Goal: Answer question/provide support

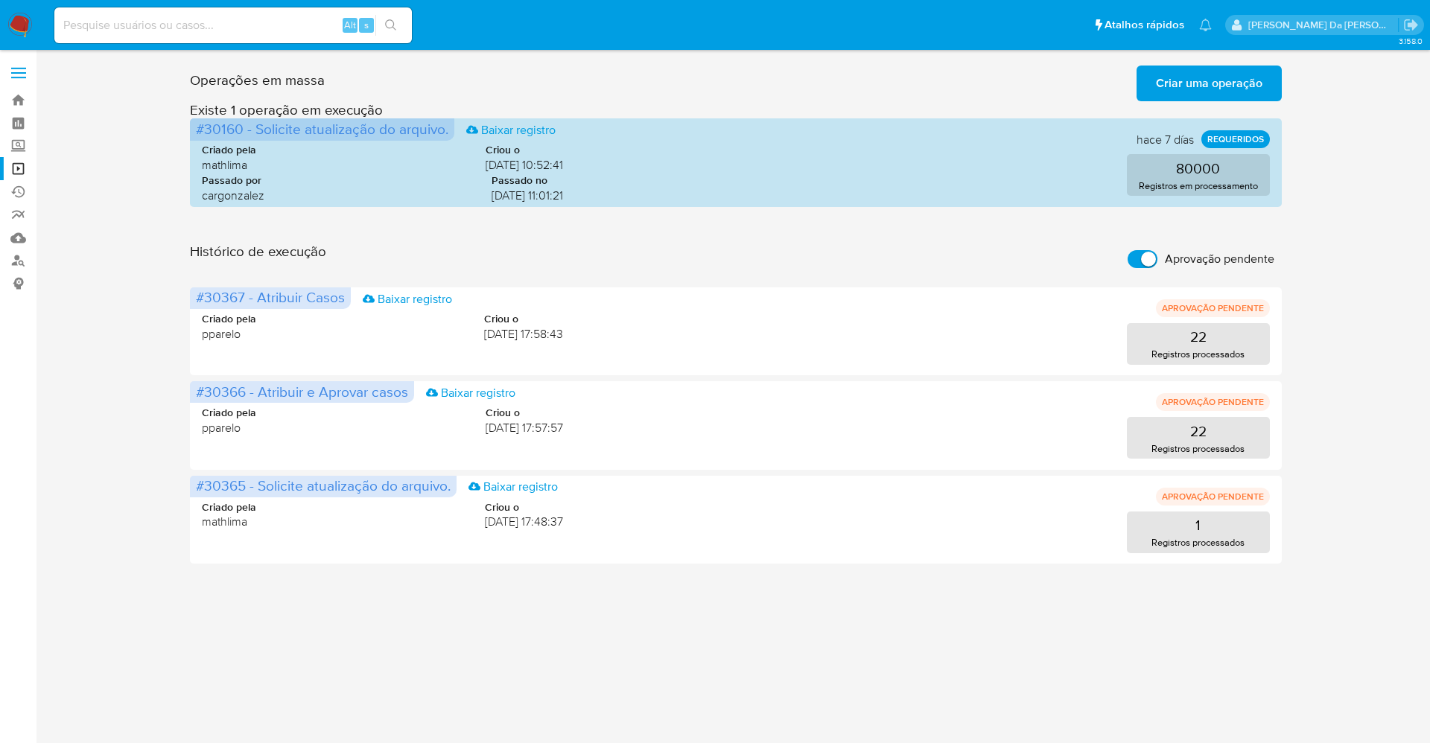
click at [7, 27] on img at bounding box center [19, 25] width 25 height 25
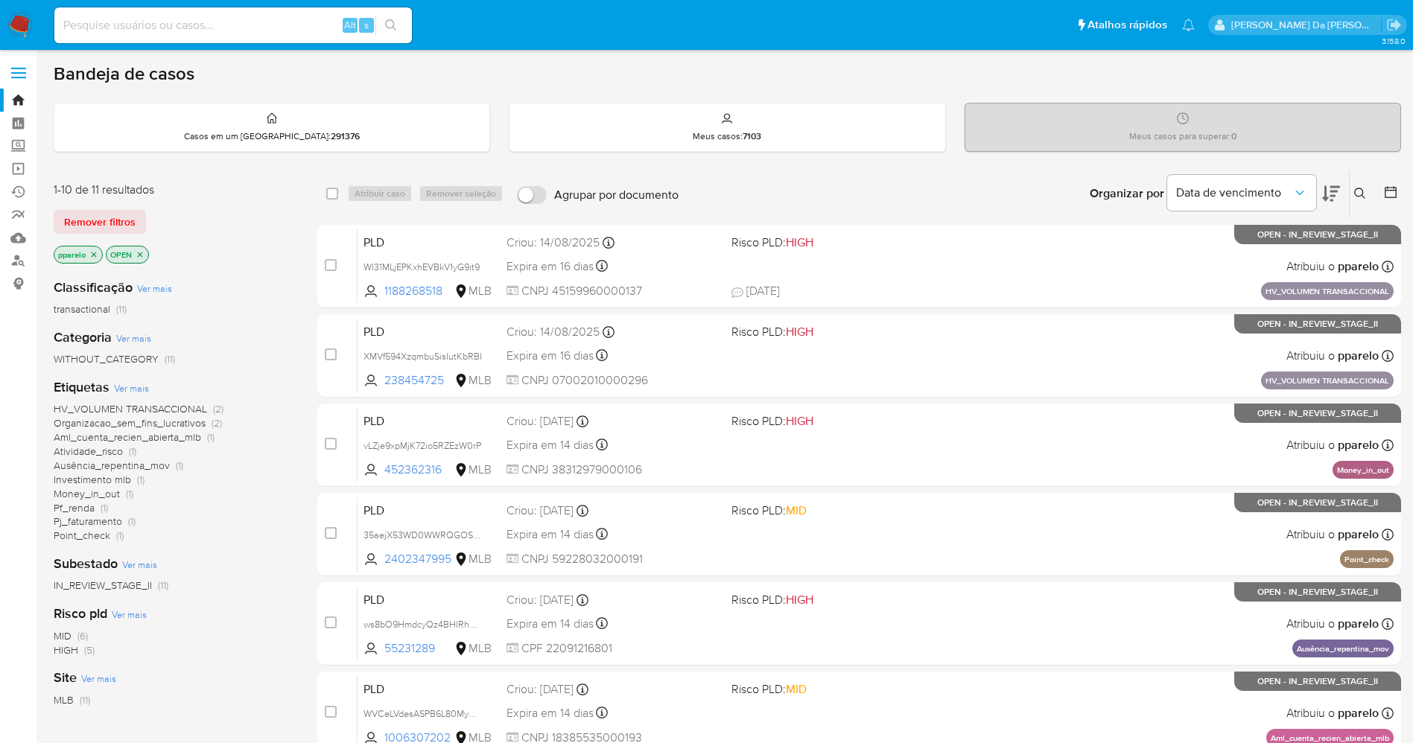
click at [290, 24] on input at bounding box center [232, 25] width 357 height 19
paste input "ttwKj5hDAN2xaXYJNN8Zy6Ky"
type input "ttwKj5hDAN2xaXYJNN8Zy6Ky"
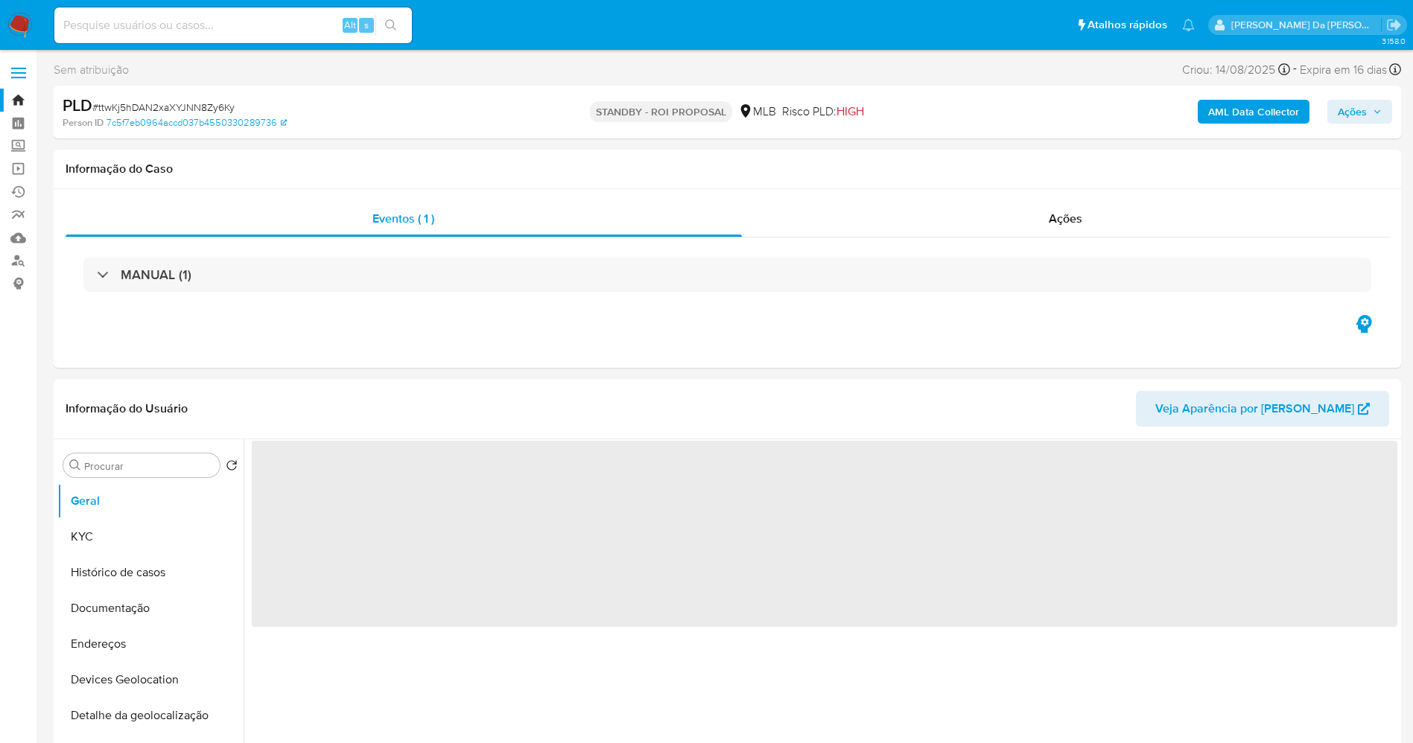
click at [22, 16] on img at bounding box center [19, 25] width 25 height 25
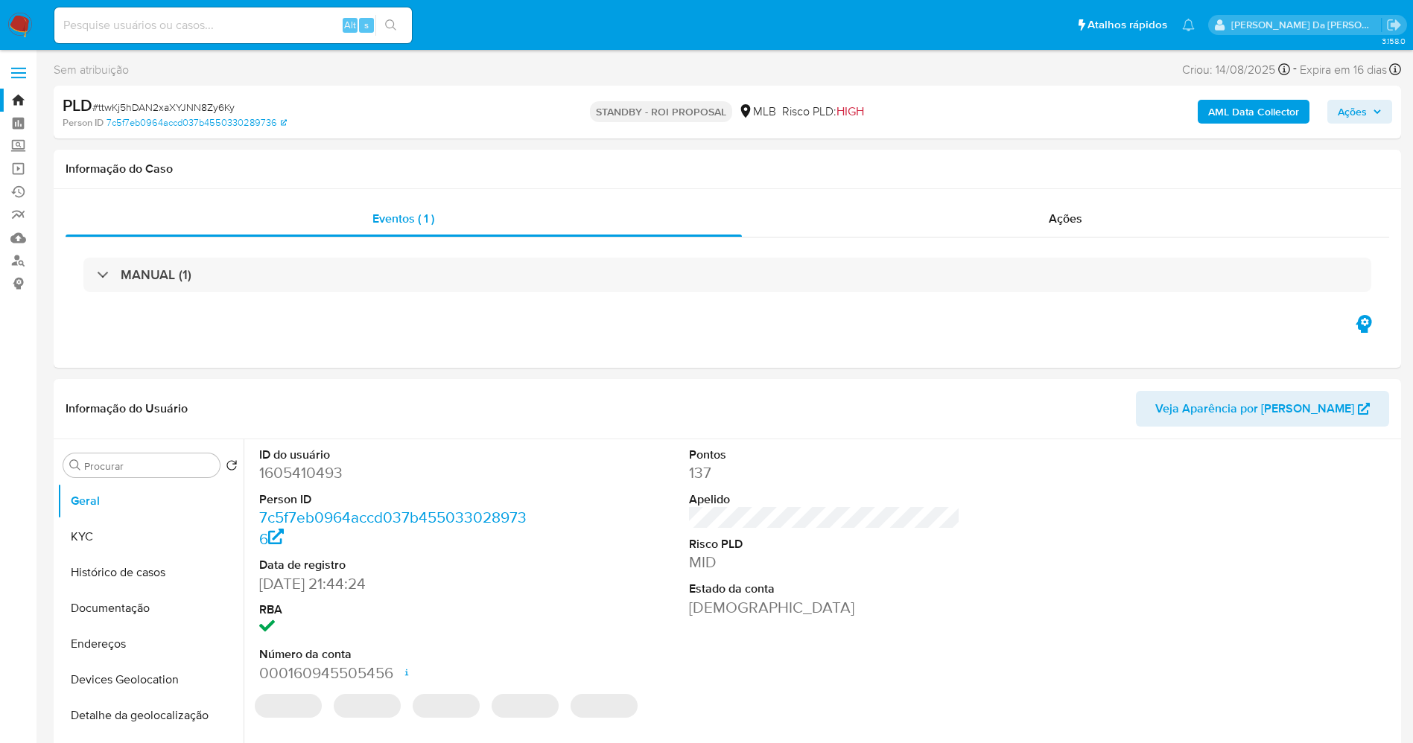
click at [24, 26] on img at bounding box center [19, 25] width 25 height 25
select select "10"
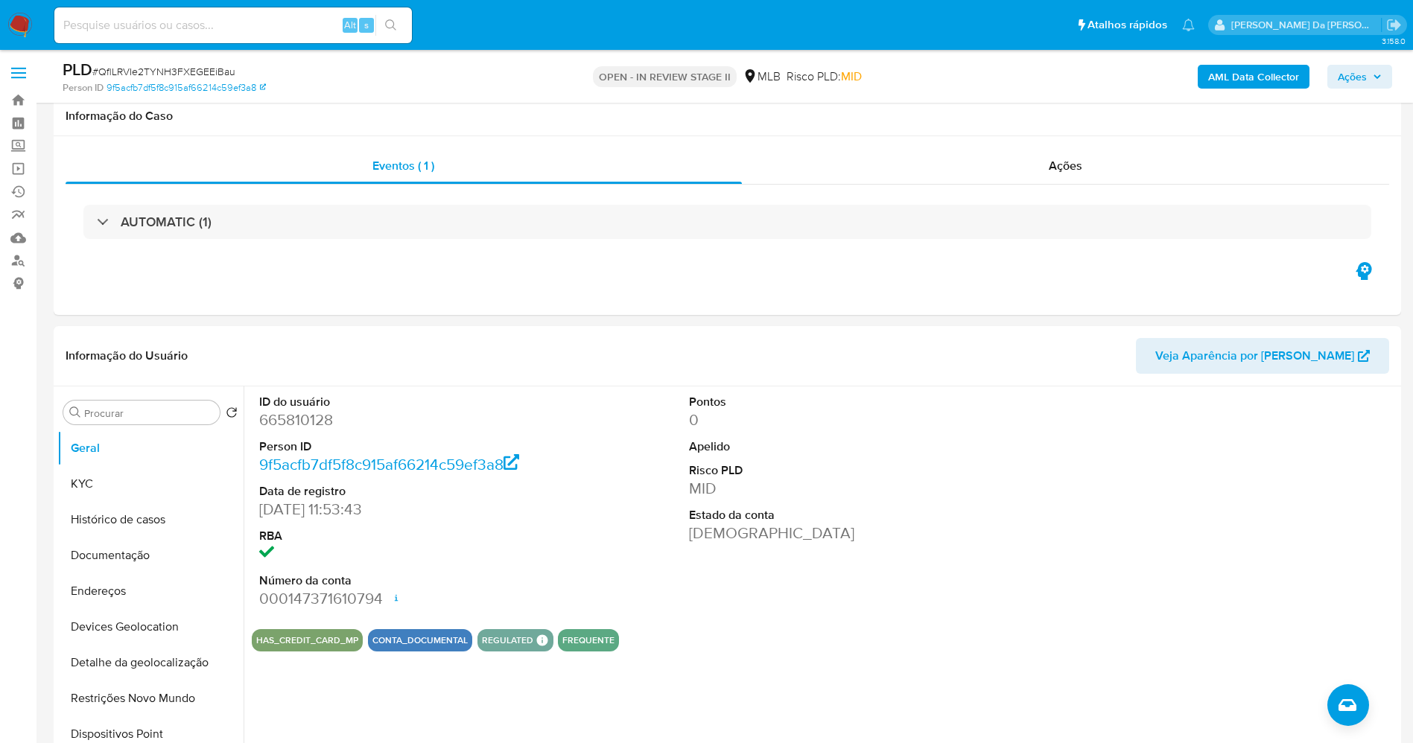
select select "10"
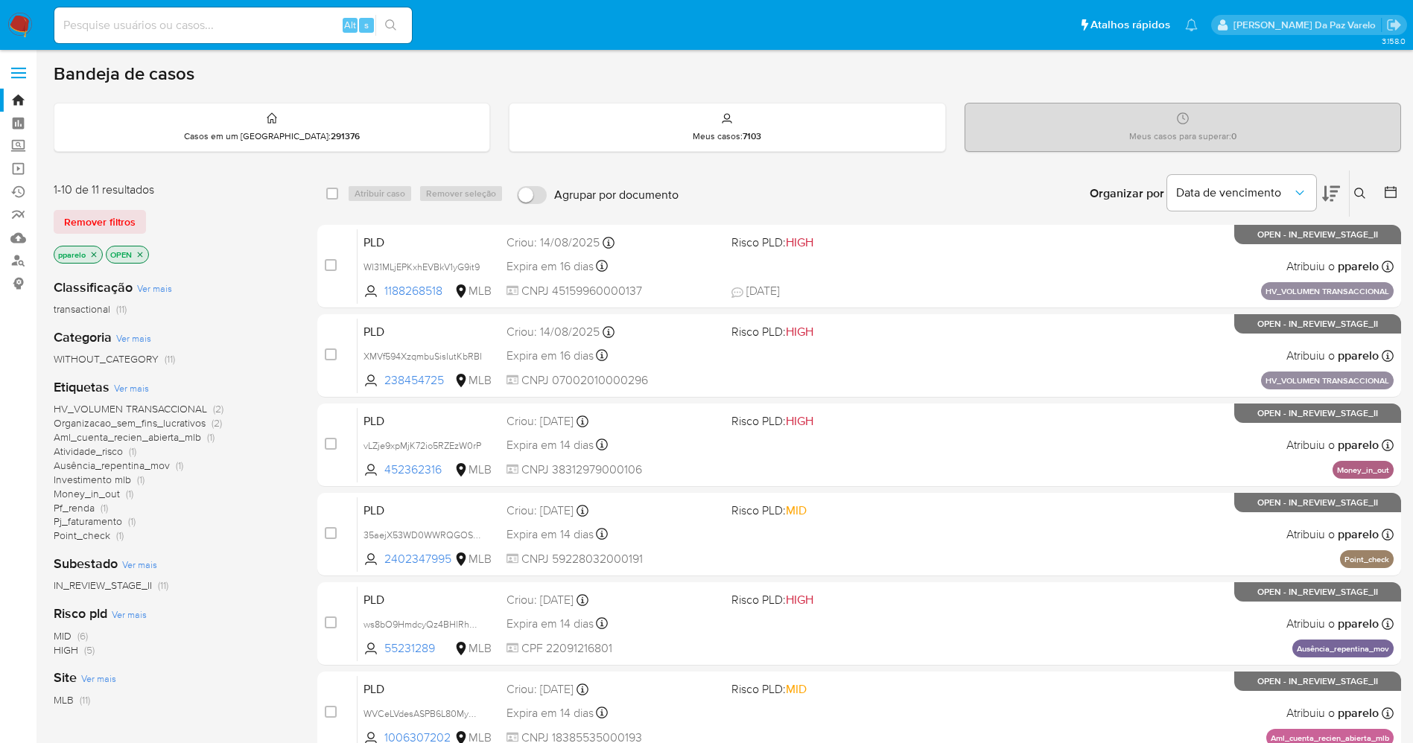
click at [1356, 192] on icon at bounding box center [1360, 194] width 12 height 12
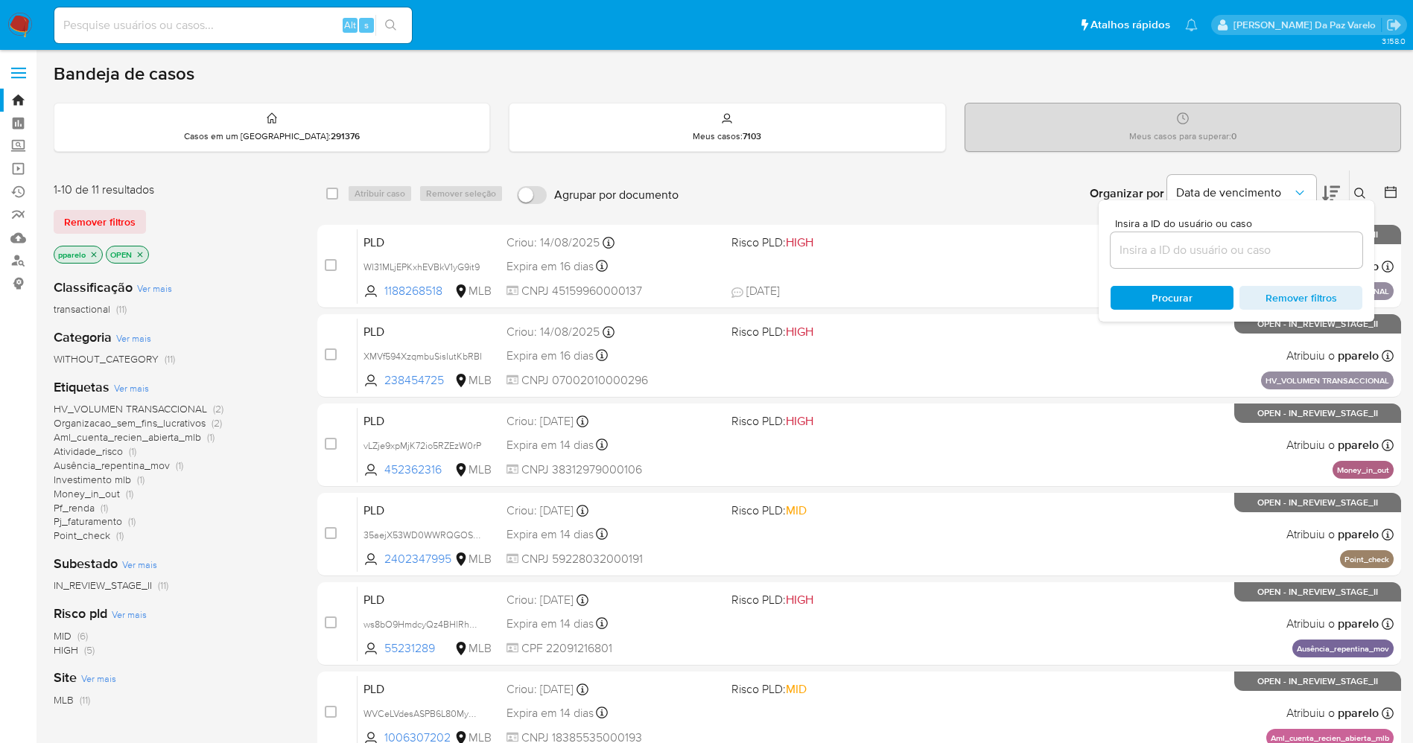
click at [1259, 226] on span "Insira a ID do usuário ou caso" at bounding box center [1241, 223] width 252 height 11
click at [1259, 241] on input at bounding box center [1236, 250] width 252 height 19
click at [1240, 249] on input at bounding box center [1236, 250] width 252 height 19
paste input "ttwKj5hDAN2xaXYJNN8Zy6Ky"
type input "ttwKj5hDAN2xaXYJNN8Zy6Ky"
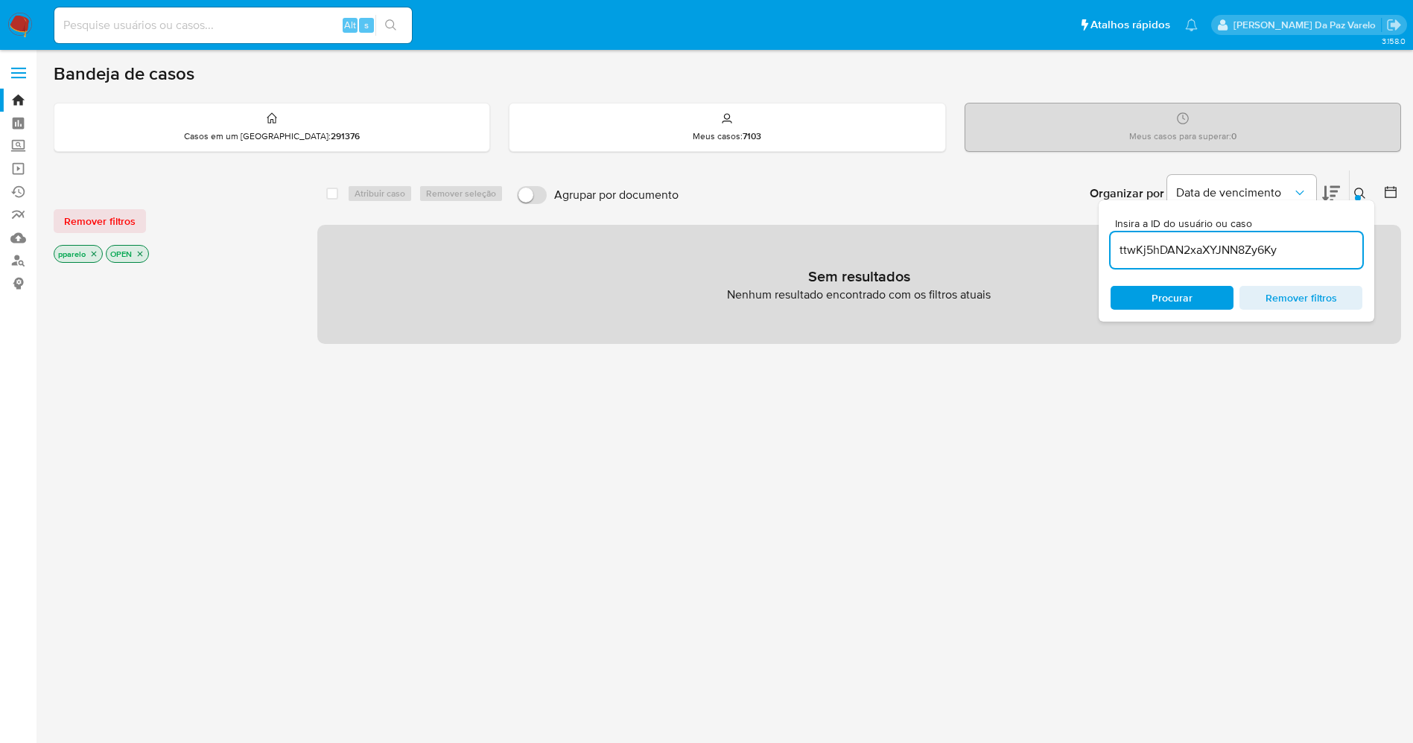
click at [95, 250] on icon "close-filter" at bounding box center [93, 254] width 9 height 9
click at [91, 256] on icon "close-filter" at bounding box center [87, 254] width 9 height 9
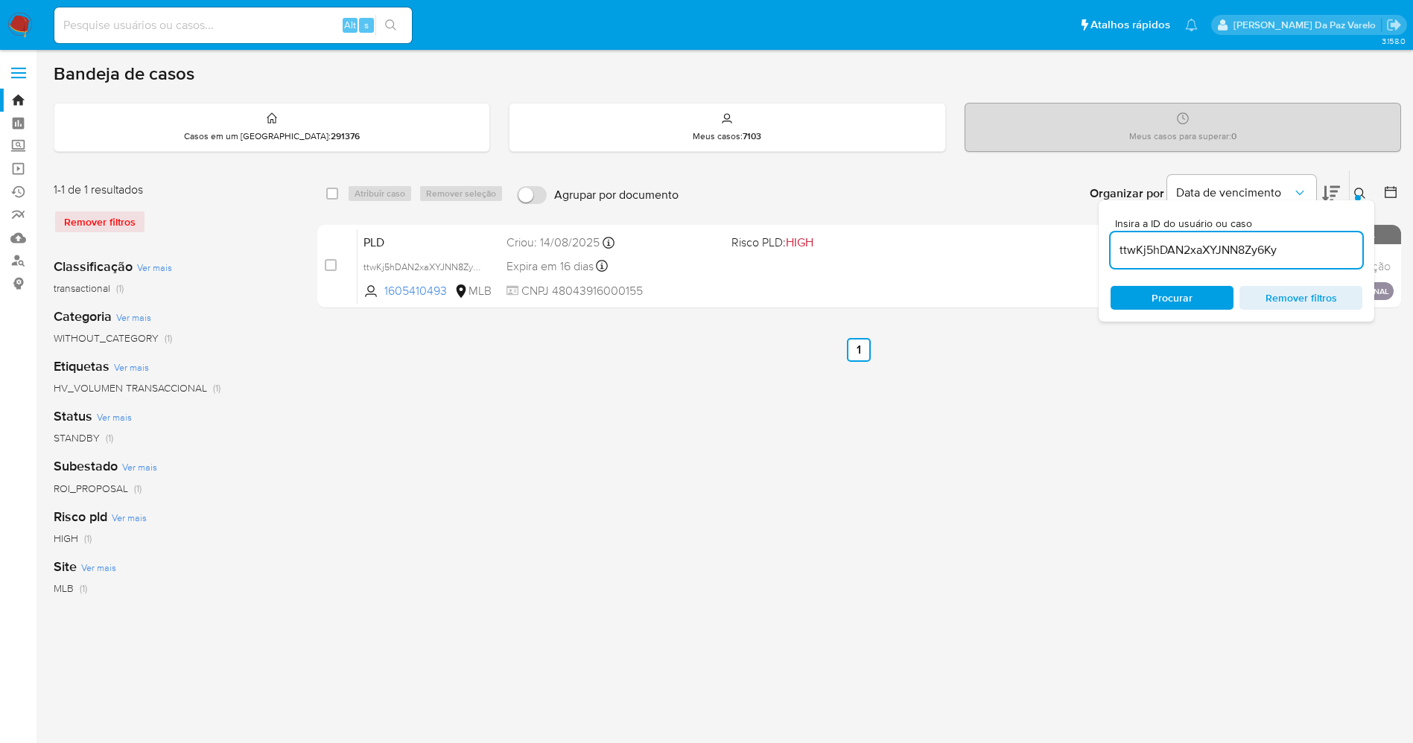
click at [326, 200] on div "select-all-cases-checkbox" at bounding box center [332, 193] width 12 height 15
click at [334, 194] on input "checkbox" at bounding box center [332, 194] width 12 height 12
checkbox input "true"
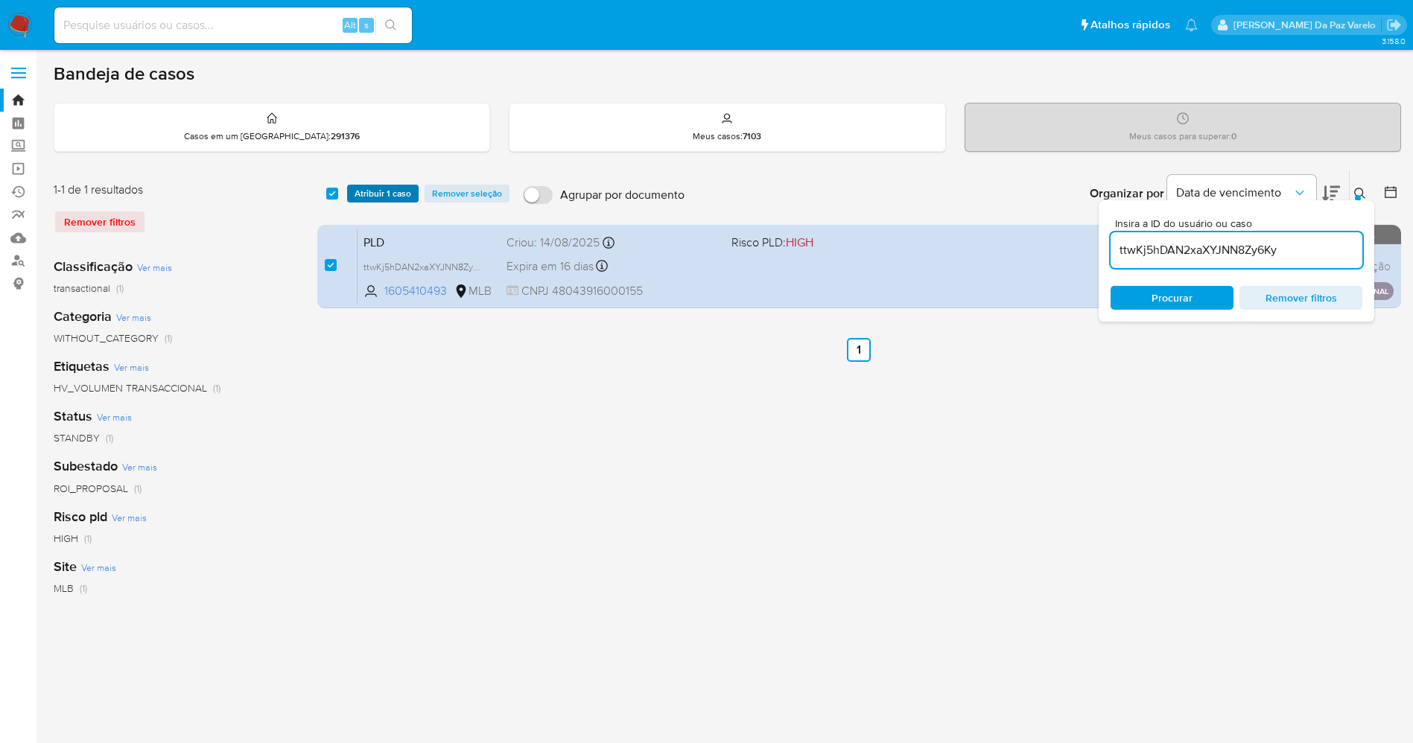
click at [366, 196] on span "Atribuir 1 caso" at bounding box center [383, 193] width 57 height 15
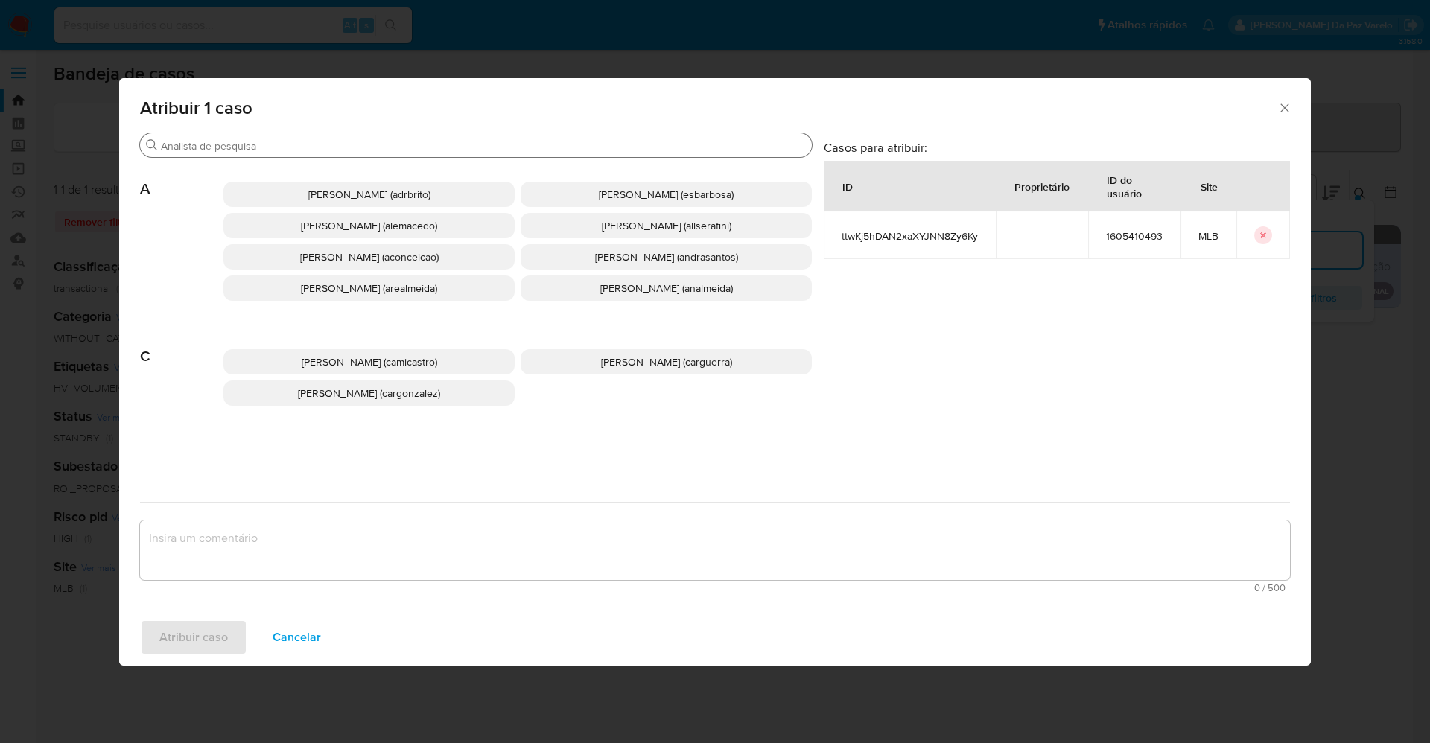
click at [405, 144] on input "Procurar" at bounding box center [483, 145] width 645 height 13
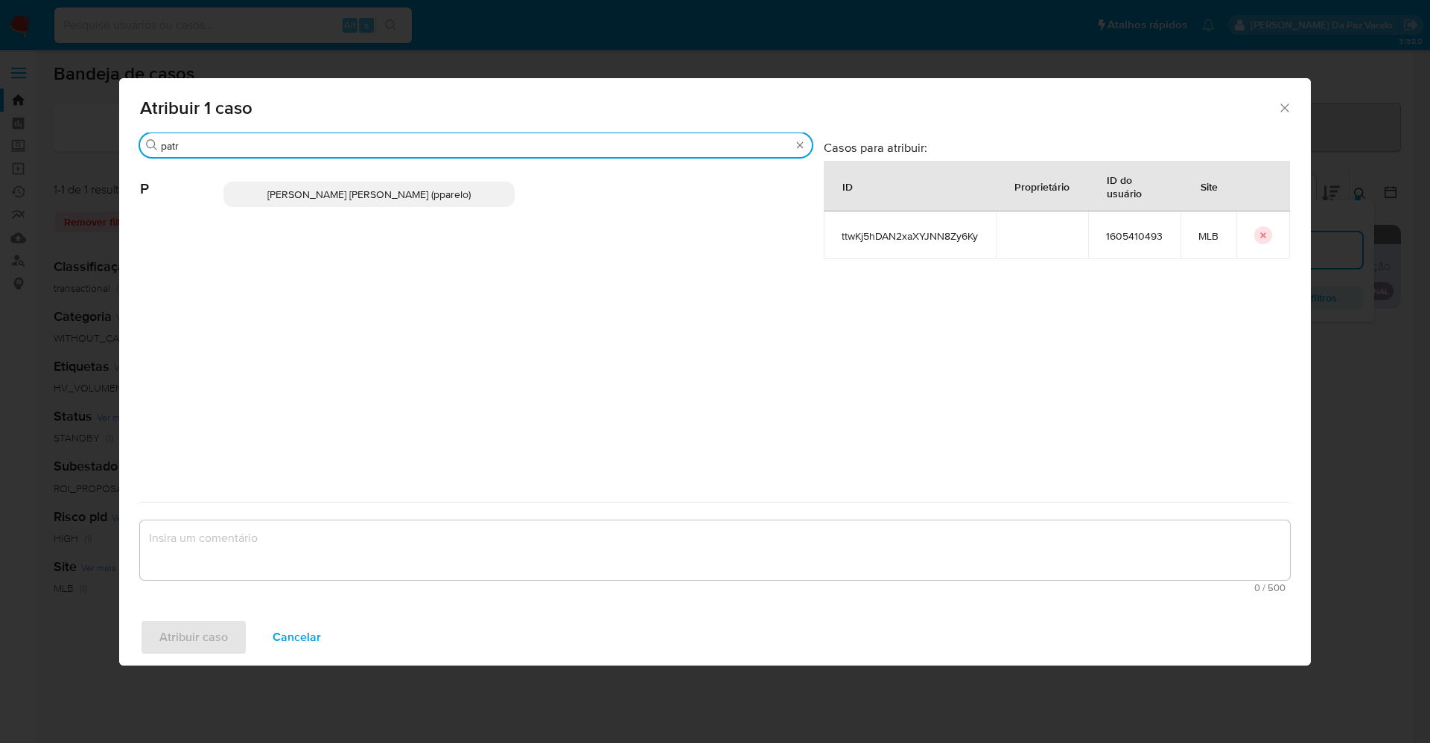
type input "patr"
click at [384, 188] on span "Patricia Aparecida Da Paz Varelo (pparelo)" at bounding box center [368, 194] width 203 height 15
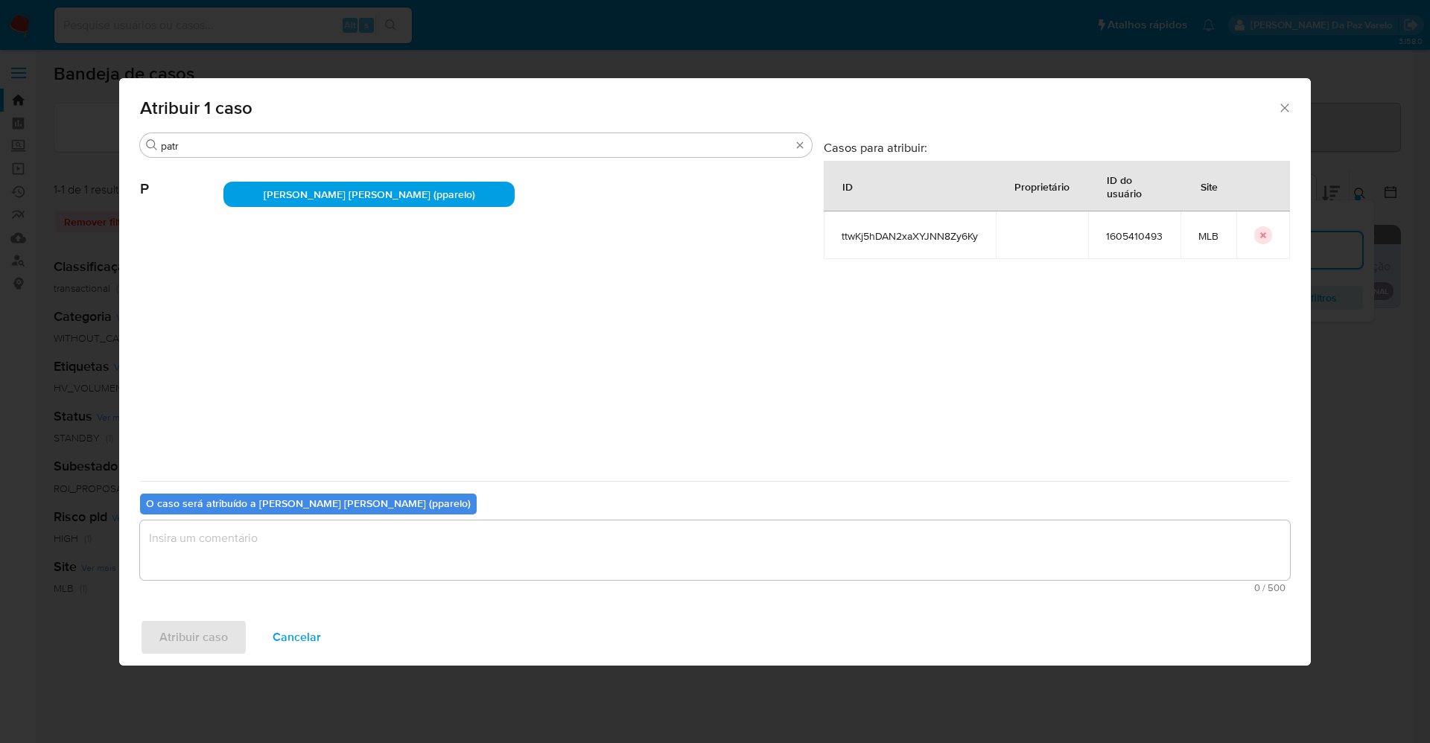
click at [207, 559] on textarea "assign-modal" at bounding box center [715, 551] width 1150 height 60
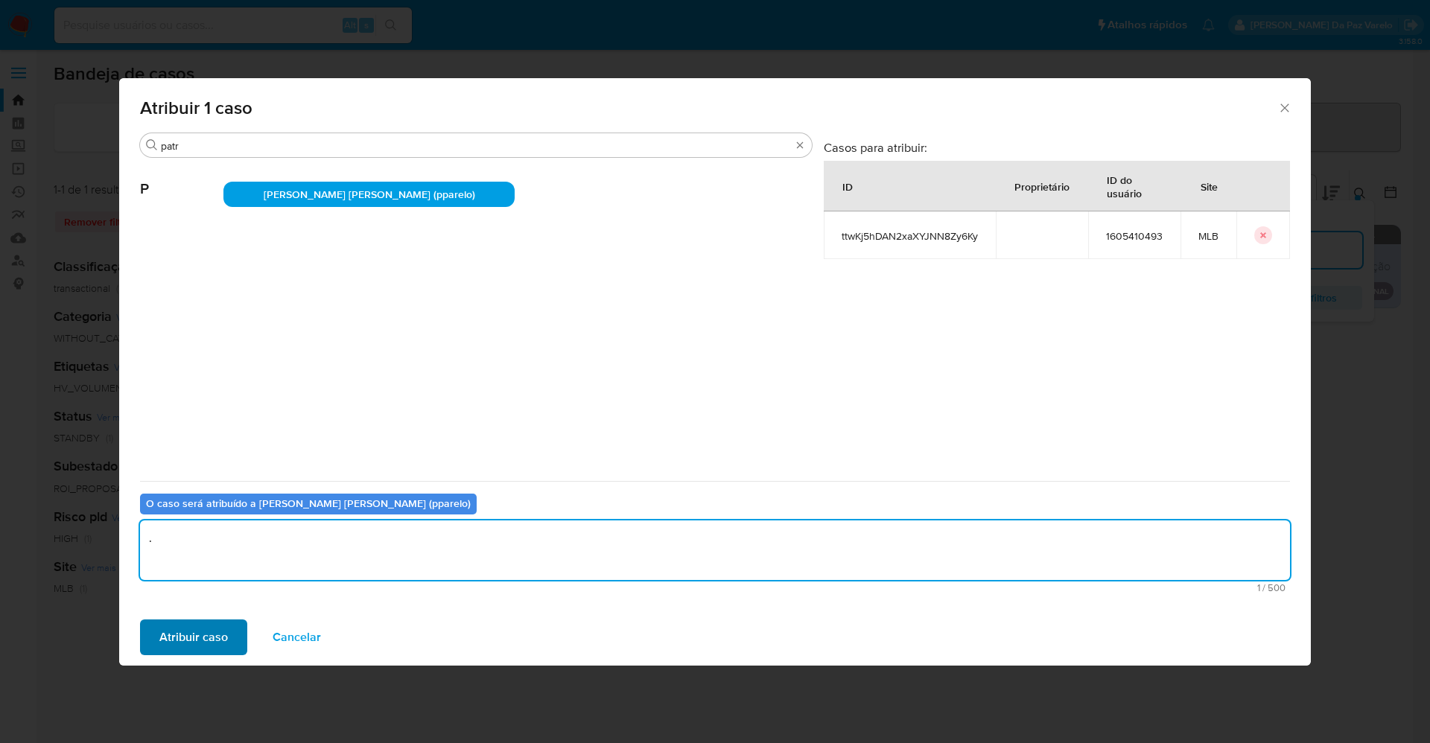
type textarea "."
click at [193, 632] on span "Atribuir caso" at bounding box center [193, 637] width 69 height 33
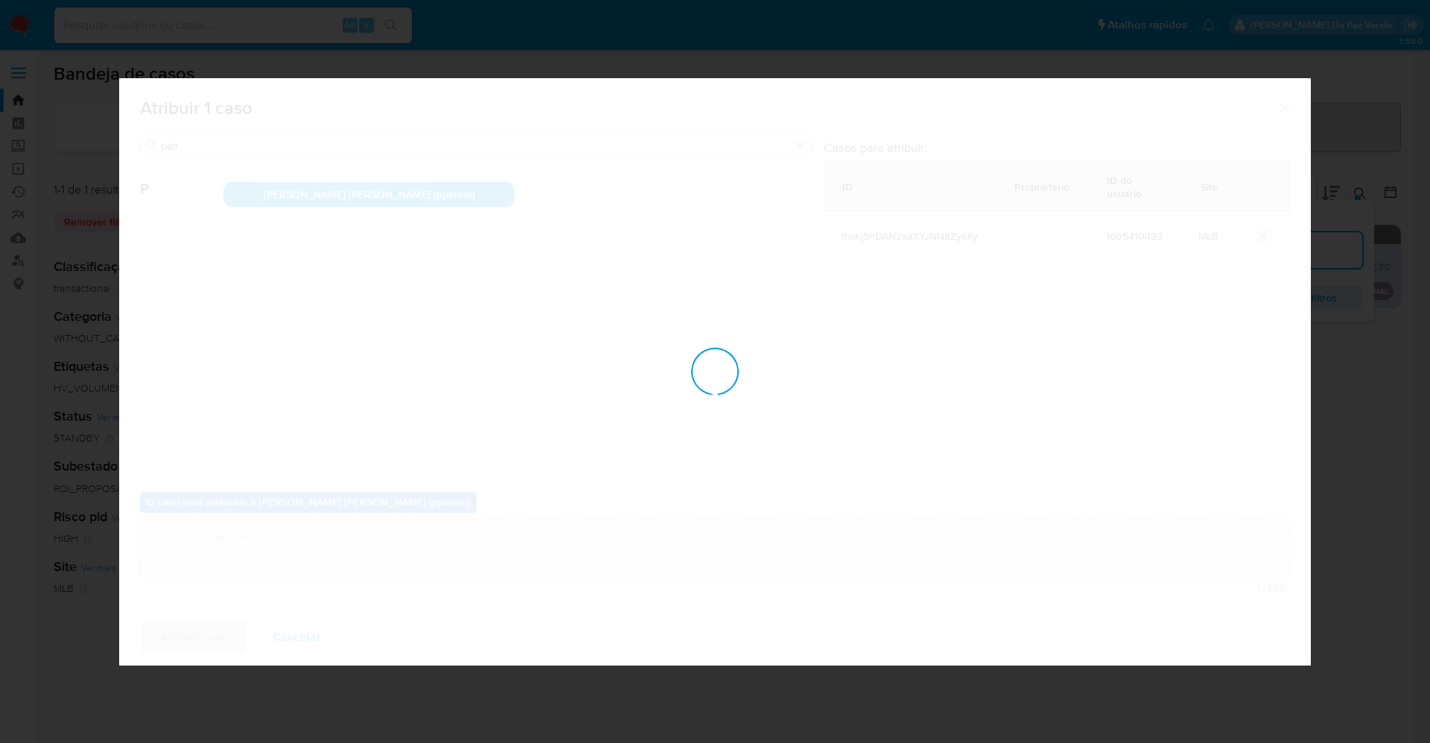
checkbox input "false"
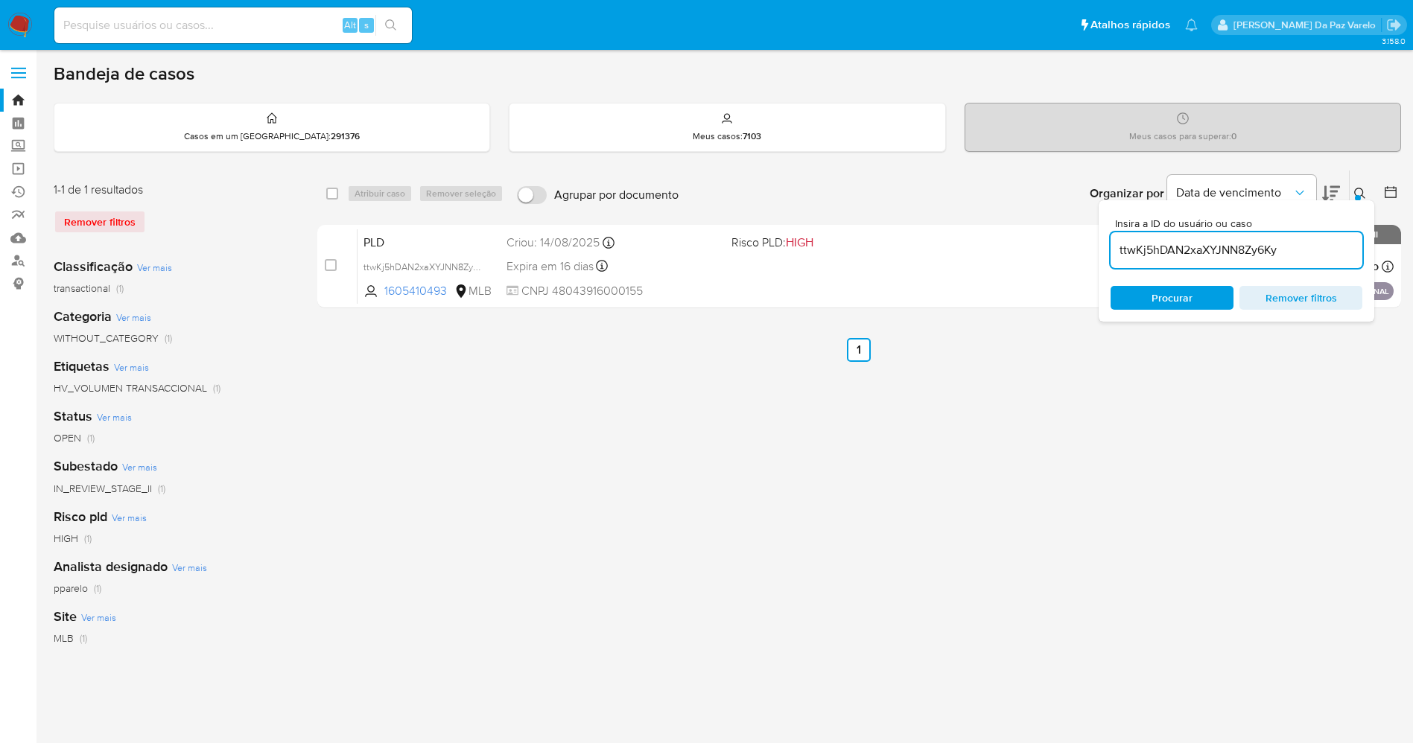
click at [1367, 196] on button at bounding box center [1362, 194] width 25 height 18
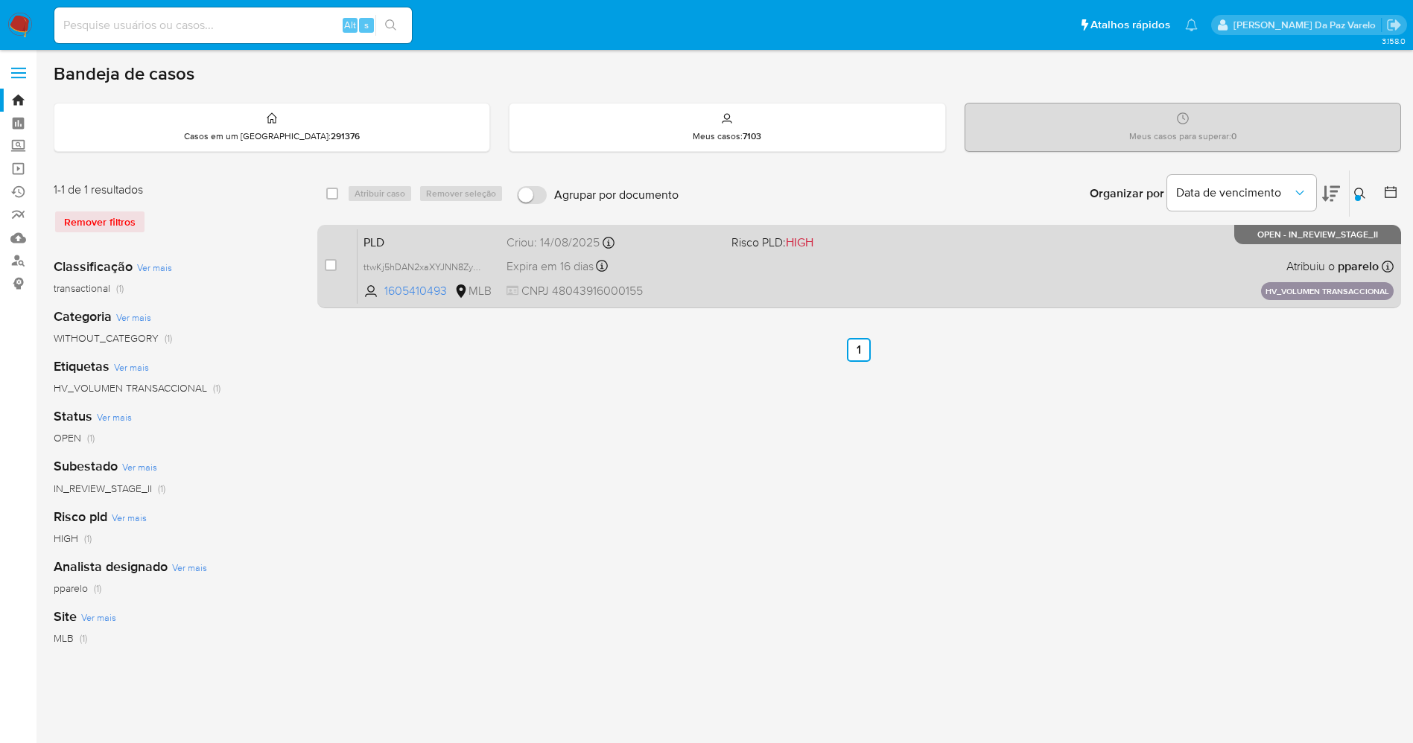
click at [1234, 275] on div "PLD ttwKj5hDAN2xaXYJNN8Zy6Ky 1605410493 MLB Risco PLD: HIGH Criou: 14/08/2025 C…" at bounding box center [875, 266] width 1036 height 75
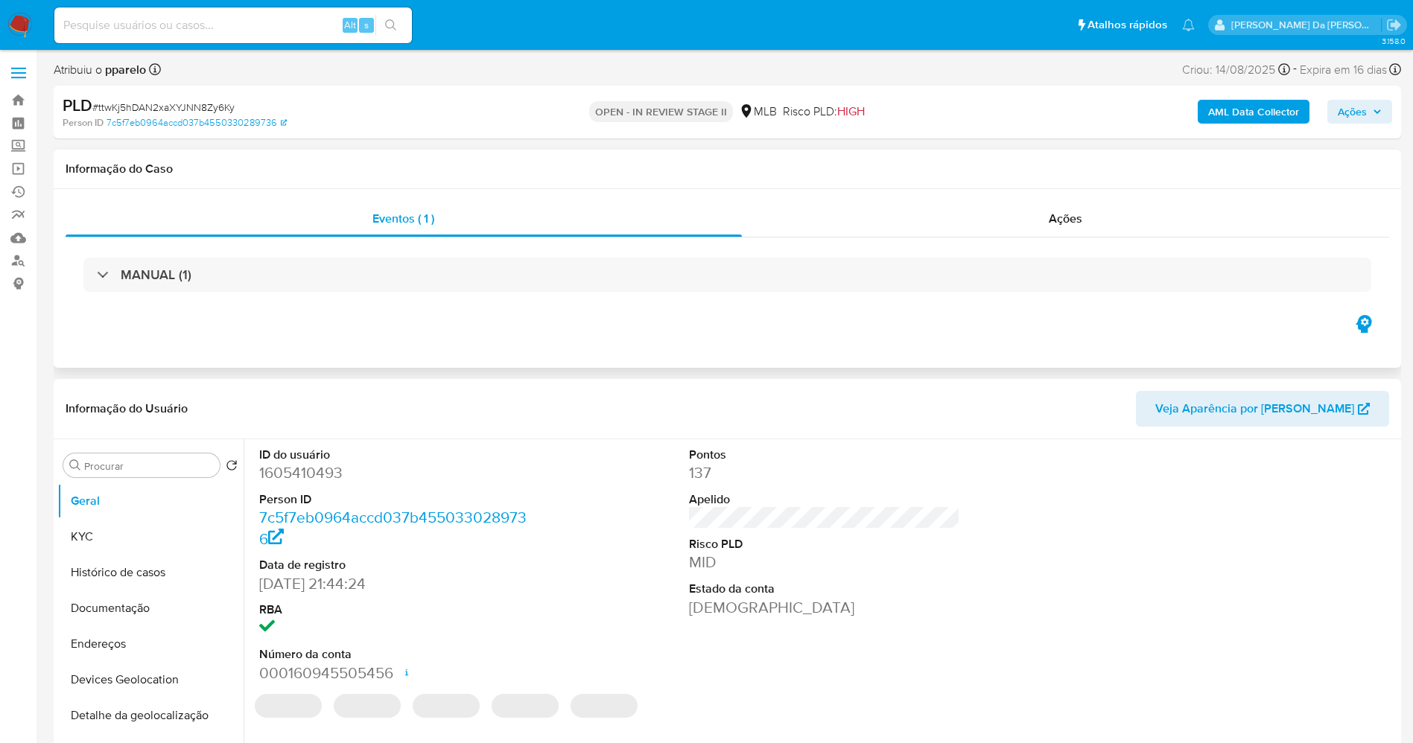
select select "10"
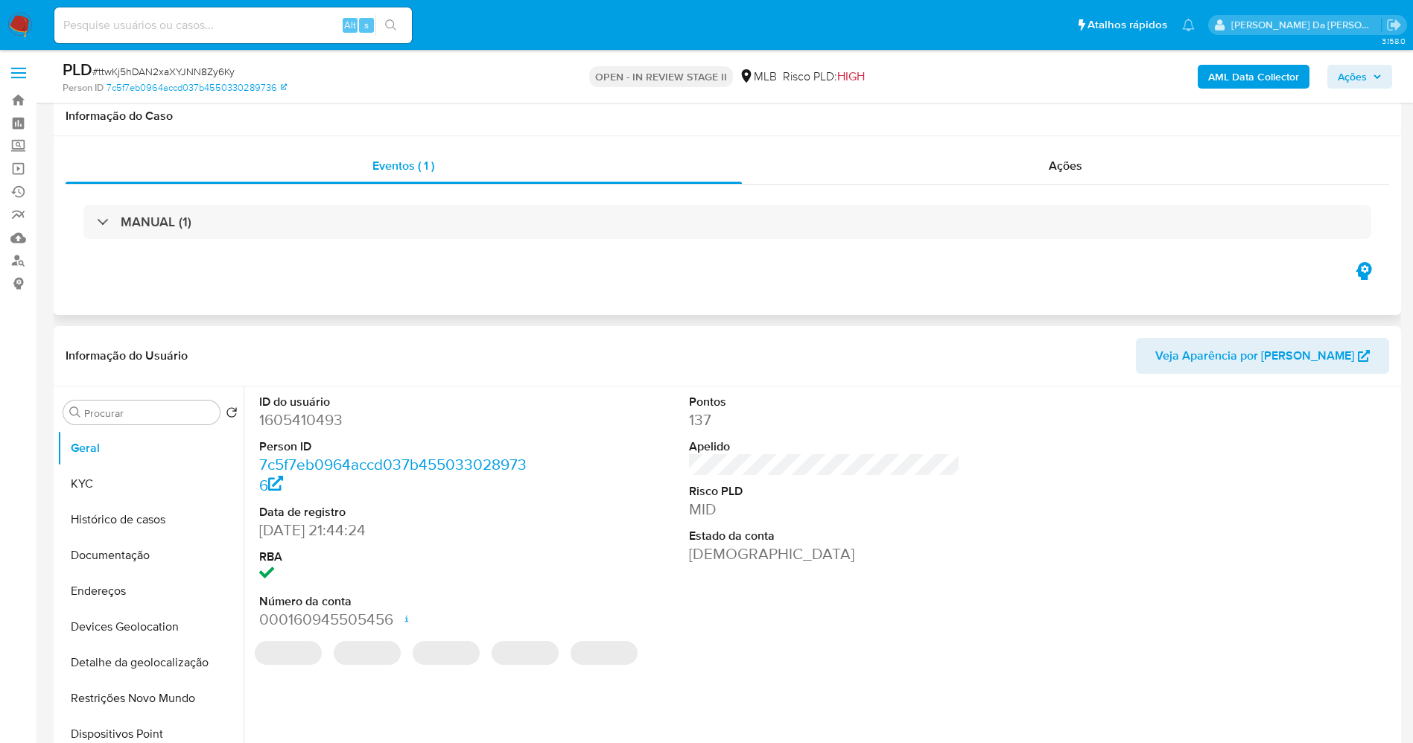
scroll to position [223, 0]
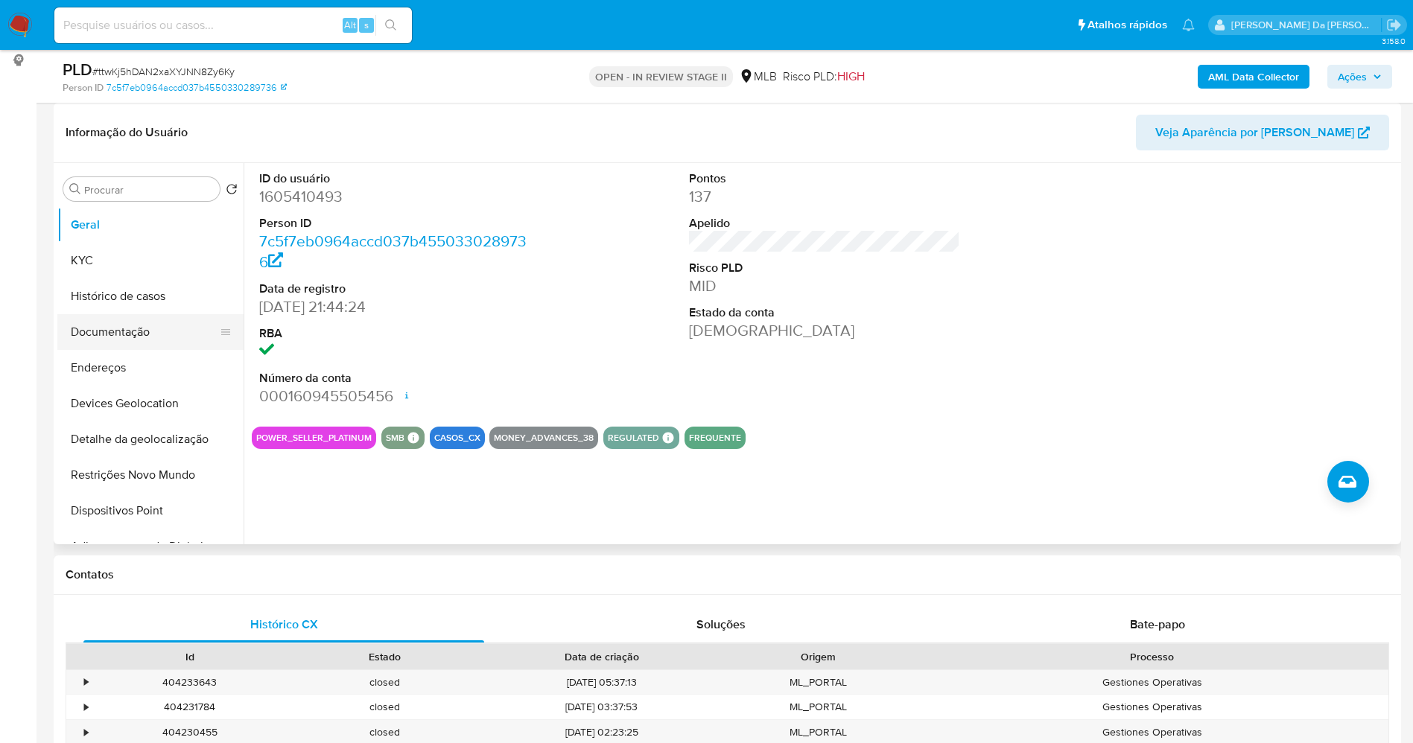
drag, startPoint x: 121, startPoint y: 349, endPoint x: 124, endPoint y: 340, distance: 10.1
click at [121, 350] on button "Endereços" at bounding box center [150, 368] width 186 height 36
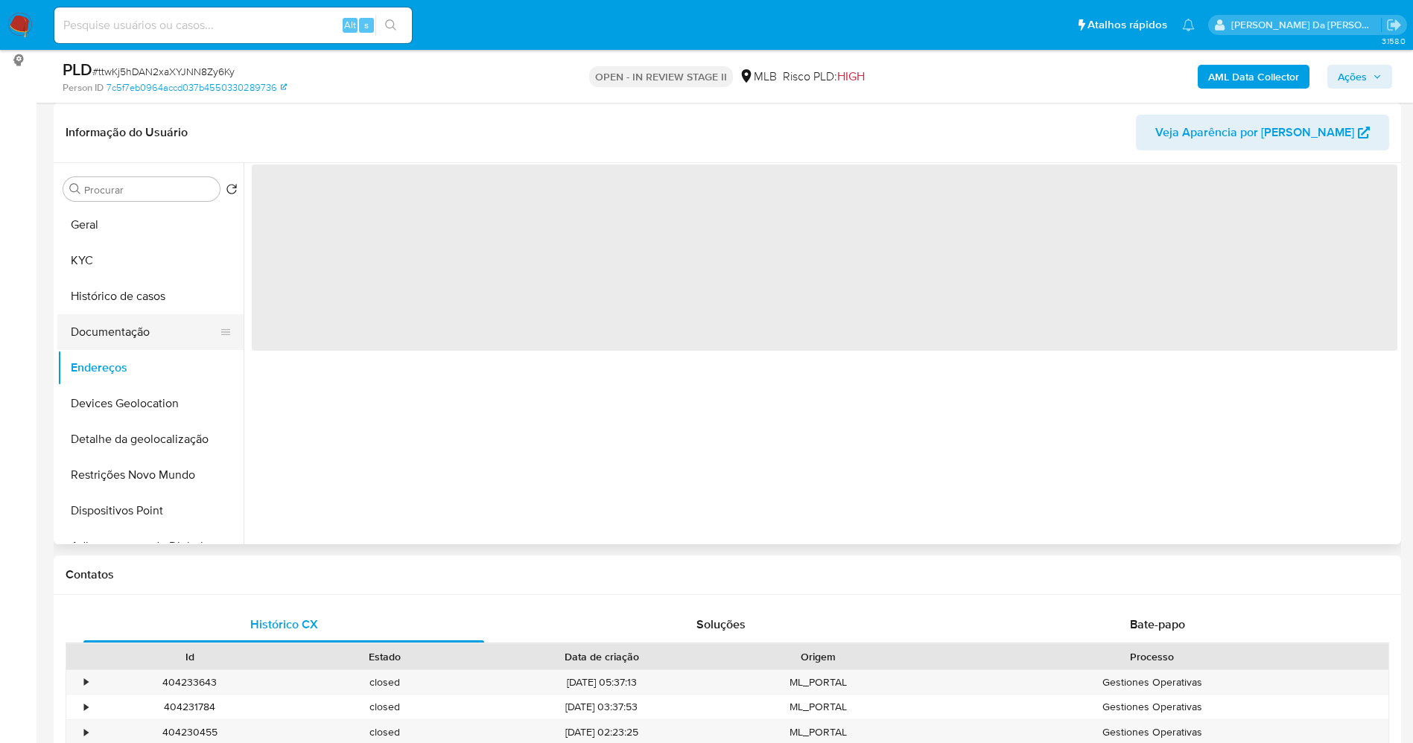
click at [125, 338] on button "Documentação" at bounding box center [144, 332] width 174 height 36
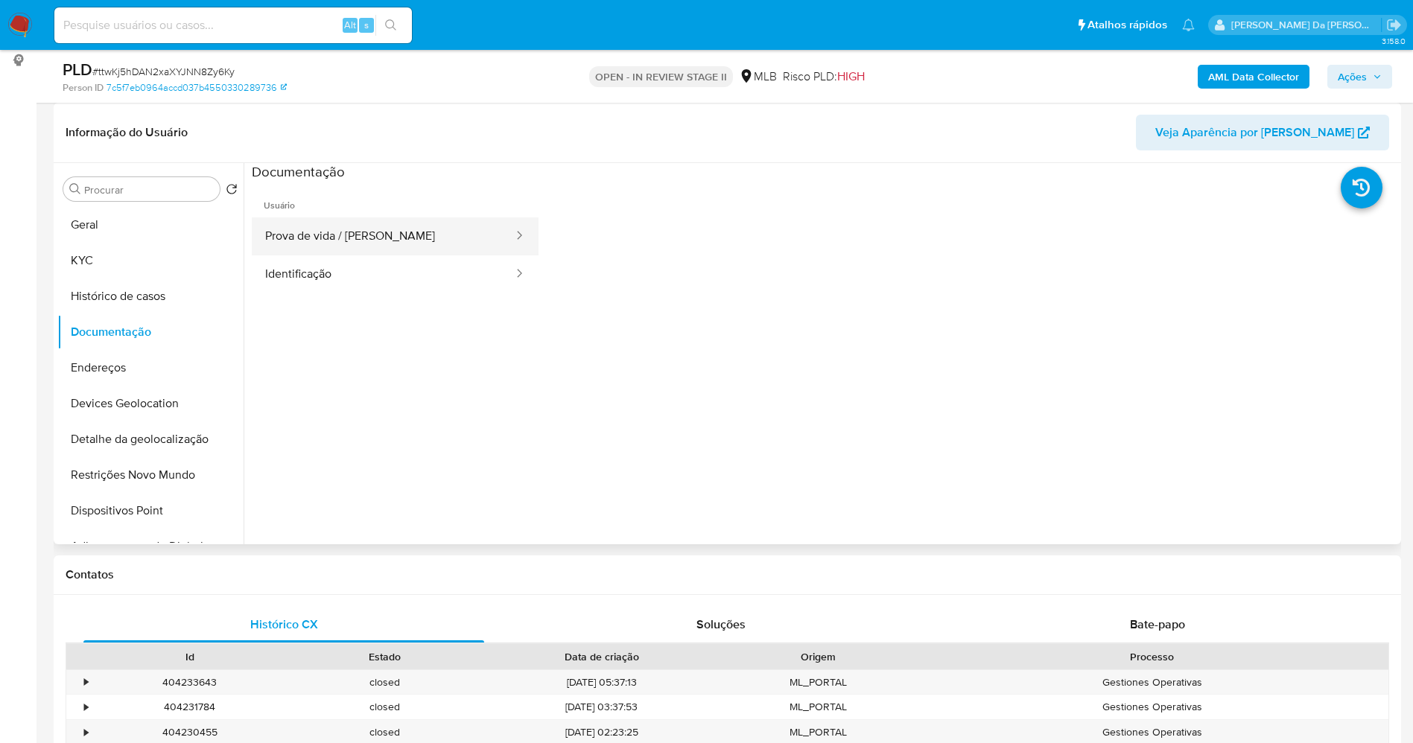
click at [407, 225] on button "Prova de vida / [PERSON_NAME]" at bounding box center [383, 236] width 263 height 38
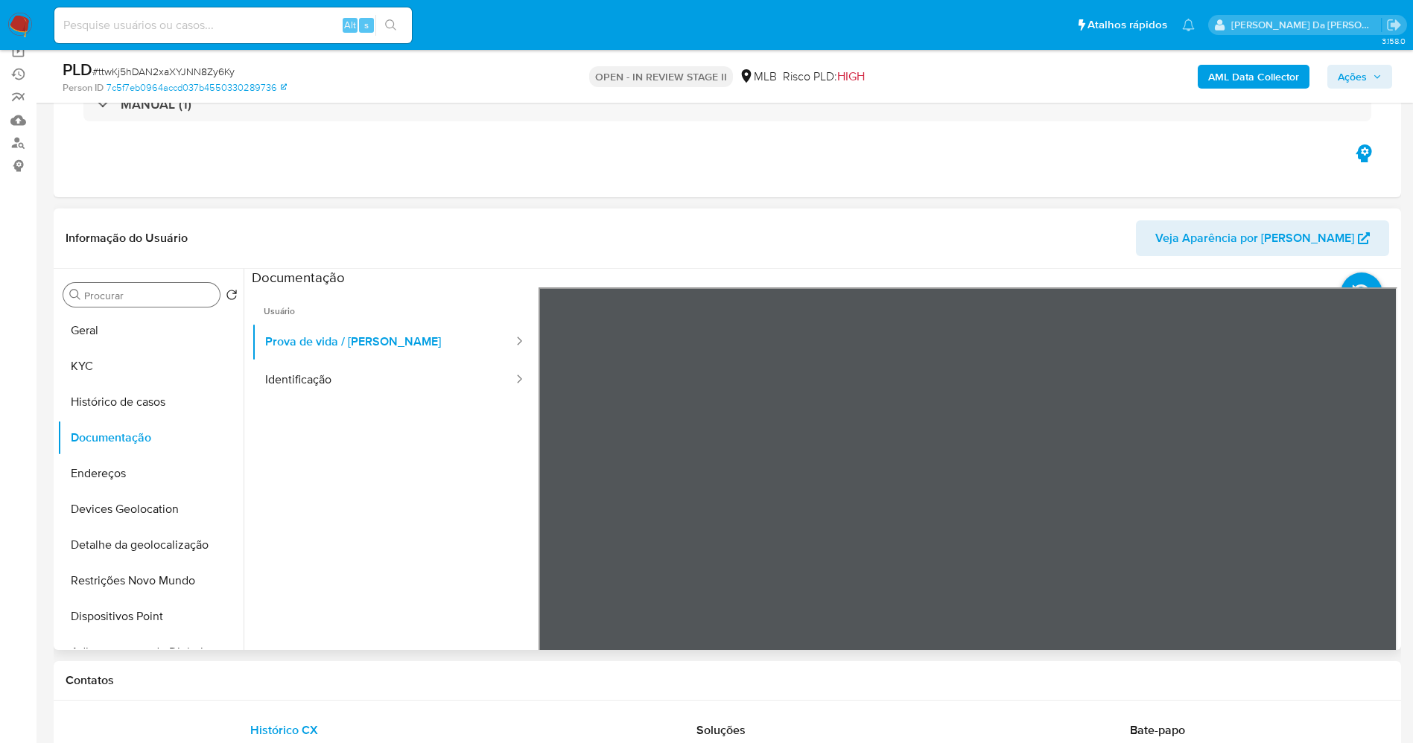
scroll to position [112, 0]
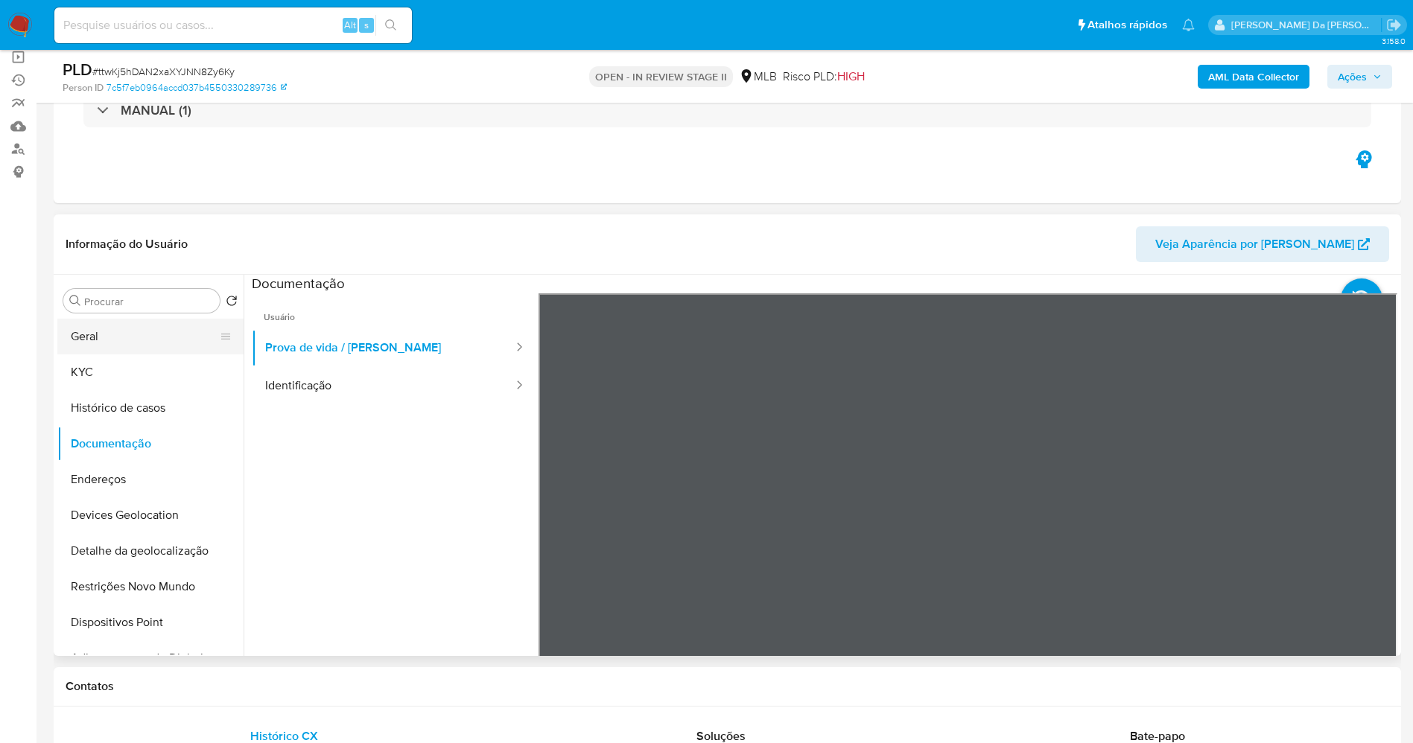
click at [142, 339] on button "Geral" at bounding box center [144, 337] width 174 height 36
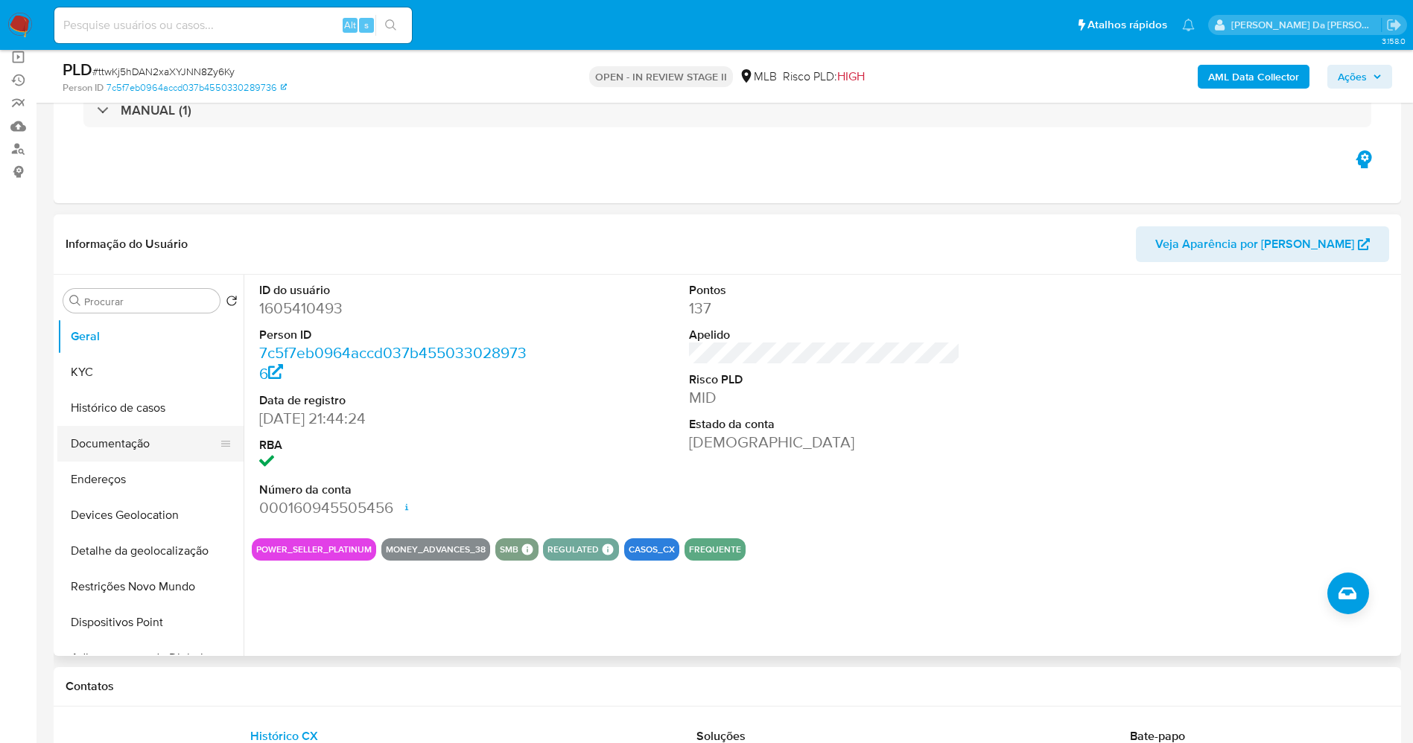
click at [178, 430] on button "Documentação" at bounding box center [144, 444] width 174 height 36
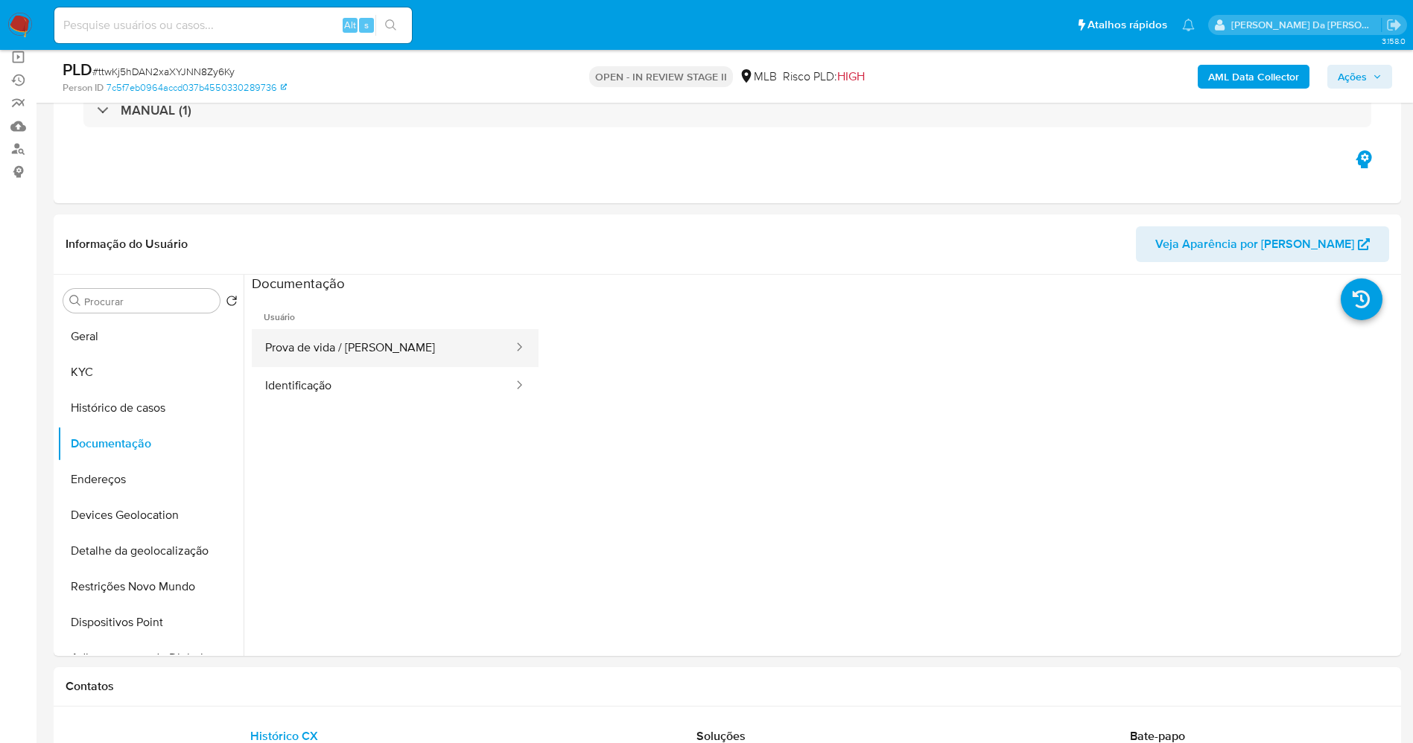
click at [356, 351] on button "Prova de vida / [PERSON_NAME]" at bounding box center [383, 348] width 263 height 38
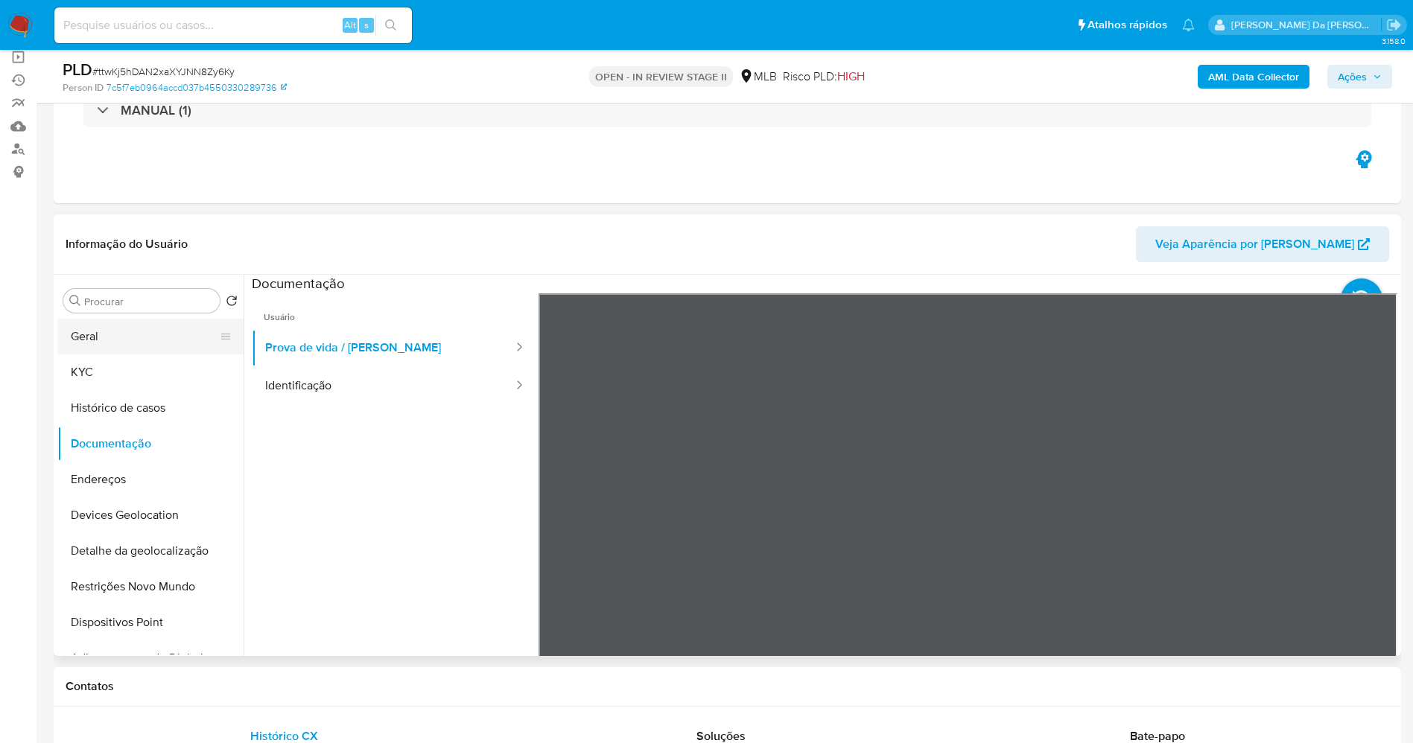
click at [127, 339] on button "Geral" at bounding box center [144, 337] width 174 height 36
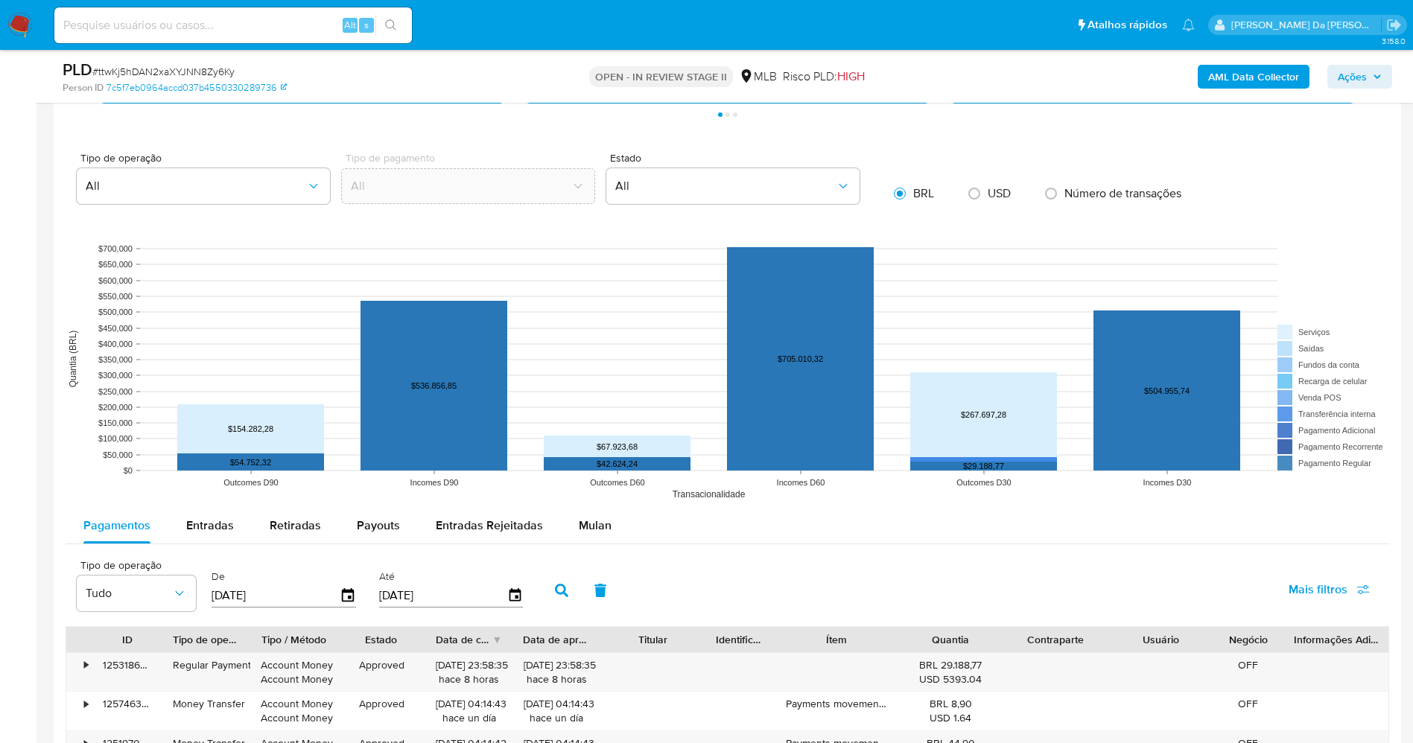
scroll to position [1564, 0]
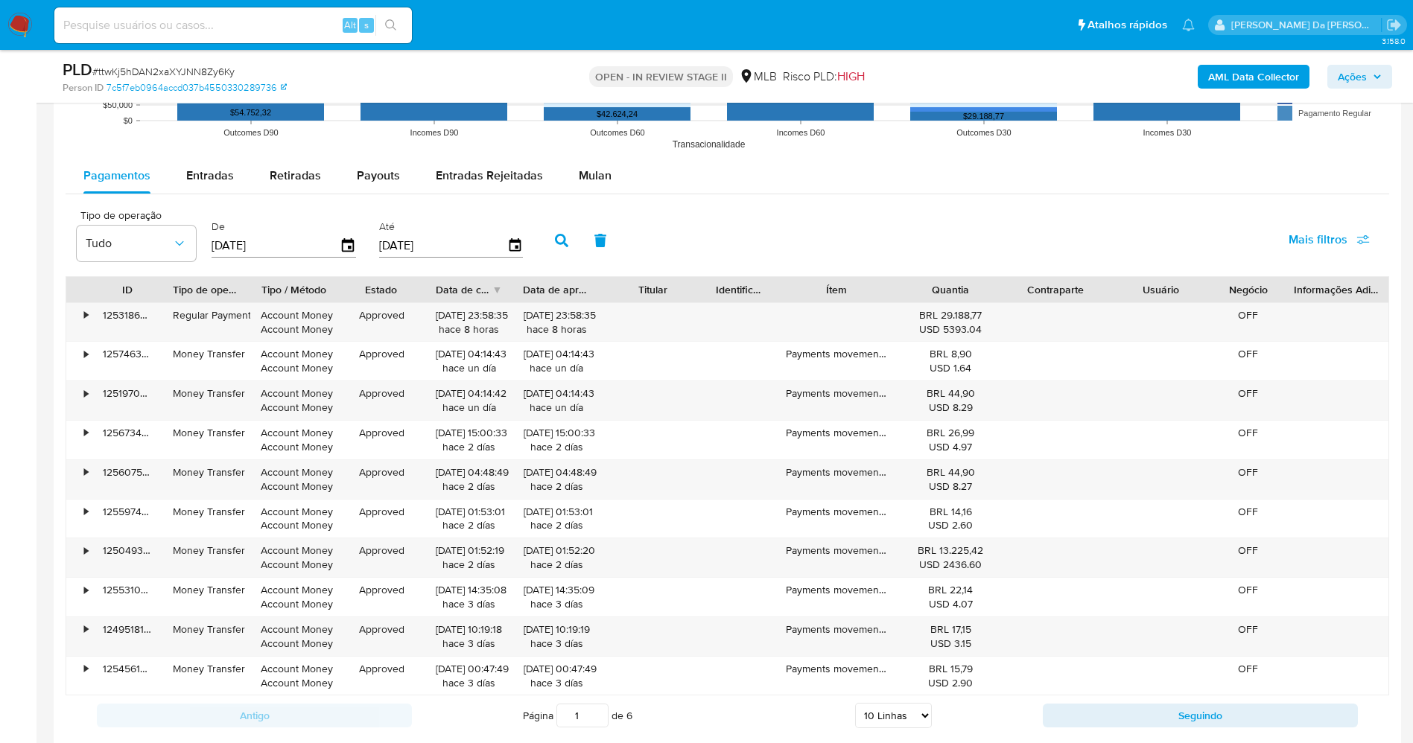
click at [197, 194] on div "Pagamentos Entradas Retiradas Payouts Entradas Rejeitadas Mulan" at bounding box center [727, 176] width 1323 height 36
click at [209, 177] on span "Entradas" at bounding box center [210, 175] width 48 height 17
select select "10"
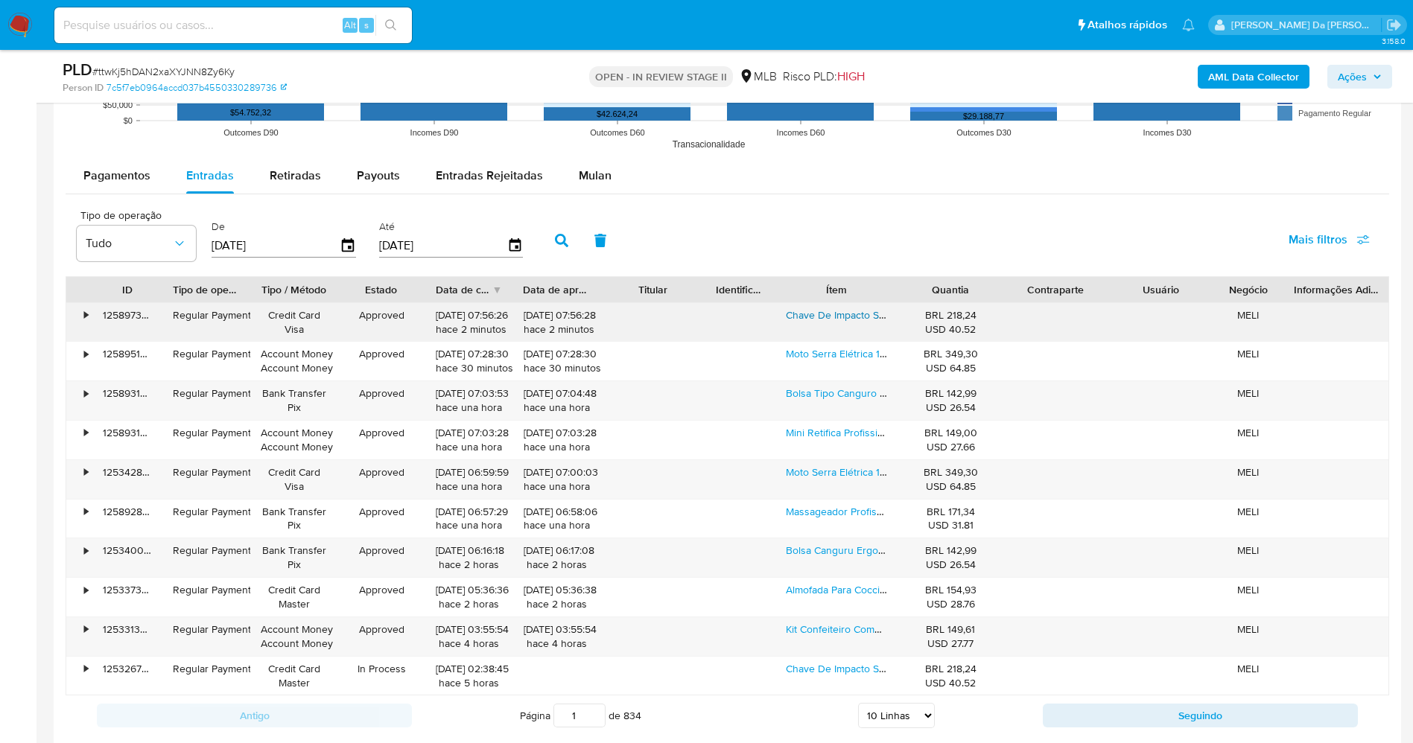
click at [816, 314] on link "Chave De Impacto Sem Fio, 660 Nm, Kit Parafusadeira, Furadeira, Motor Elétrico …" at bounding box center [1160, 315] width 748 height 15
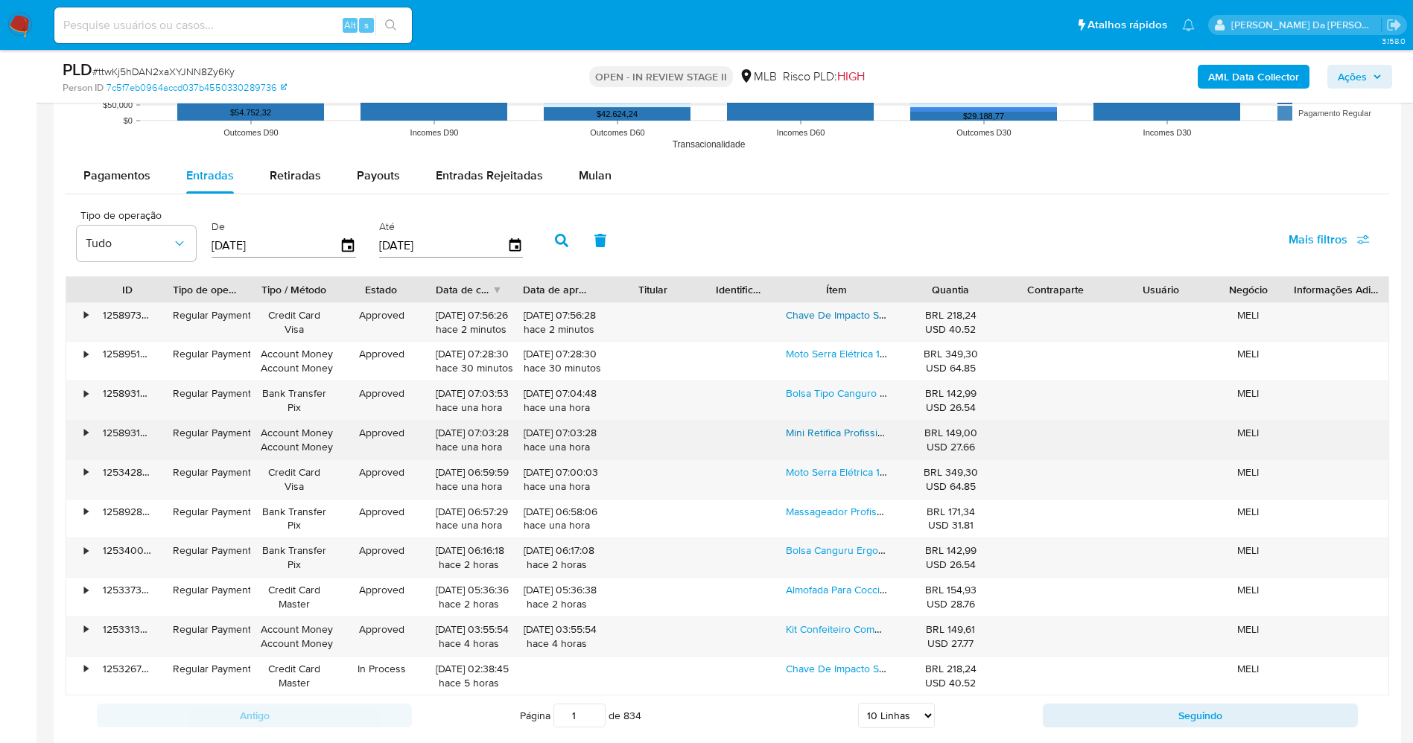
click at [810, 436] on link "Mini Retifica Profissional,6 Velocidades 135 W,com 87 Acessórios,micro Retifica…" at bounding box center [1145, 432] width 719 height 15
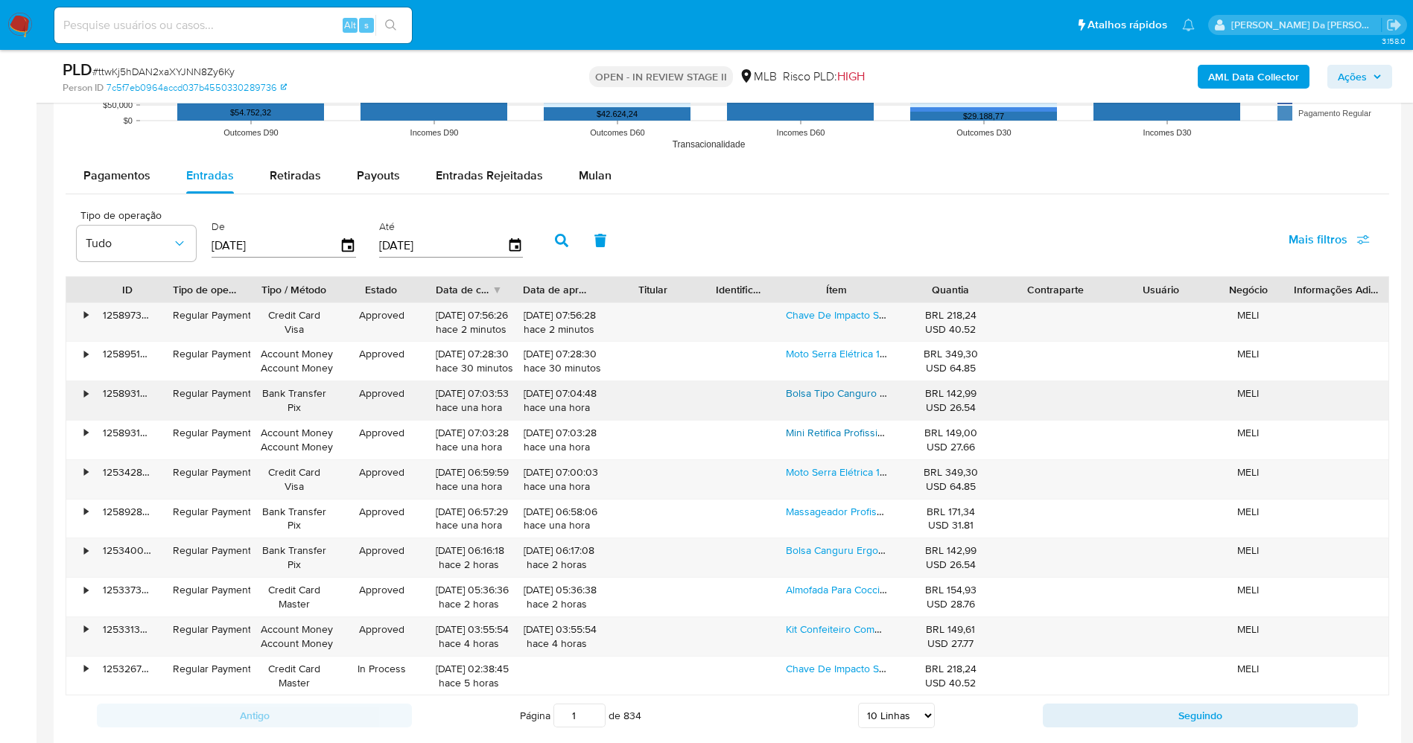
click at [822, 400] on link "Bolsa Tipo Canguro Ergonómica 2 Posiciones. Perfin Azul" at bounding box center [918, 393] width 265 height 15
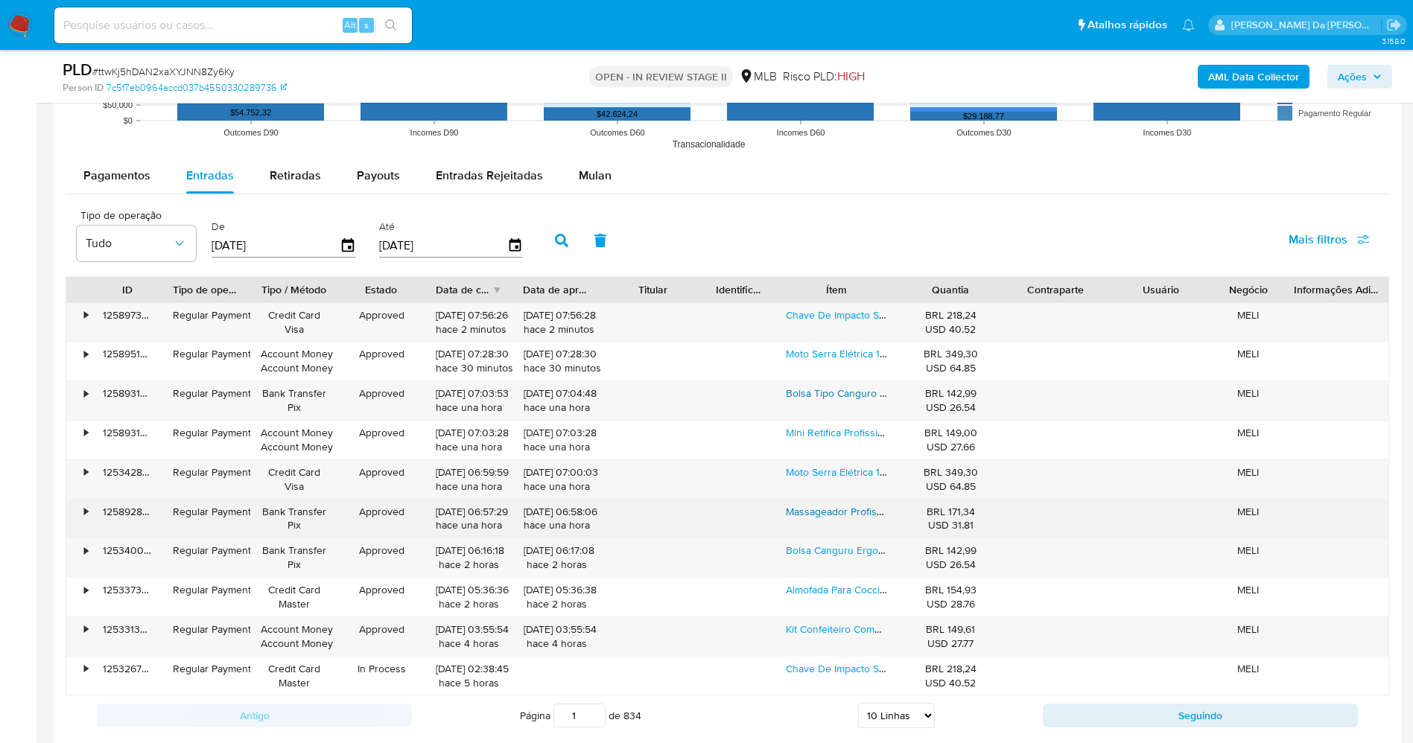
click at [815, 511] on link "Massageador Profissional Elétrico Para Fisioterapia E Corpo Com 5 Marchas Ajust…" at bounding box center [1242, 511] width 912 height 15
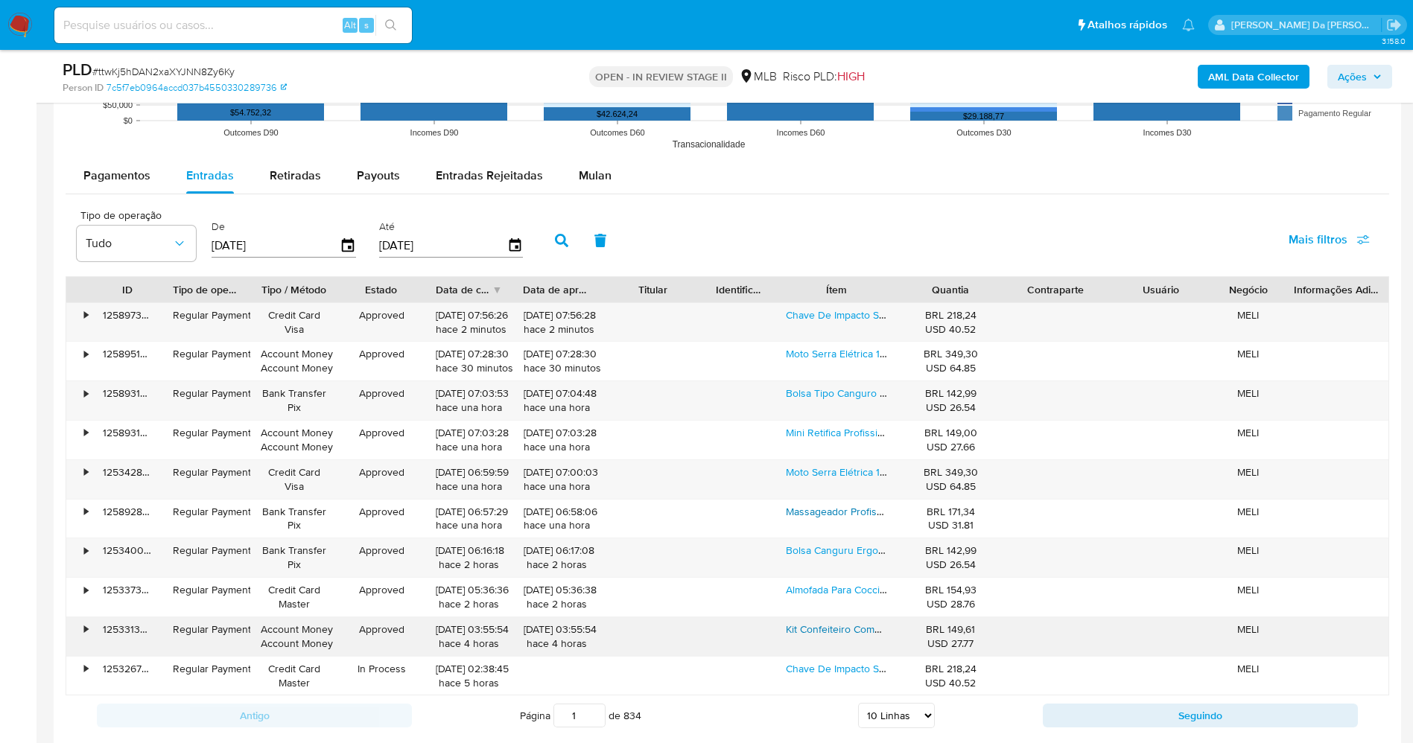
click at [848, 632] on link "Kit Confeiteiro Completo 200 Peças - Bicos De Confeiteiro, Sacos, Bombinha Para…" at bounding box center [1208, 629] width 845 height 15
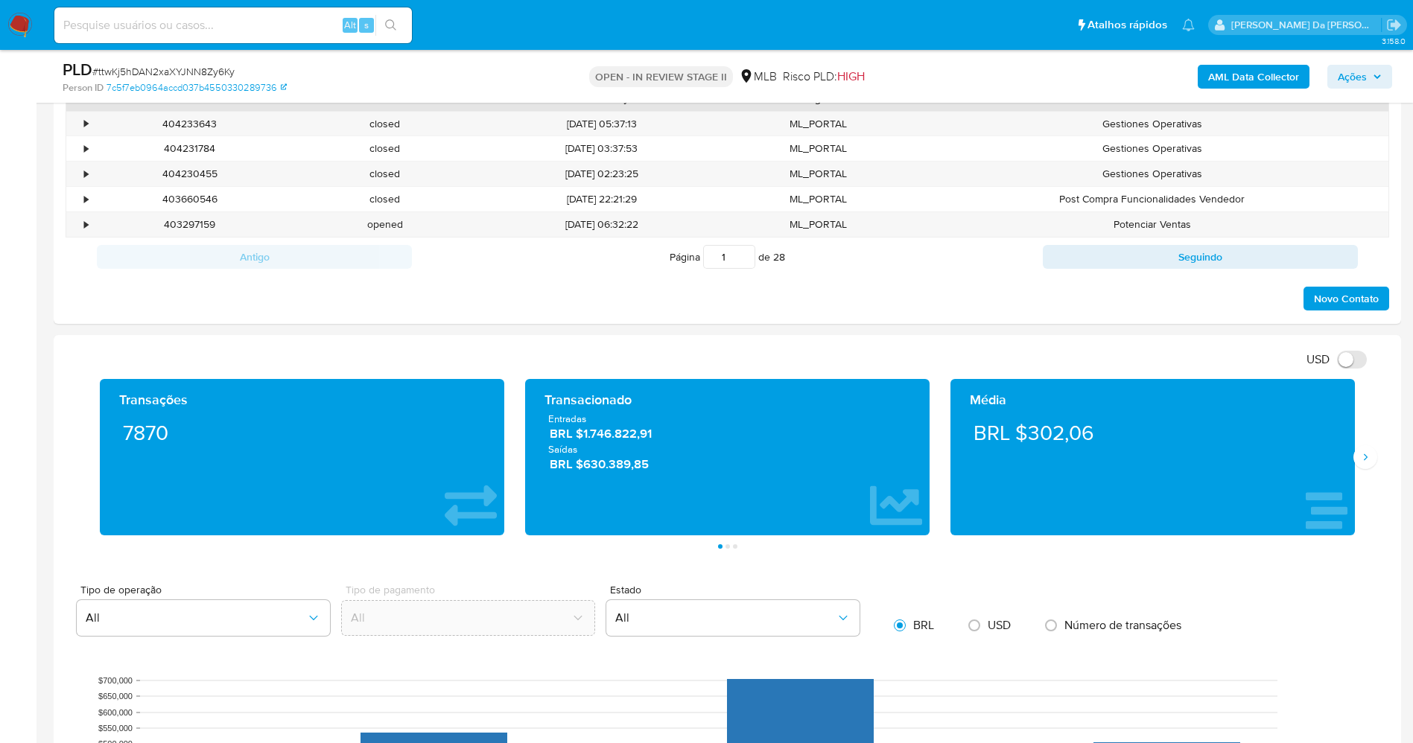
scroll to position [0, 0]
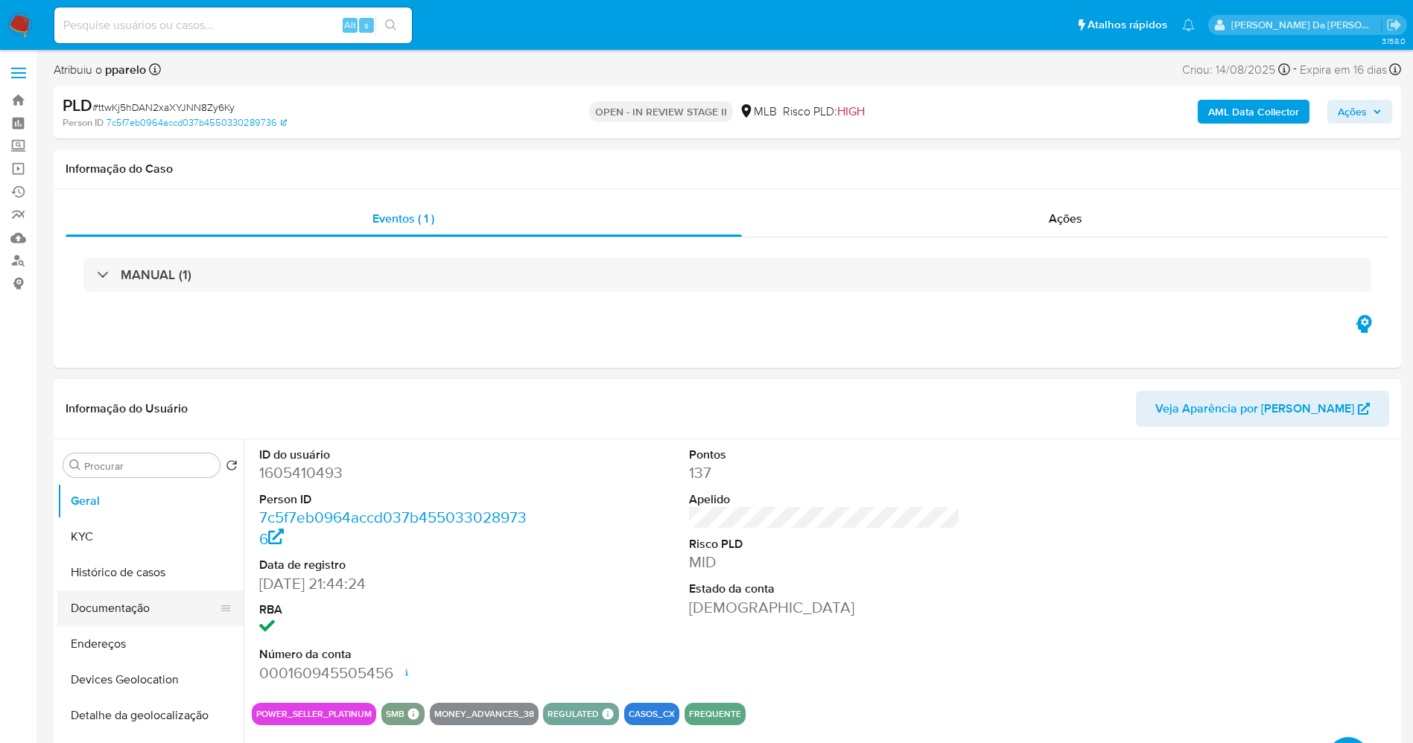
click at [109, 603] on button "Documentação" at bounding box center [144, 609] width 174 height 36
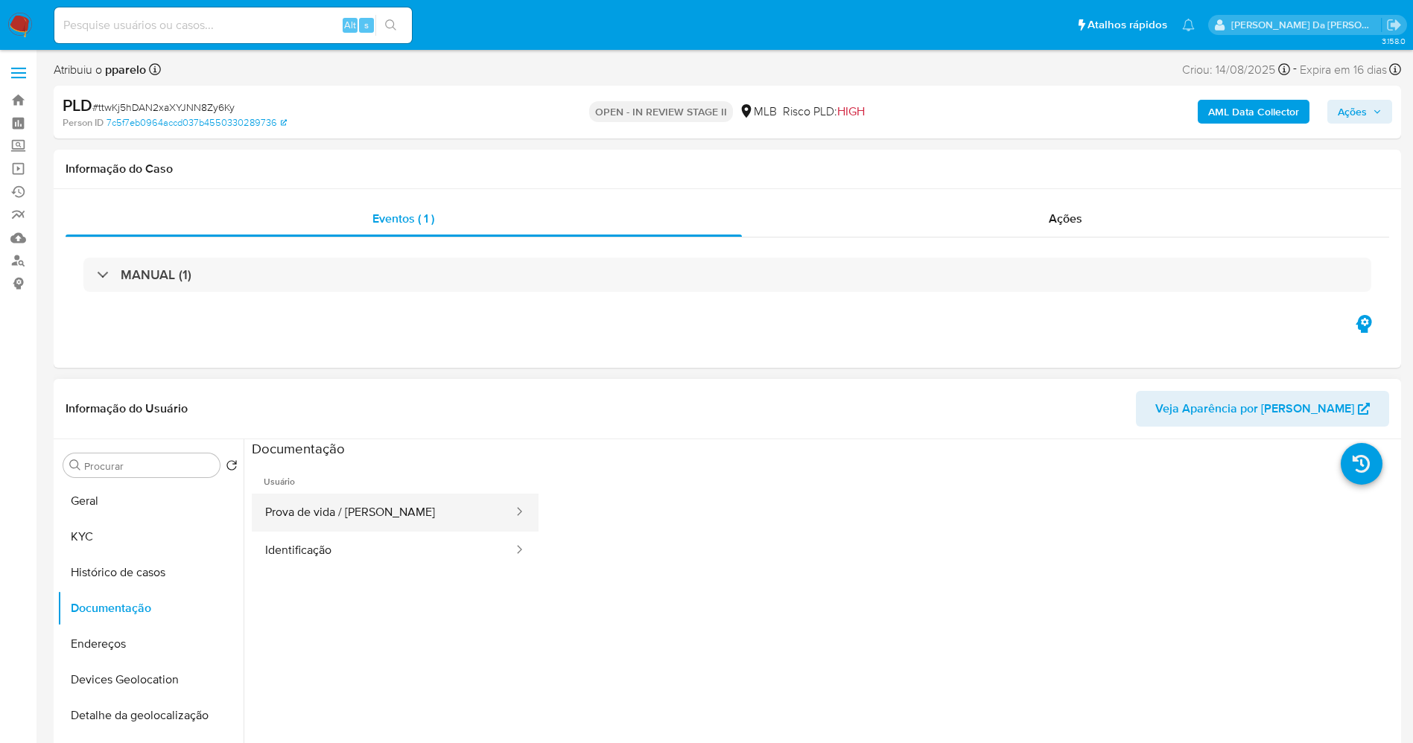
drag, startPoint x: 451, startPoint y: 508, endPoint x: 510, endPoint y: 496, distance: 60.0
click at [452, 509] on button "Prova de vida / [PERSON_NAME]" at bounding box center [383, 513] width 263 height 38
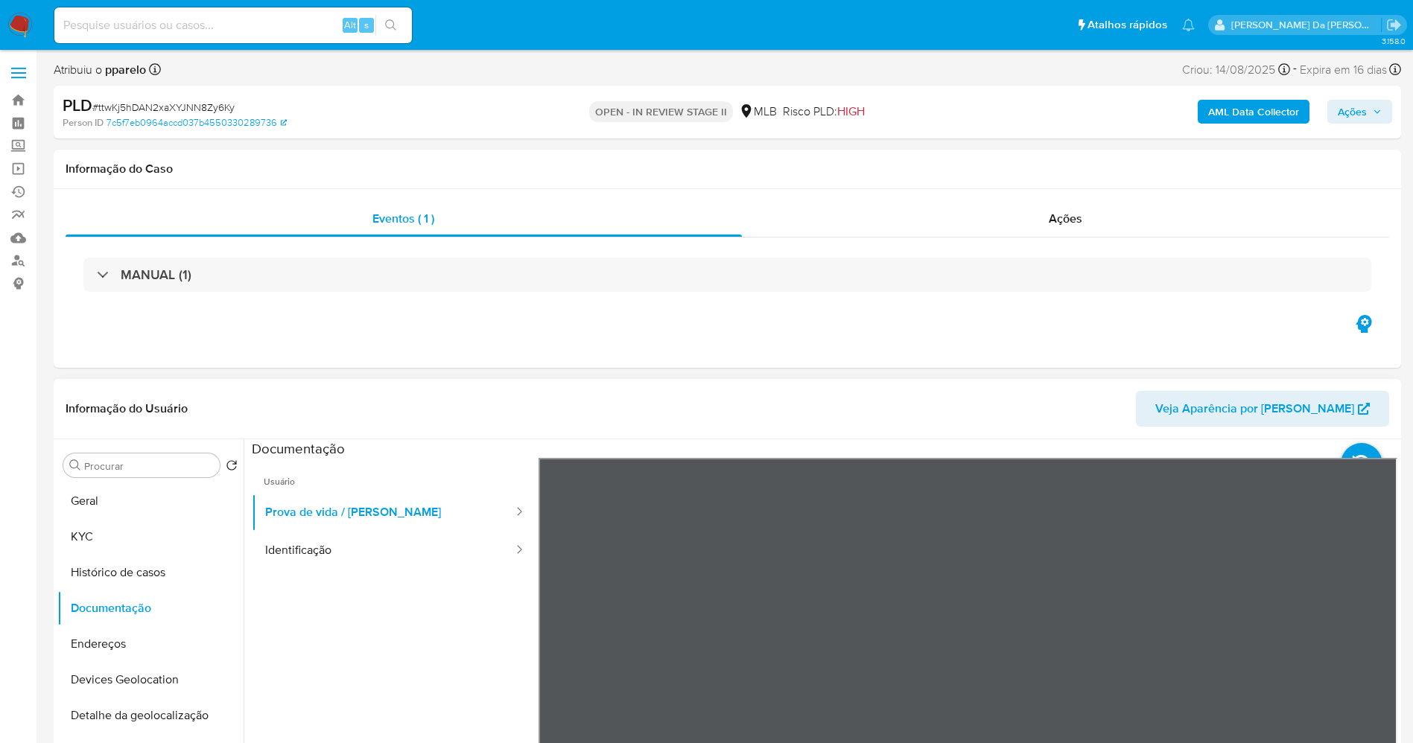
scroll to position [47, 0]
click at [437, 543] on button "Identificação" at bounding box center [383, 551] width 263 height 38
click at [1355, 458] on icon at bounding box center [1362, 464] width 42 height 42
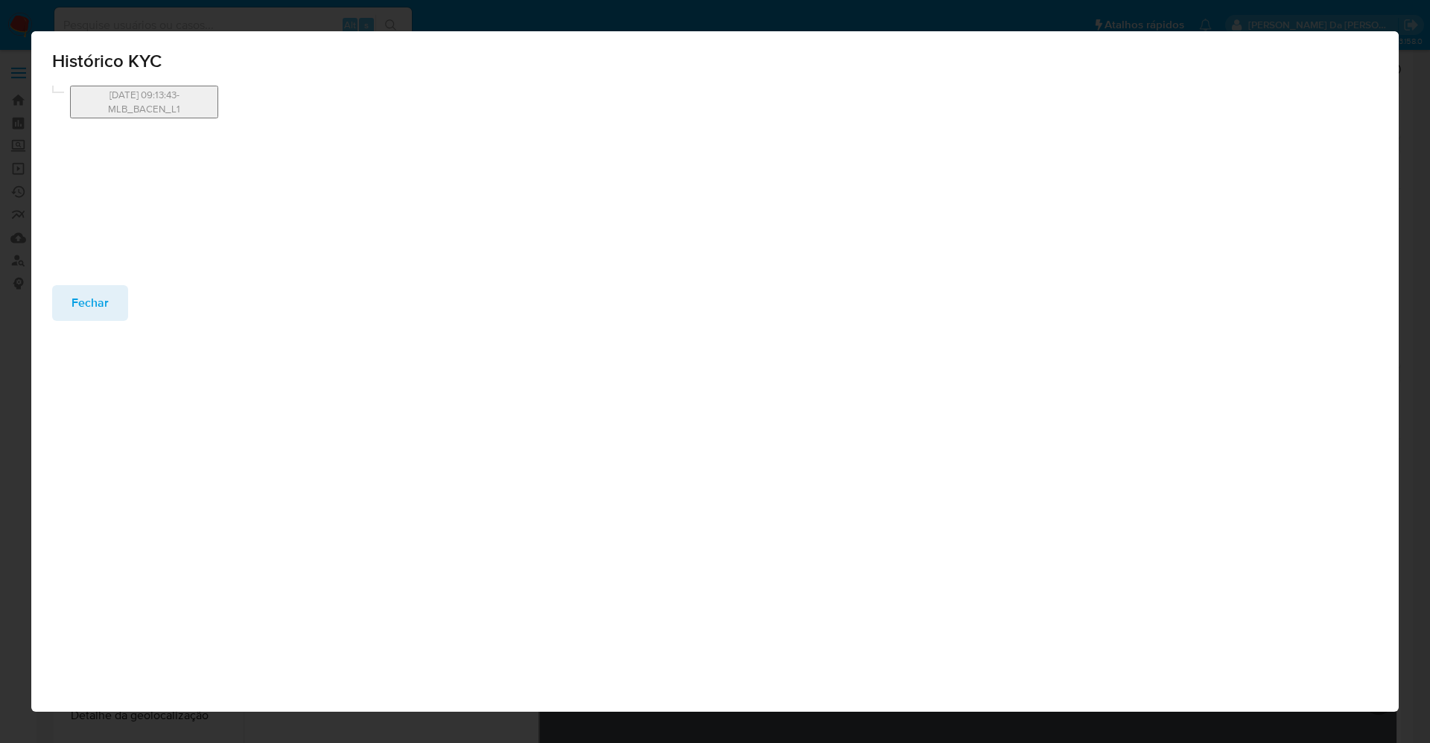
click at [101, 139] on div "28/12/2023 09:13:43-MLB_BACEN_L1" at bounding box center [138, 175] width 172 height 179
click at [111, 291] on button "Fechar" at bounding box center [90, 303] width 76 height 36
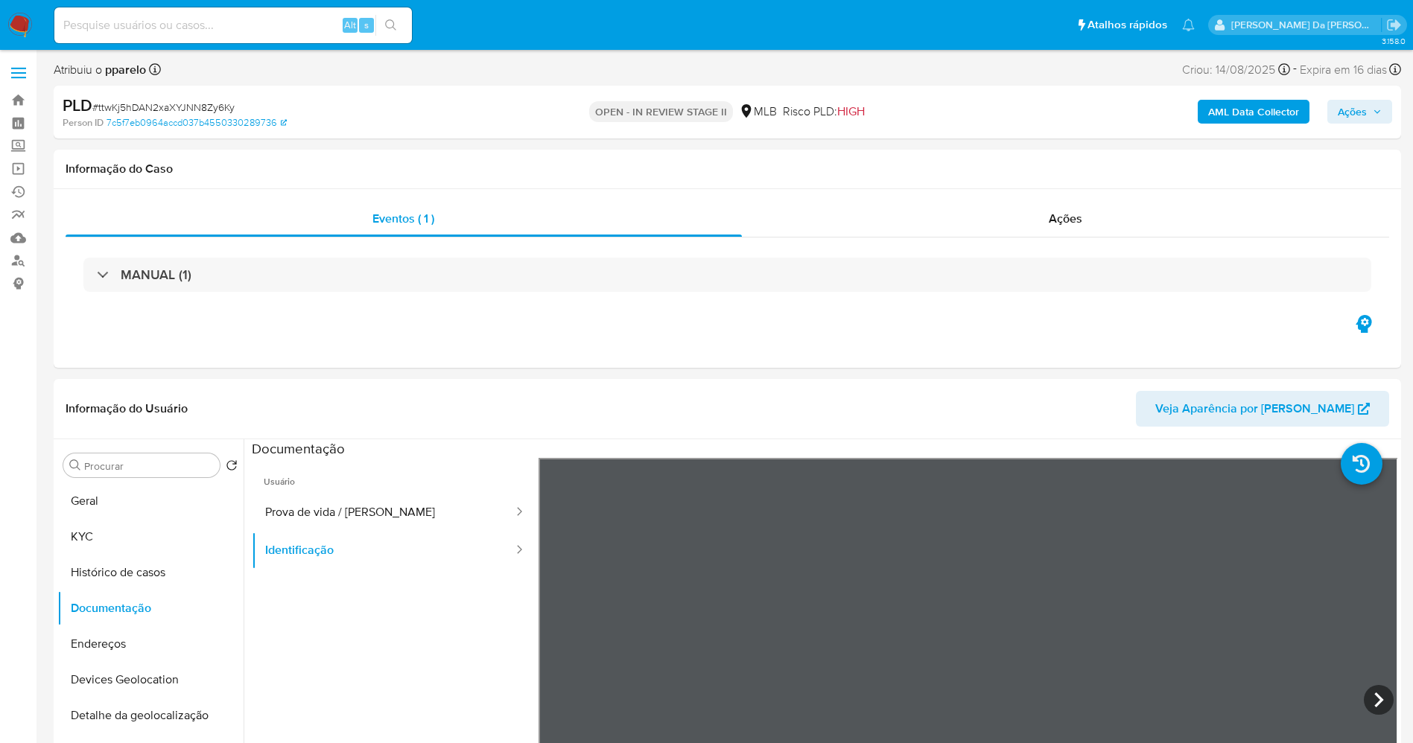
click at [262, 24] on input at bounding box center [232, 25] width 357 height 19
paste input "hWFazoqzAnH6SJpHfiVA0pP3"
type input "hWFazoqzAnH6SJpHfiVA0pP3"
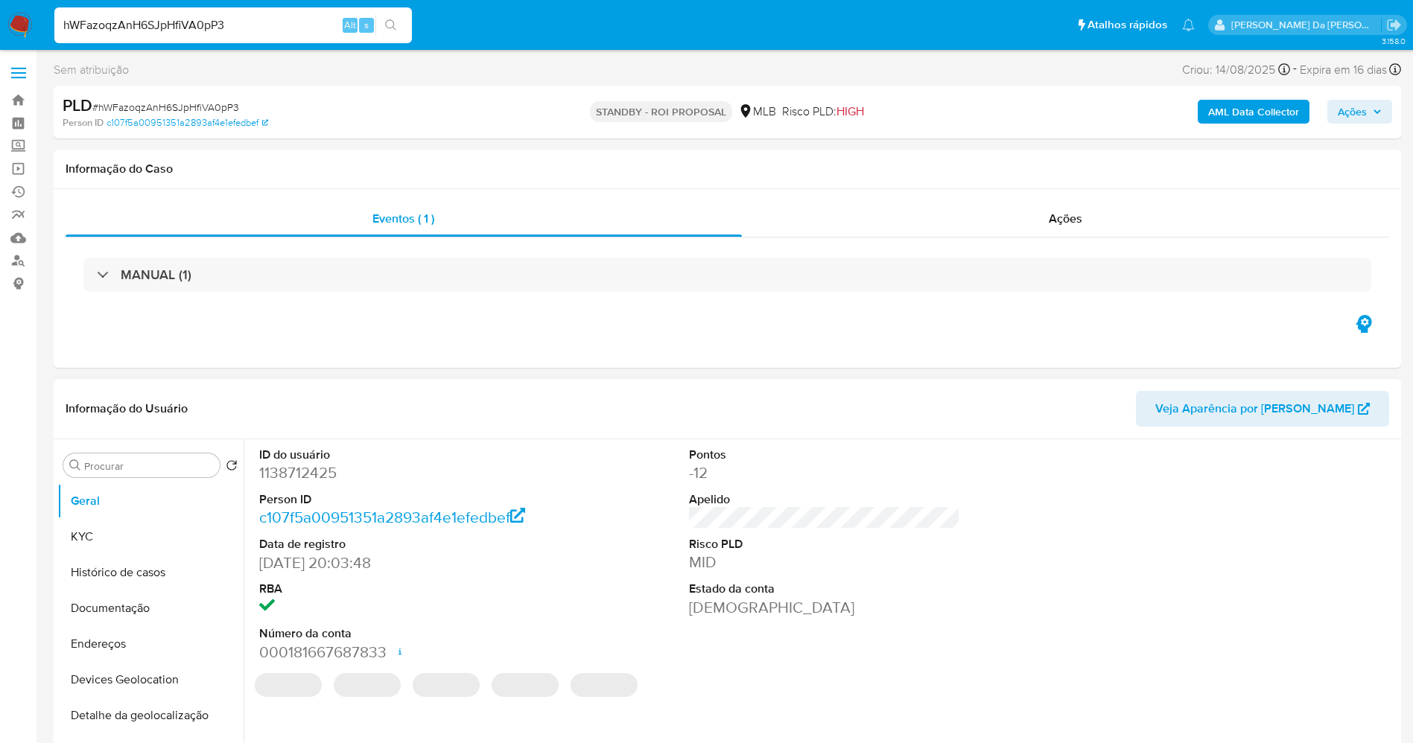
select select "10"
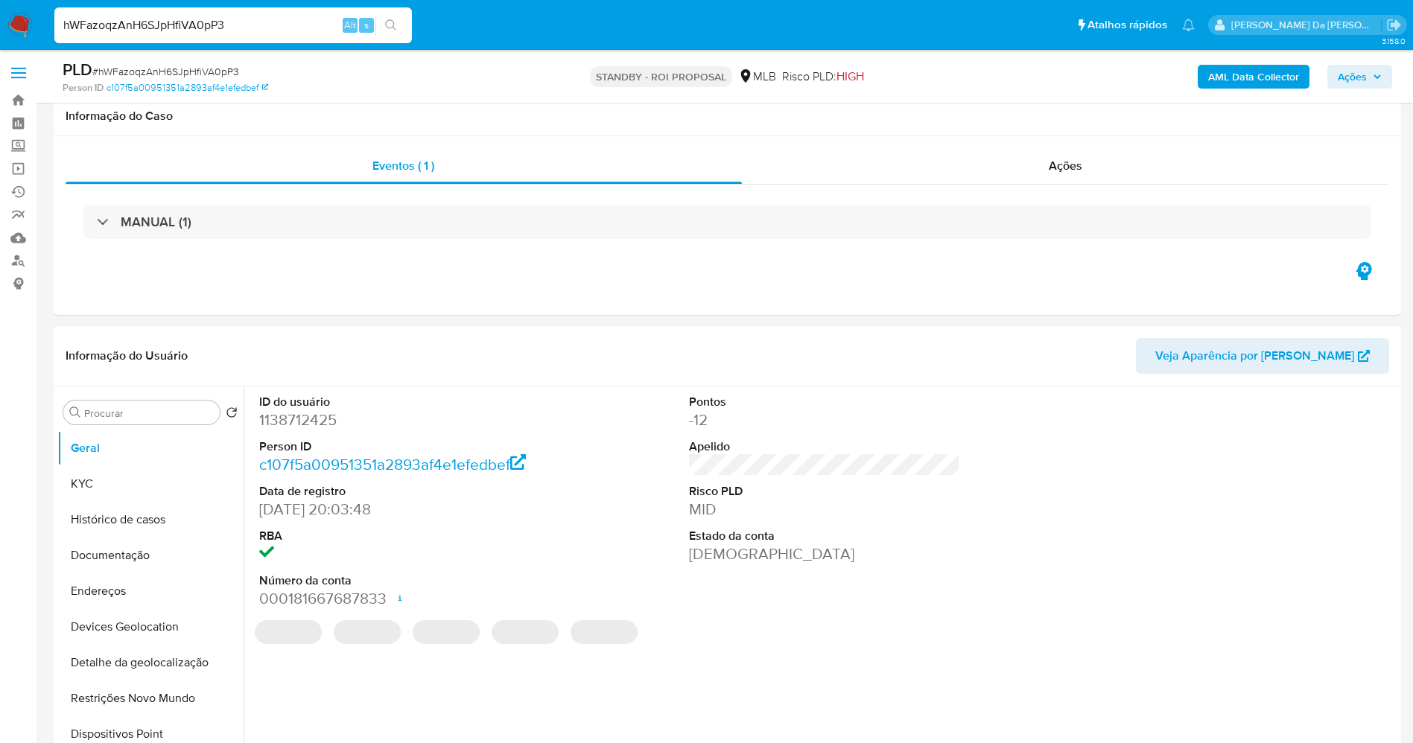
scroll to position [112, 0]
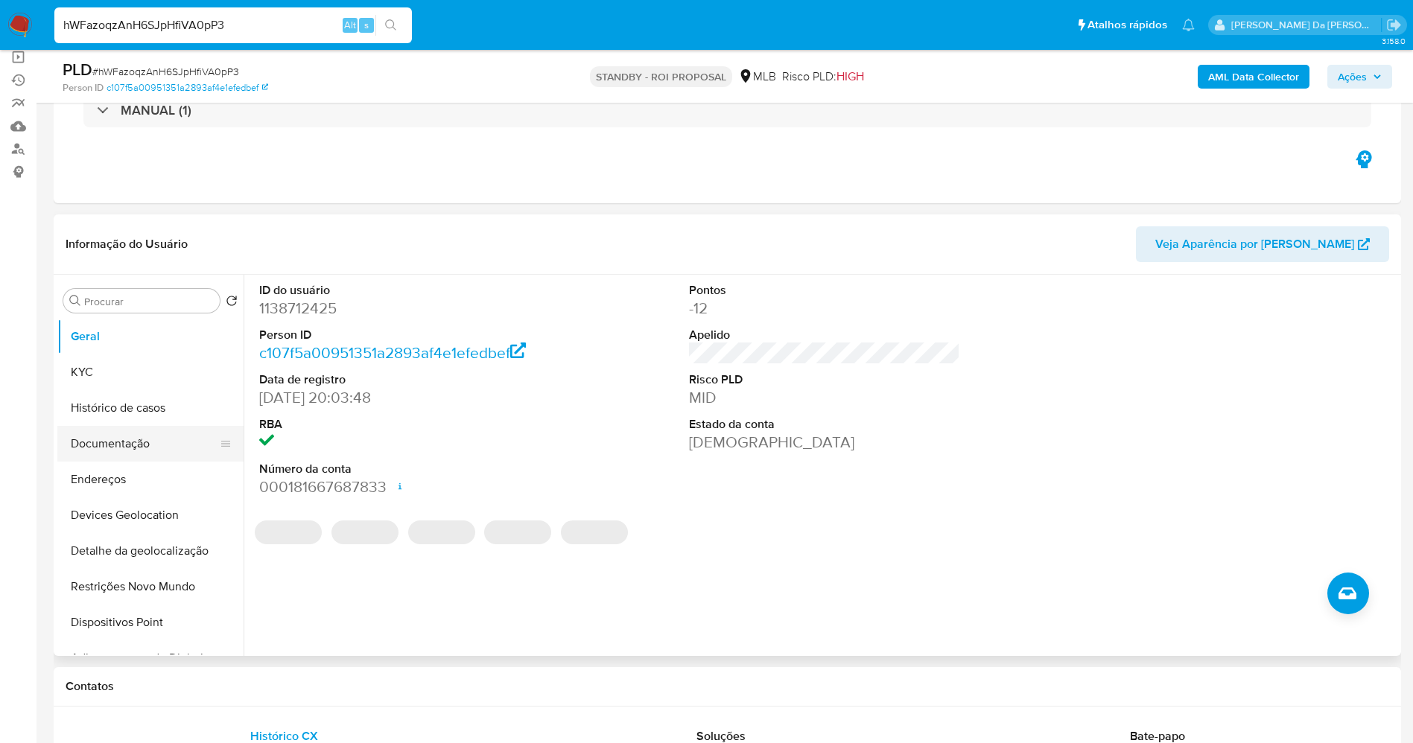
click at [138, 440] on button "Documentação" at bounding box center [144, 444] width 174 height 36
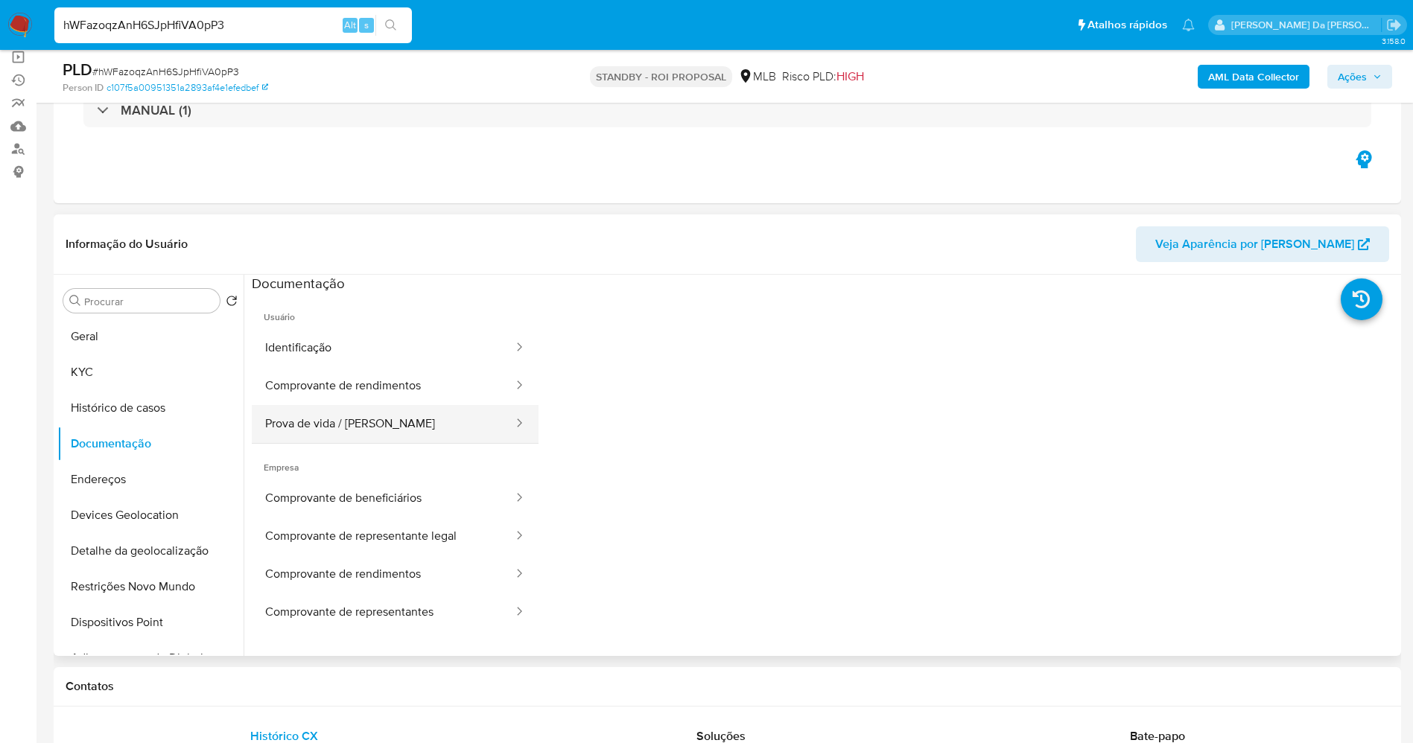
click at [360, 430] on button "Prova de vida / [PERSON_NAME]" at bounding box center [383, 424] width 263 height 38
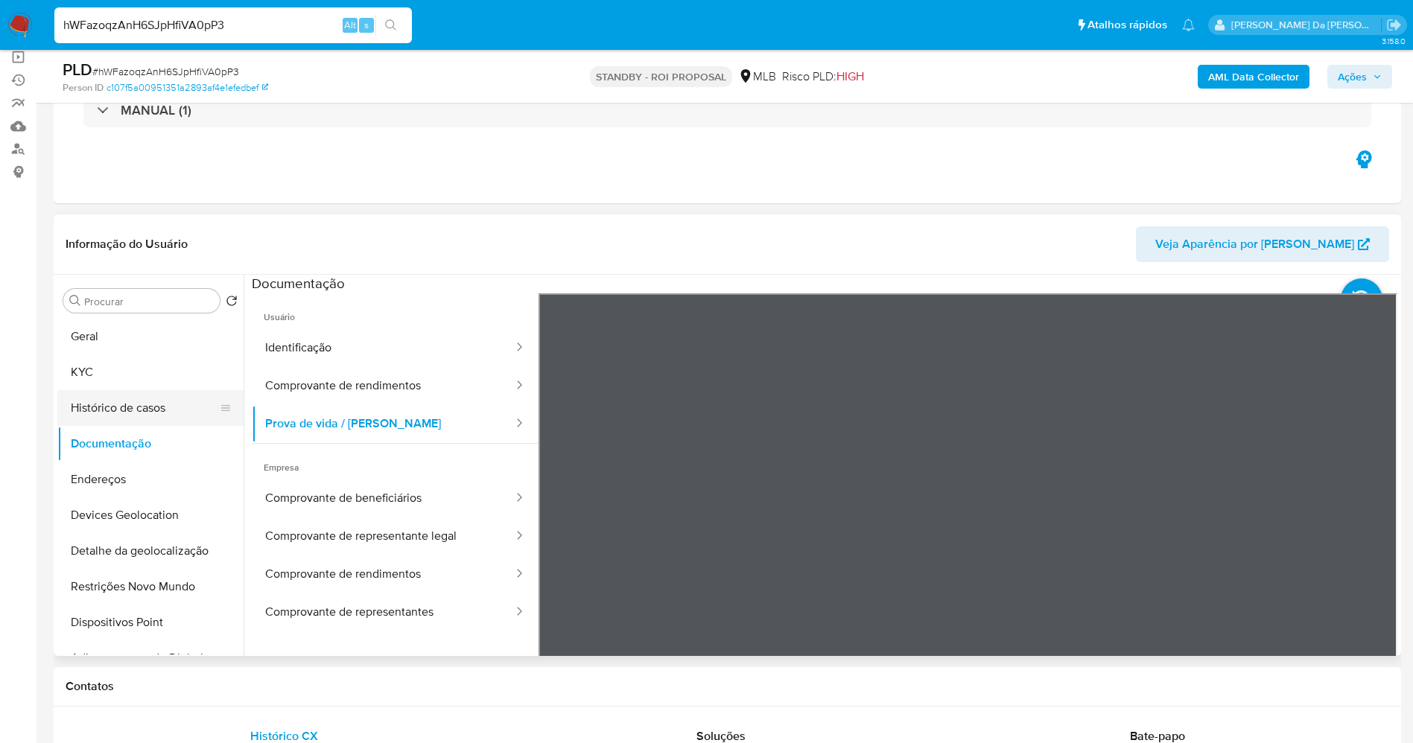
click at [138, 403] on button "Histórico de casos" at bounding box center [144, 408] width 174 height 36
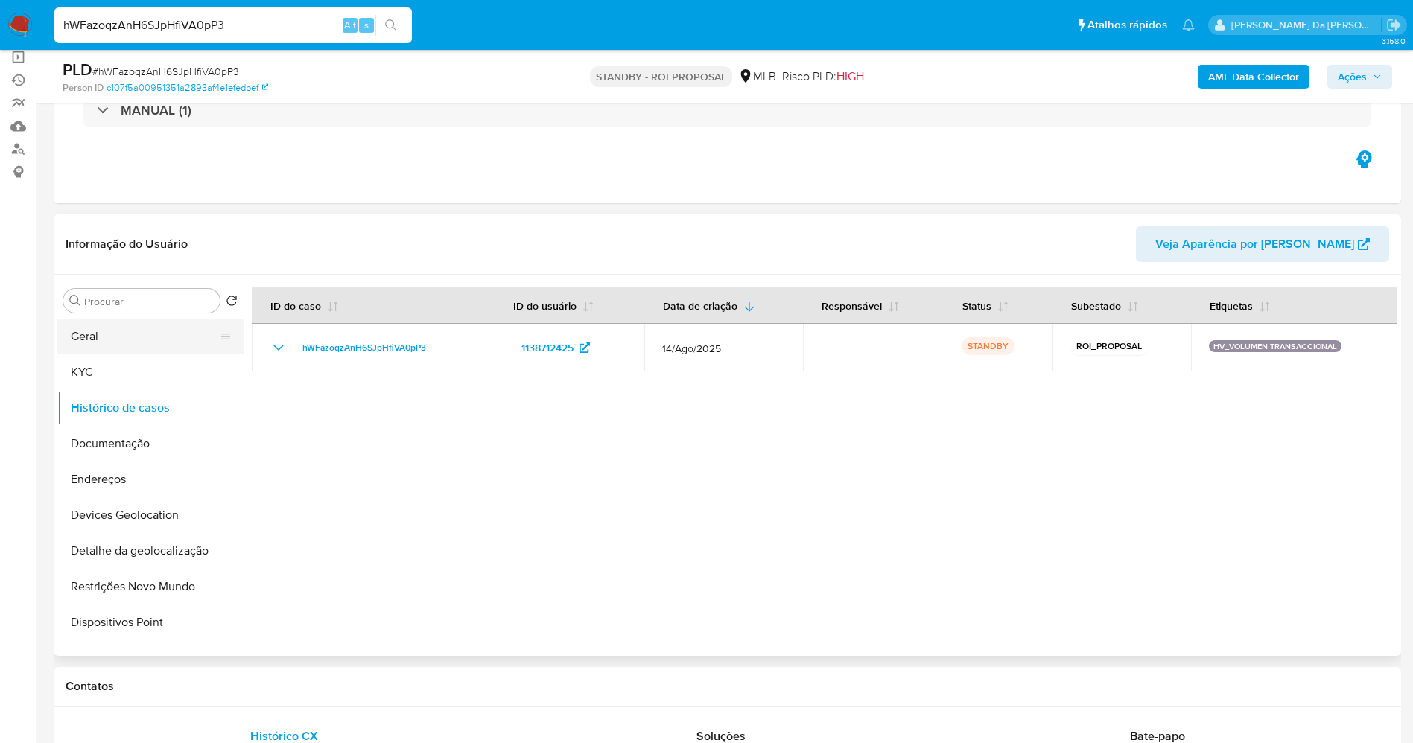
click at [118, 341] on button "Geral" at bounding box center [144, 337] width 174 height 36
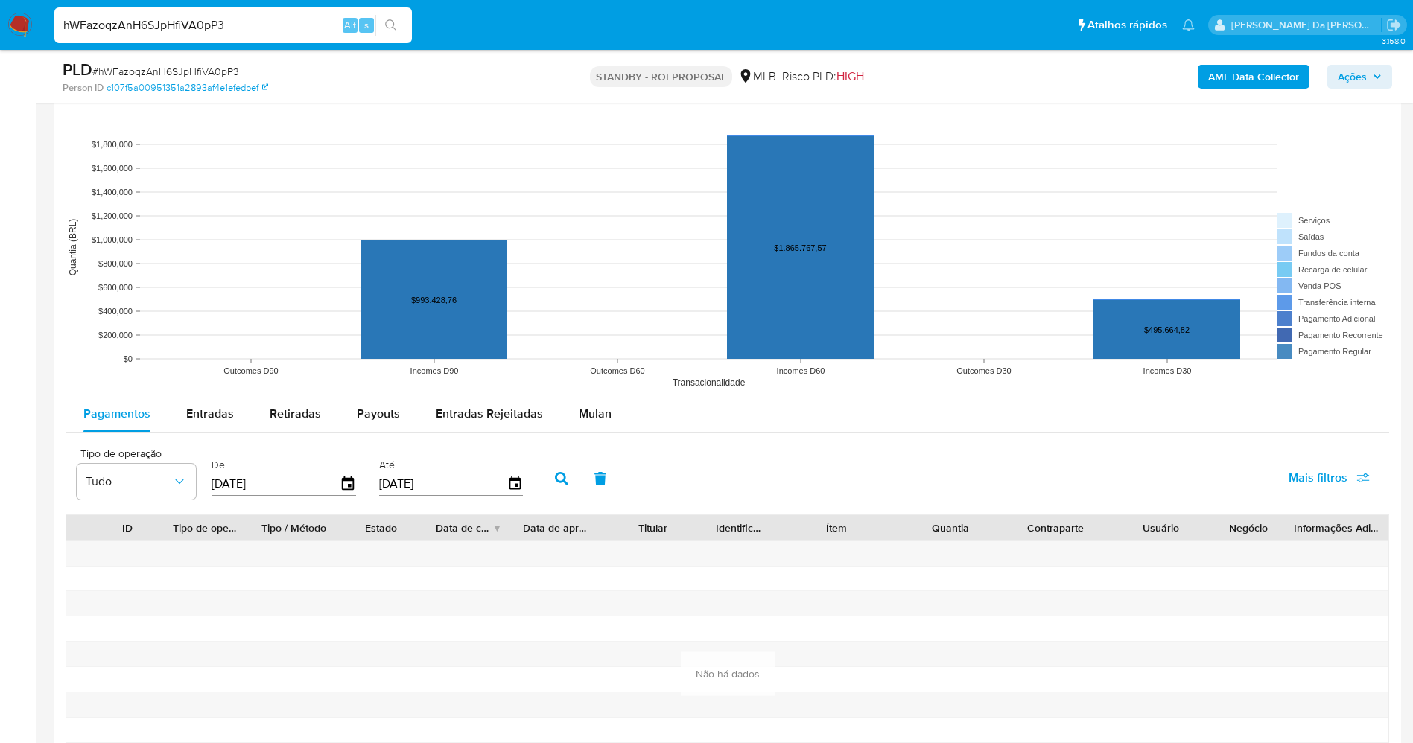
scroll to position [1341, 0]
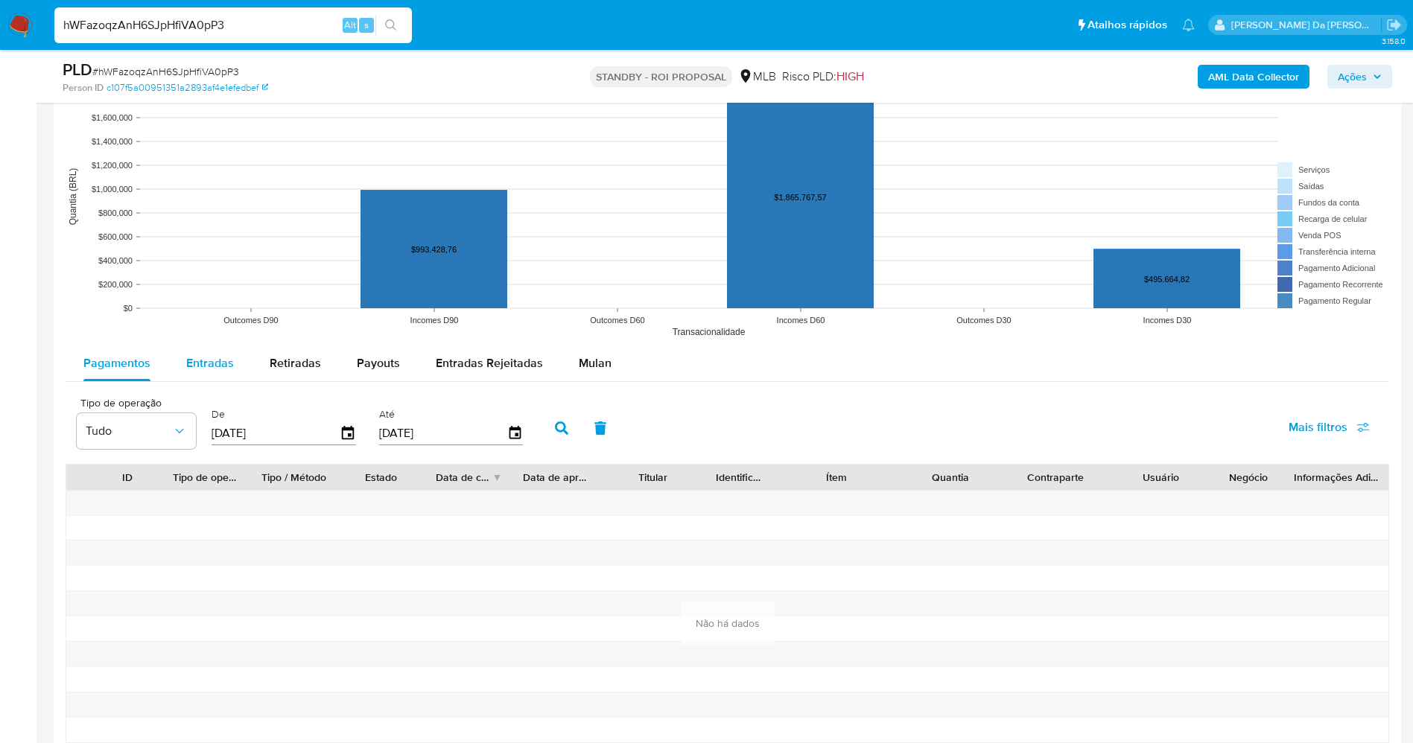
click at [233, 373] on button "Entradas" at bounding box center [209, 364] width 83 height 36
select select "10"
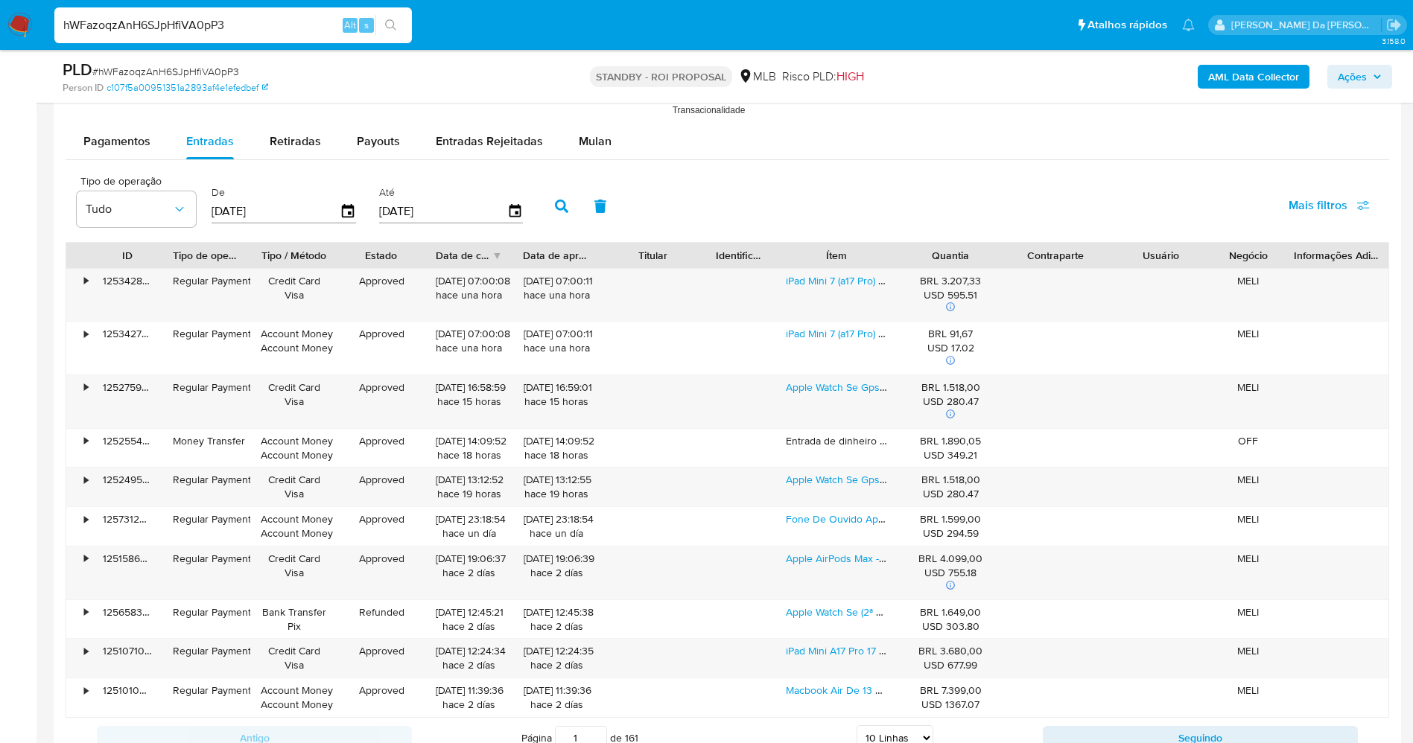
scroll to position [1564, 0]
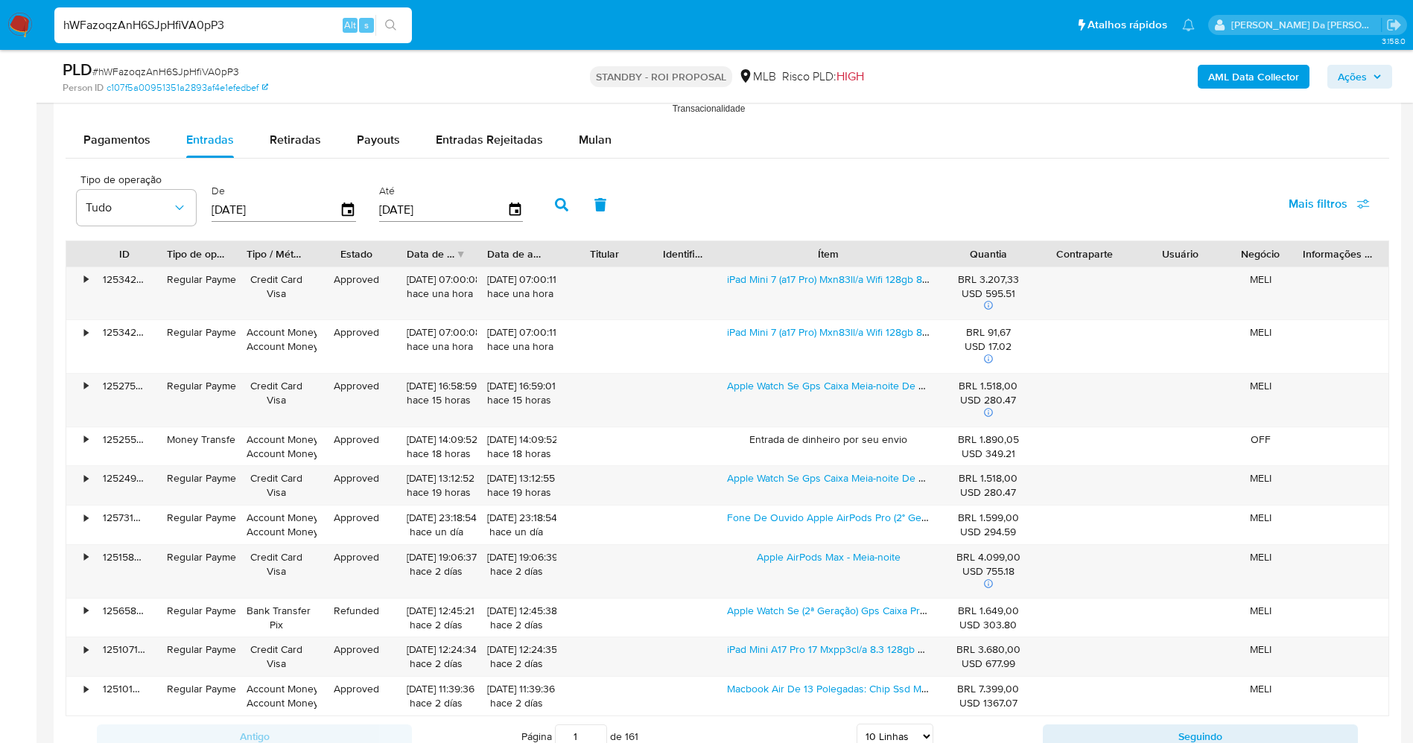
drag, startPoint x: 898, startPoint y: 257, endPoint x: 1000, endPoint y: 250, distance: 101.5
click at [1000, 250] on div "ID Tipo de operação Tipo / Método Estado Data de criação Data de aprovação Titu…" at bounding box center [727, 253] width 1322 height 25
click at [810, 281] on link "iPad Mini 7 (a17 Pro) Mxn83ll/a Wifi 128gb 8.3 Purple" at bounding box center [845, 279] width 236 height 15
click at [792, 394] on div "Apple Watch Se Gps Caixa Meia-noite De Alumínio 40 Mm Pulseira Esportiva Meia-n…" at bounding box center [828, 400] width 224 height 53
click at [792, 387] on link "Apple Watch Se Gps Caixa Meia-noite De Alumínio 40 Mm Pulseira Esportiva Meia-n…" at bounding box center [938, 385] width 422 height 15
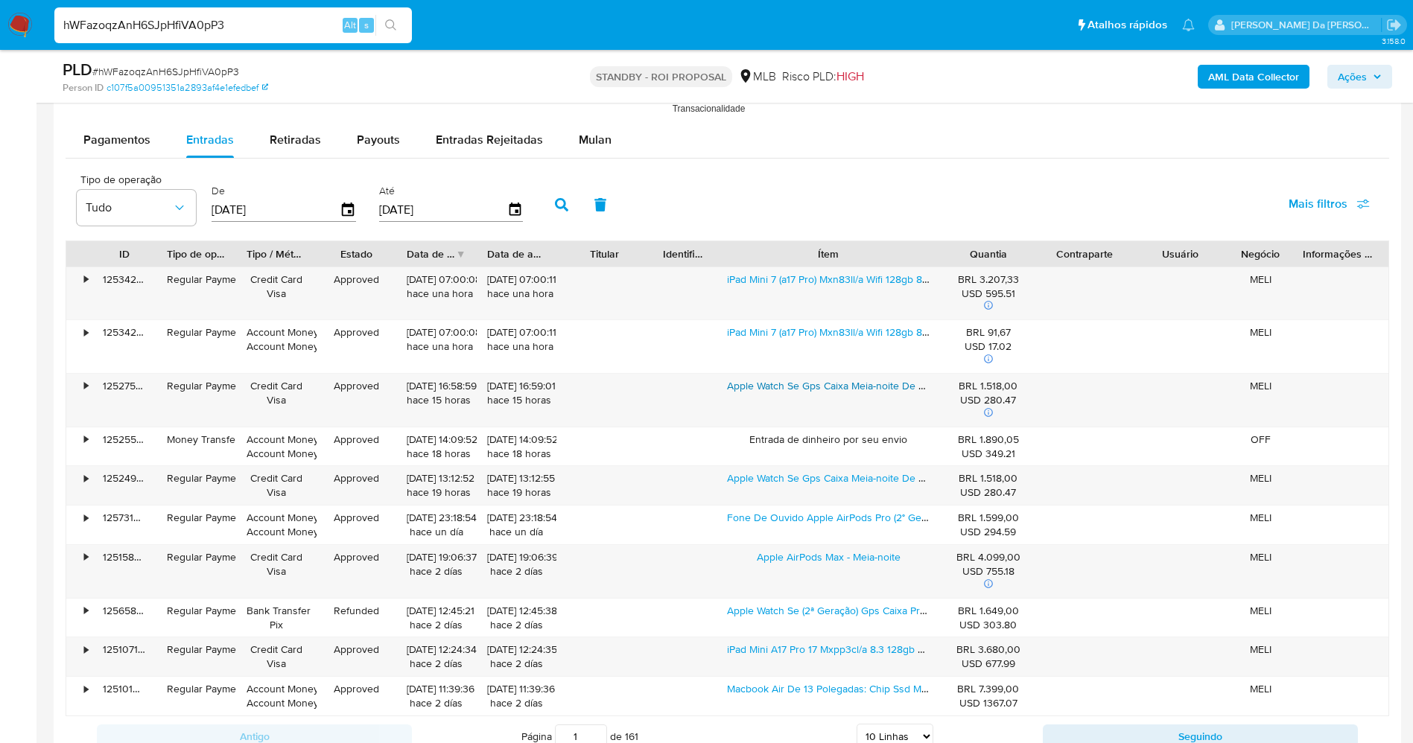
scroll to position [1787, 0]
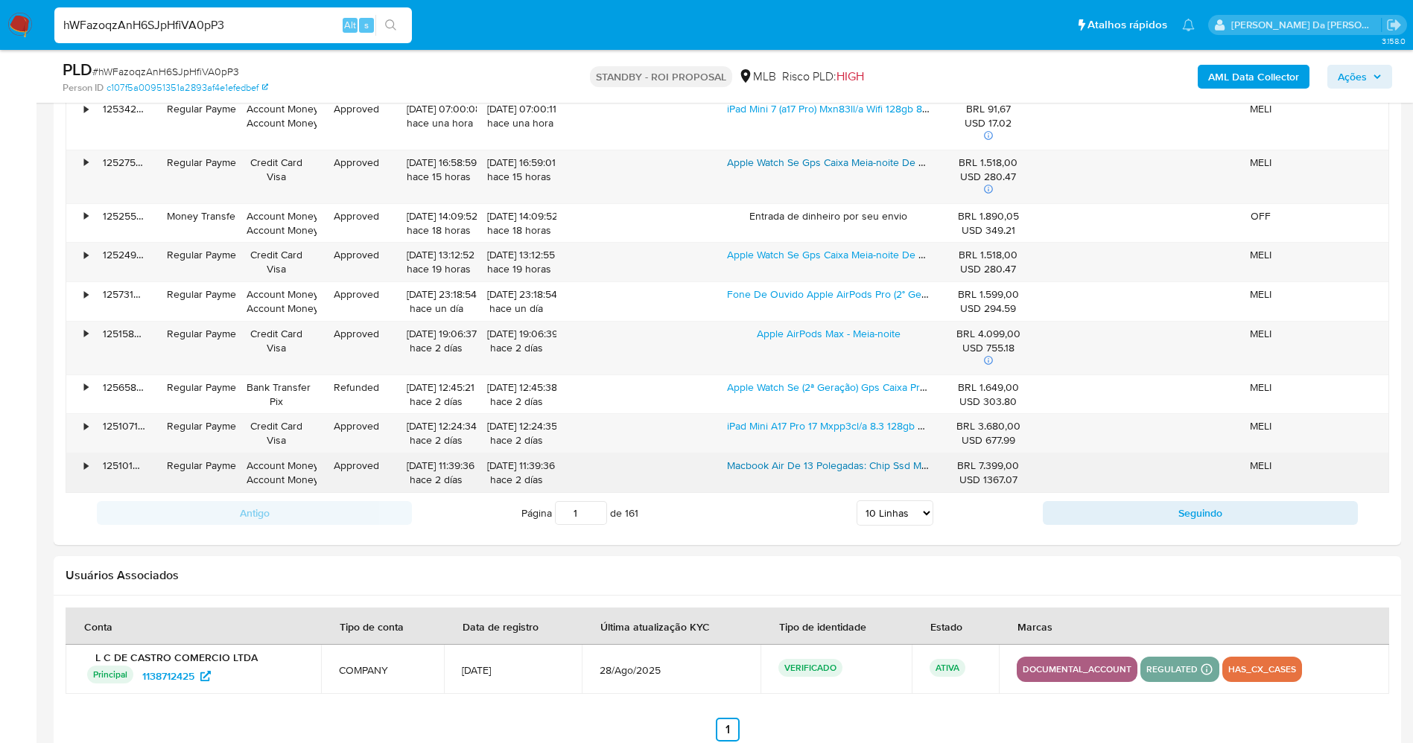
click at [784, 470] on link "Macbook Air De 13 Polegadas: Chip Ssd M4 De 256 Gb Azul Celeste Azul" at bounding box center [918, 465] width 382 height 15
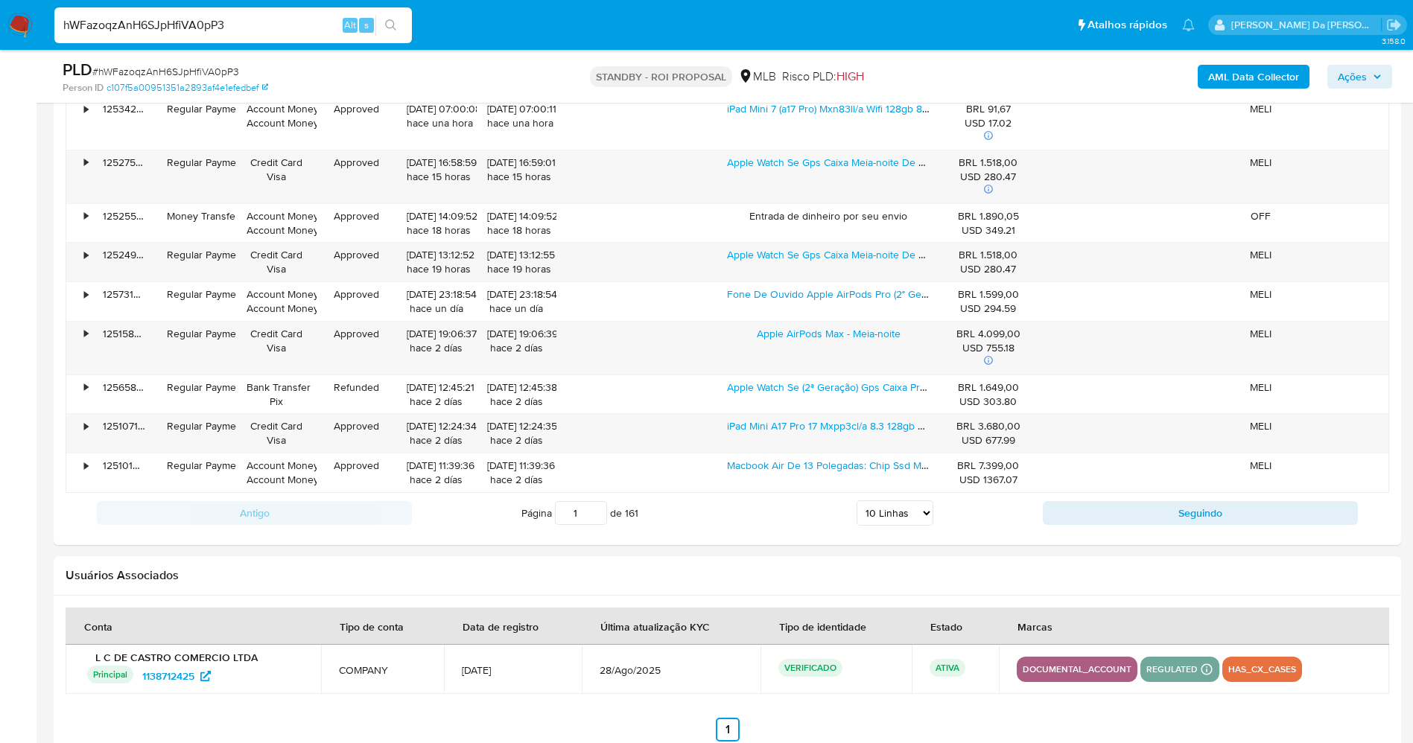
click at [216, 16] on input "hWFazoqzAnH6SJpHfiVA0pP3" at bounding box center [232, 25] width 357 height 19
paste input "18NoMD8tc243ofMZ7qmtZ3ZO"
type input "18NoMD8tc243ofMZ7qmtZ3ZO"
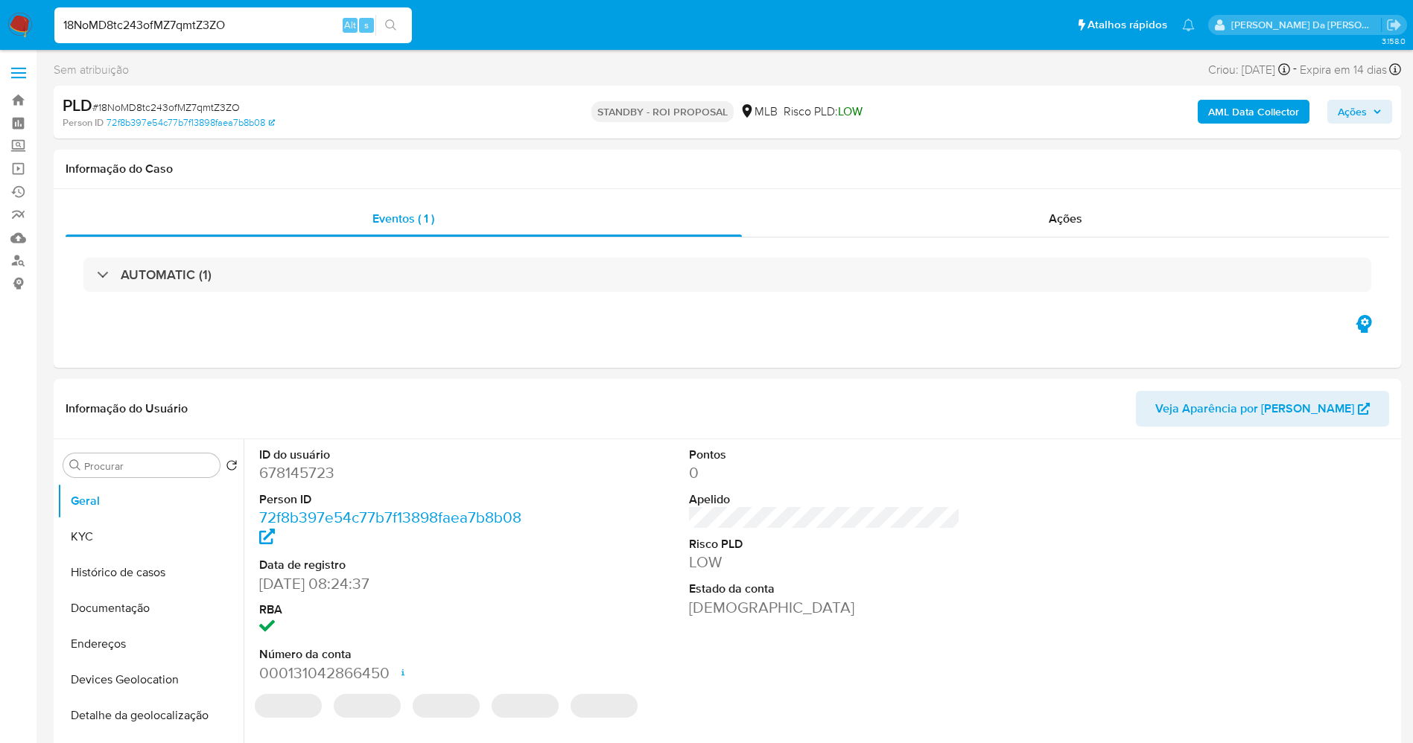
click at [22, 18] on img at bounding box center [19, 25] width 25 height 25
select select "10"
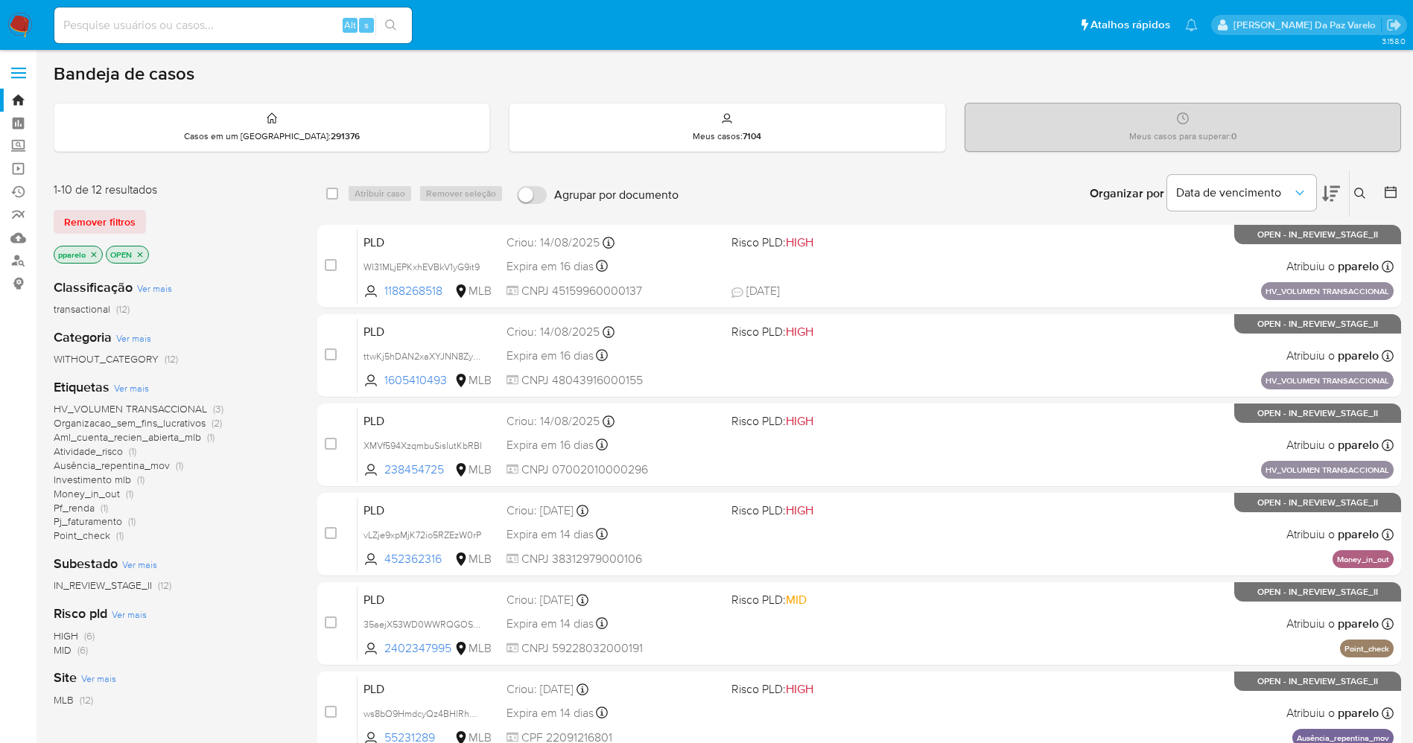
click at [1364, 182] on div "Insira a ID do usuário ou caso Procurar Remover filtros" at bounding box center [1361, 194] width 25 height 46
click at [1359, 197] on icon at bounding box center [1360, 194] width 12 height 12
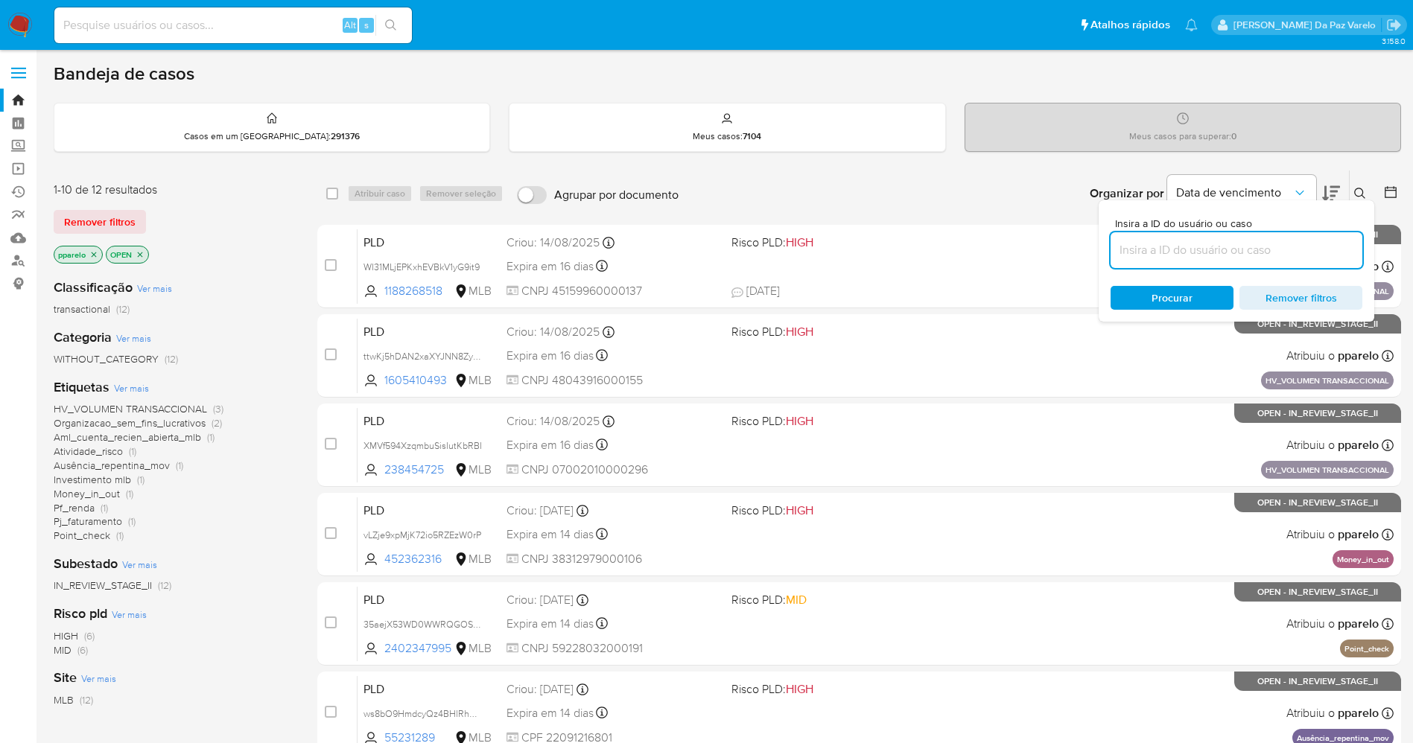
click at [1307, 241] on input at bounding box center [1236, 250] width 252 height 19
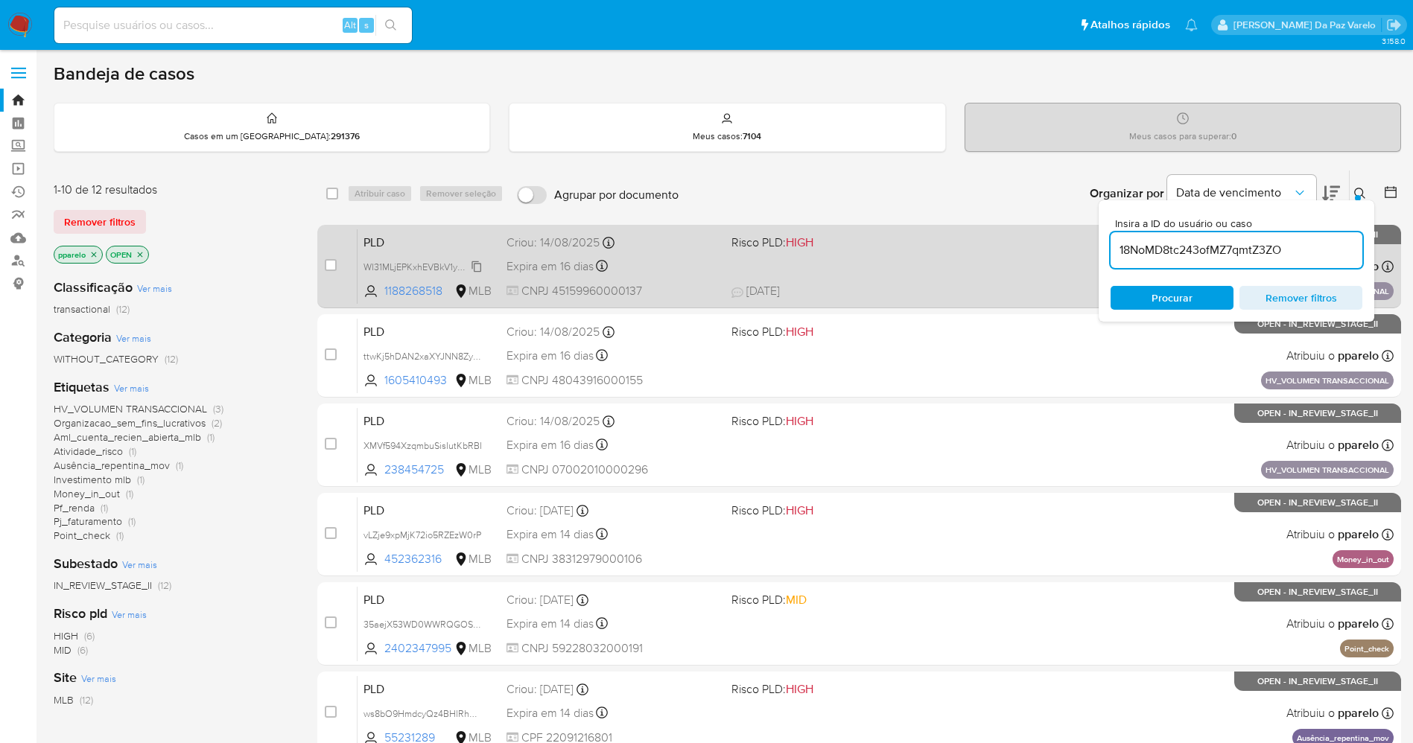
type input "18NoMD8tc243ofMZ7qmtZ3ZO"
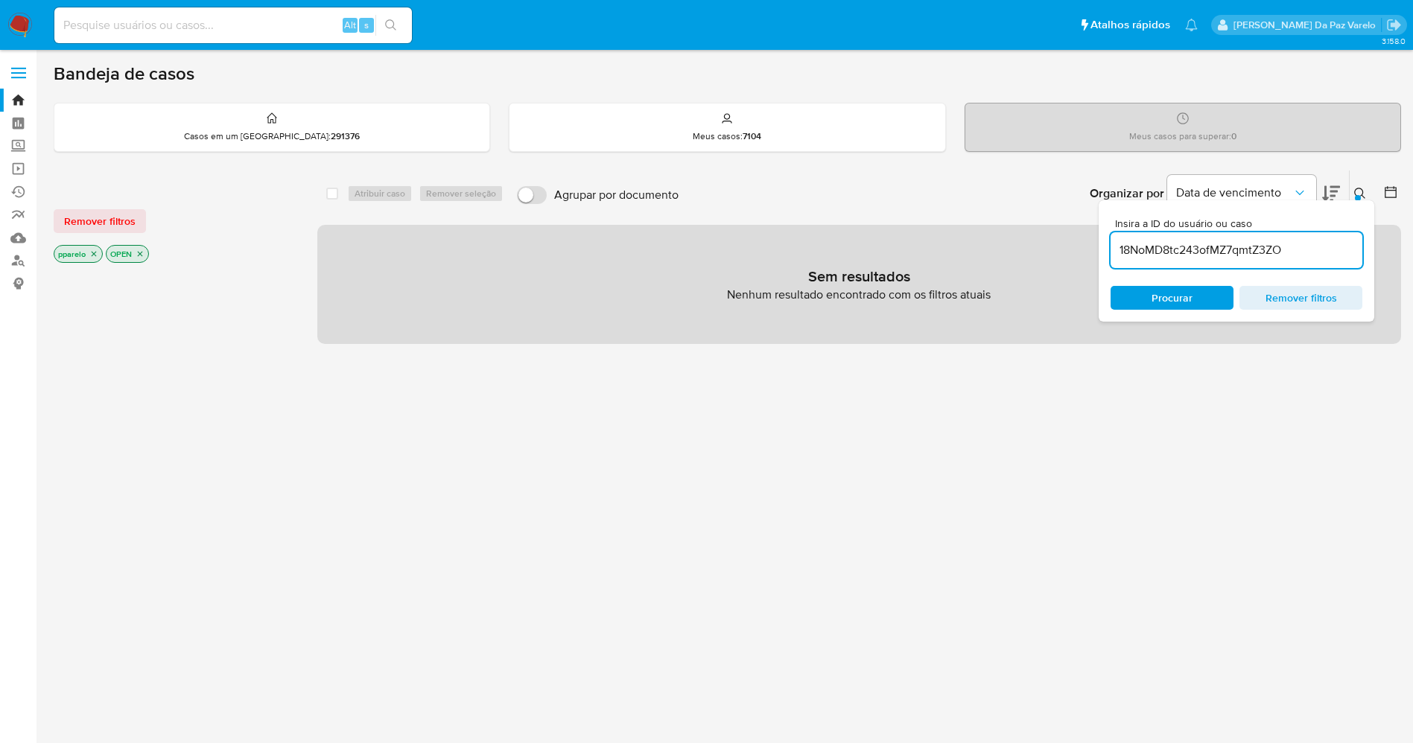
click at [92, 252] on icon "close-filter" at bounding box center [93, 254] width 9 height 9
click at [92, 252] on icon "close-filter" at bounding box center [87, 254] width 9 height 9
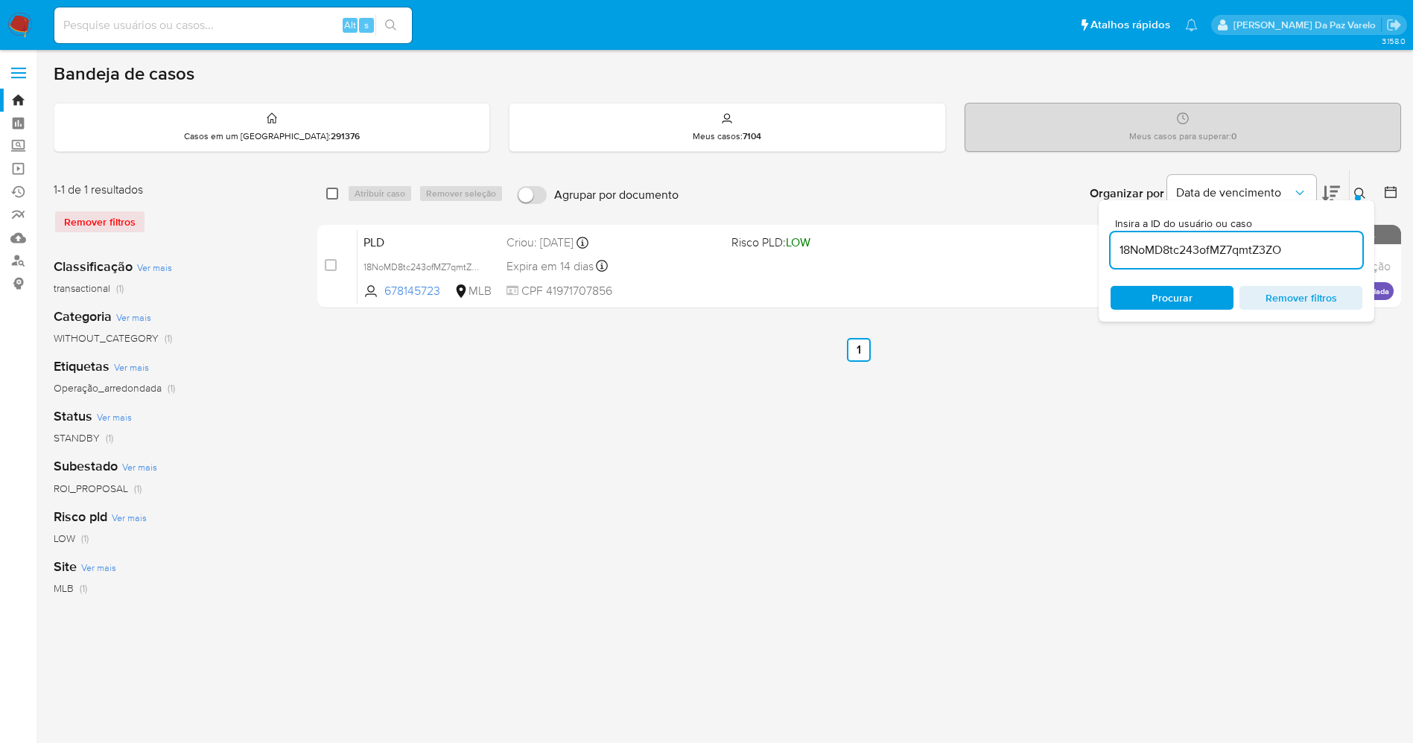
click at [330, 199] on input "checkbox" at bounding box center [332, 194] width 12 height 12
checkbox input "true"
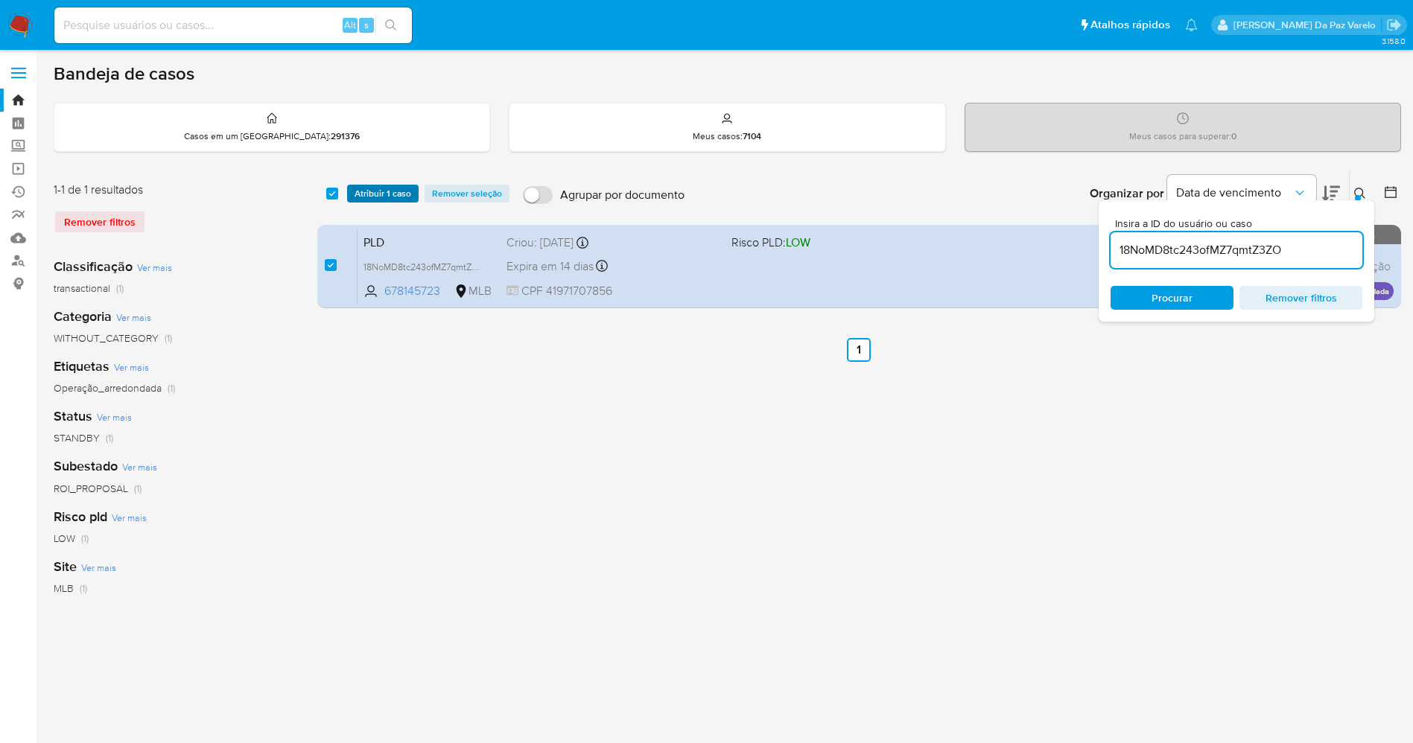
click at [361, 194] on span "Atribuir 1 caso" at bounding box center [383, 193] width 57 height 15
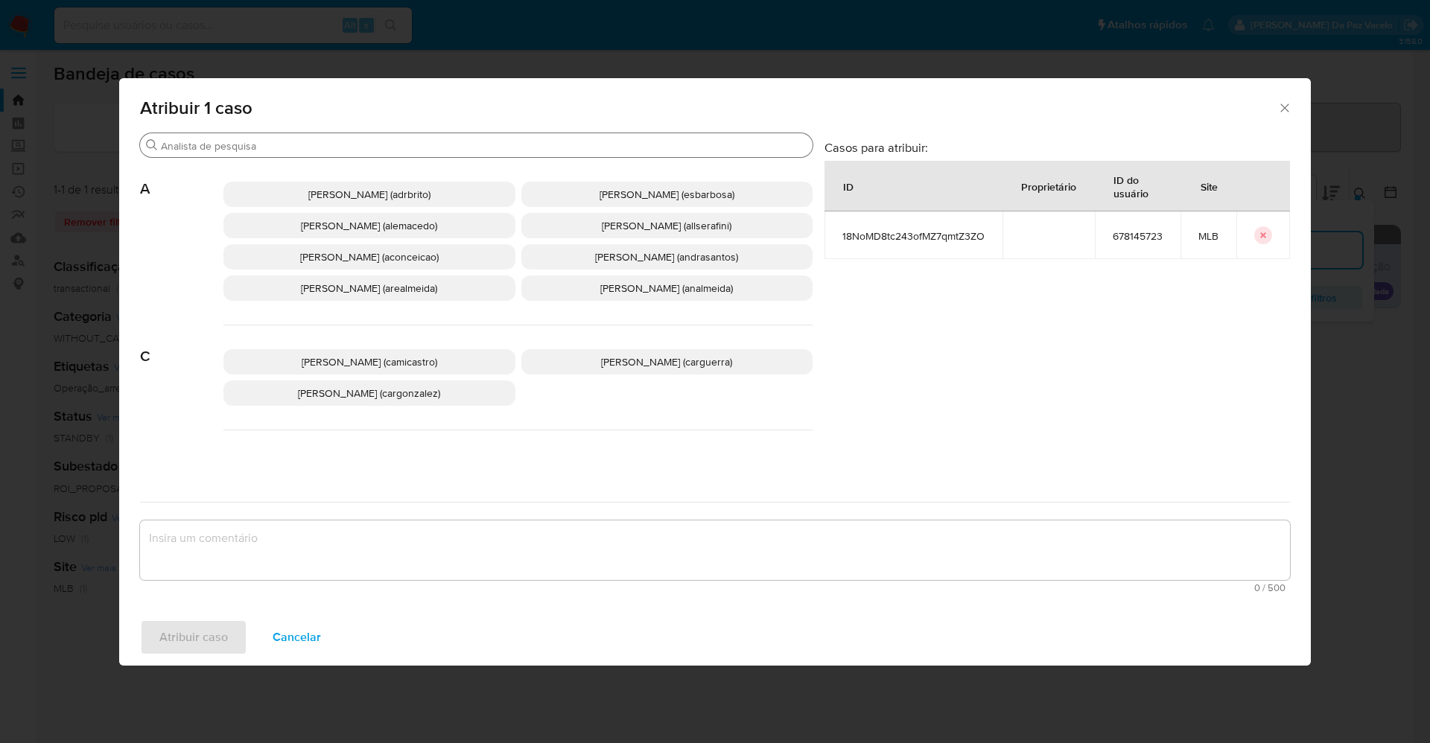
click at [415, 144] on input "Procurar" at bounding box center [484, 145] width 646 height 13
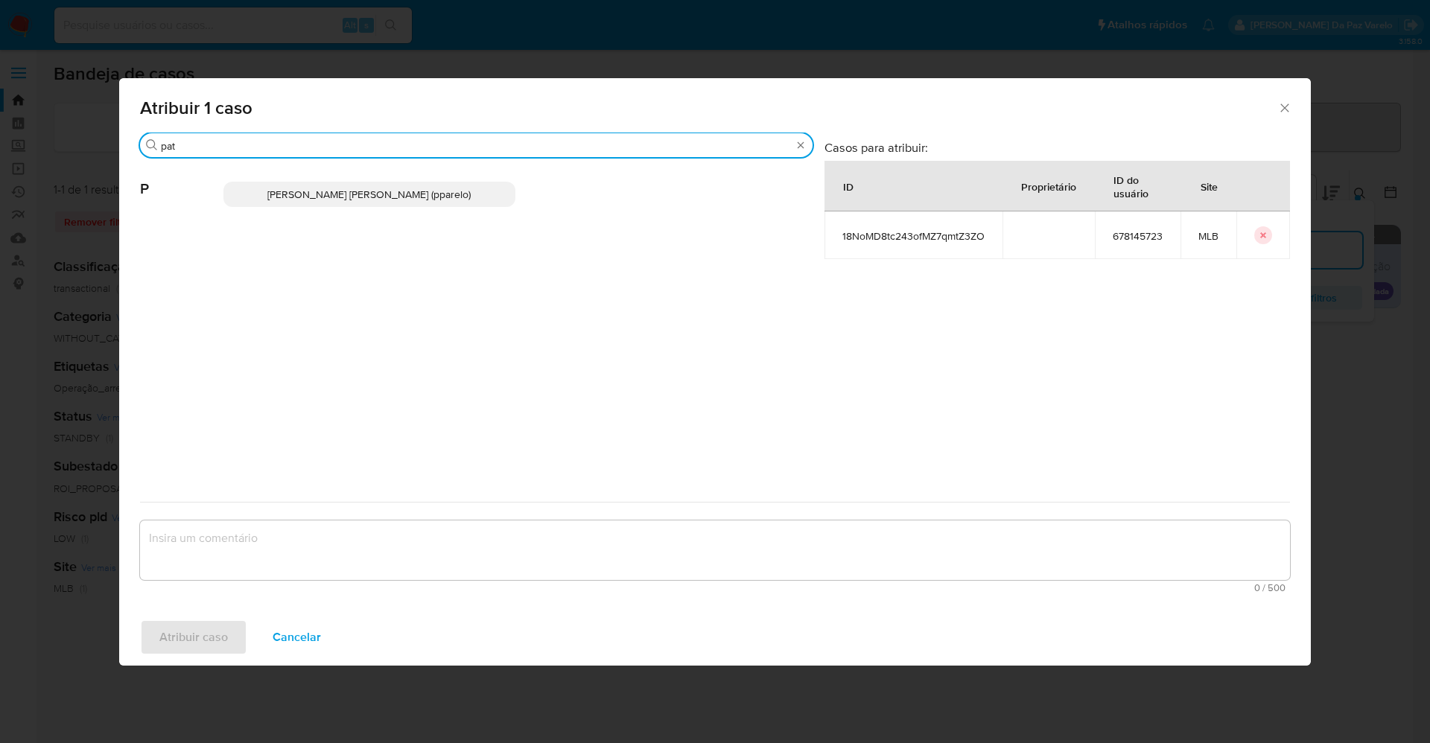
type input "pat"
click at [430, 200] on span "Patricia Aparecida Da Paz Varelo (pparelo)" at bounding box center [368, 194] width 203 height 15
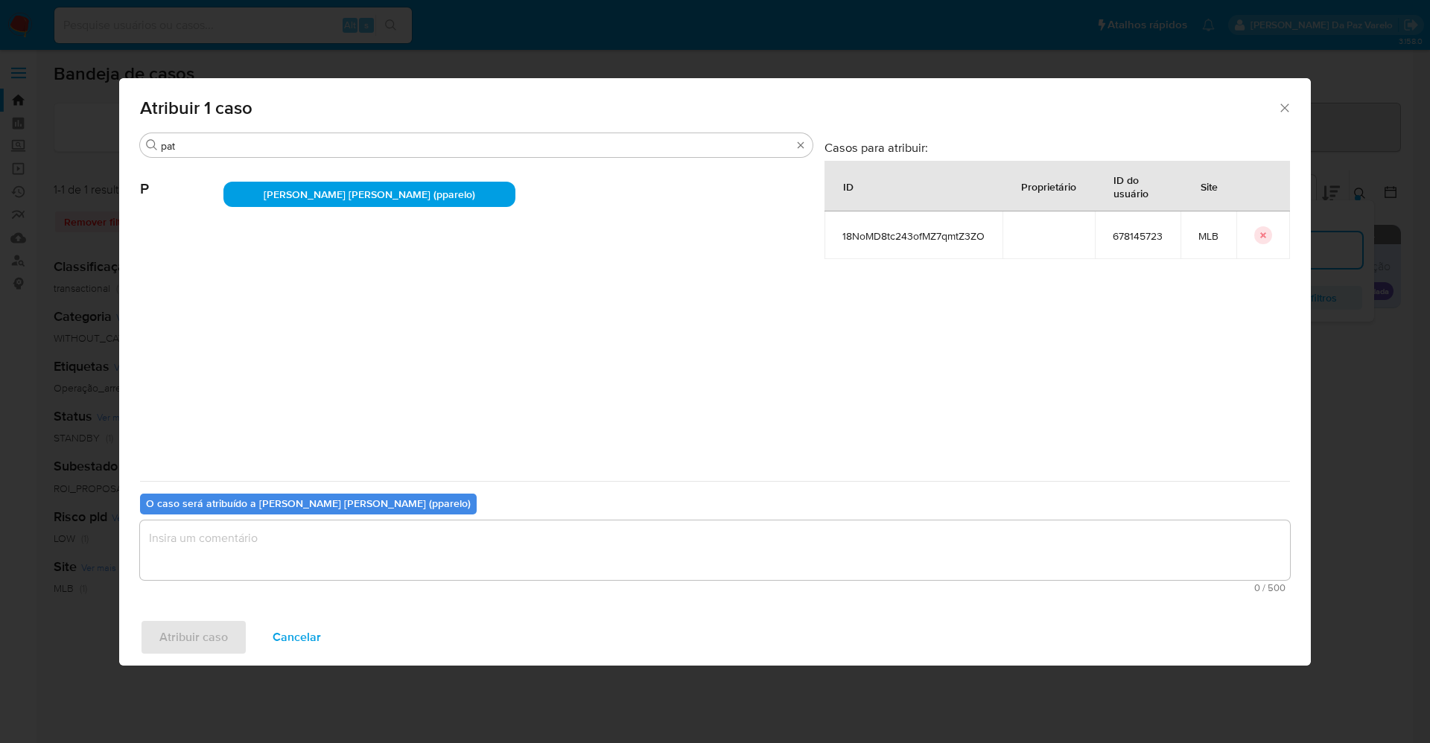
click at [425, 553] on textarea "assign-modal" at bounding box center [715, 551] width 1150 height 60
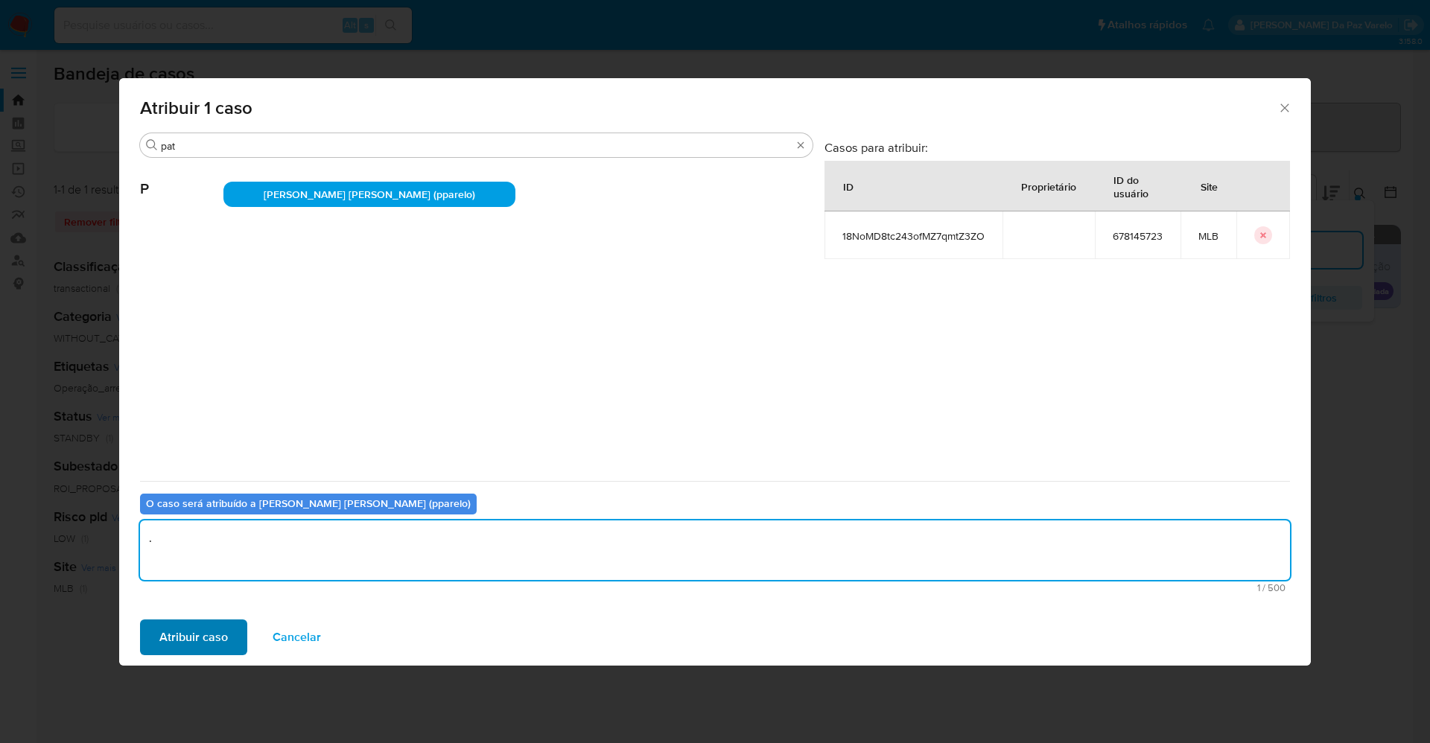
type textarea "."
click at [204, 634] on span "Atribuir caso" at bounding box center [193, 637] width 69 height 33
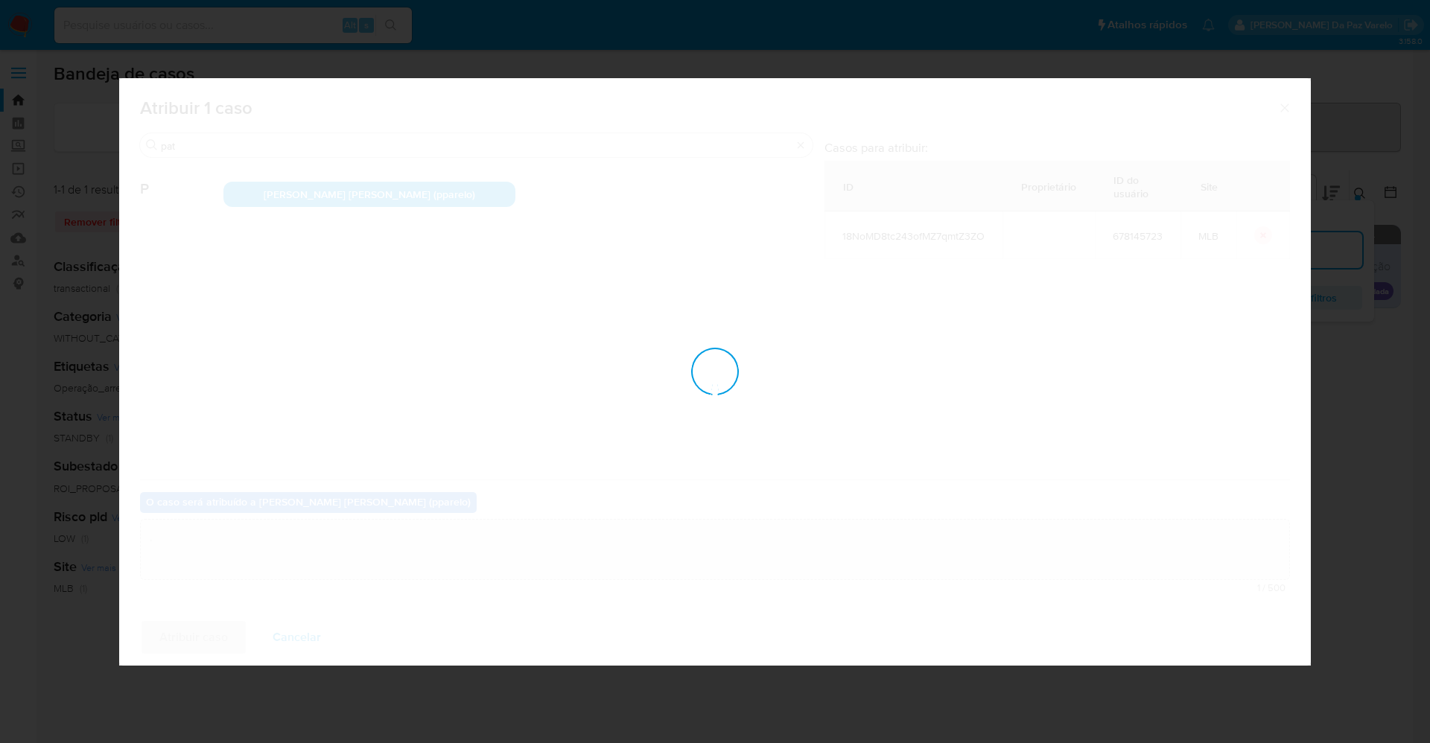
checkbox input "false"
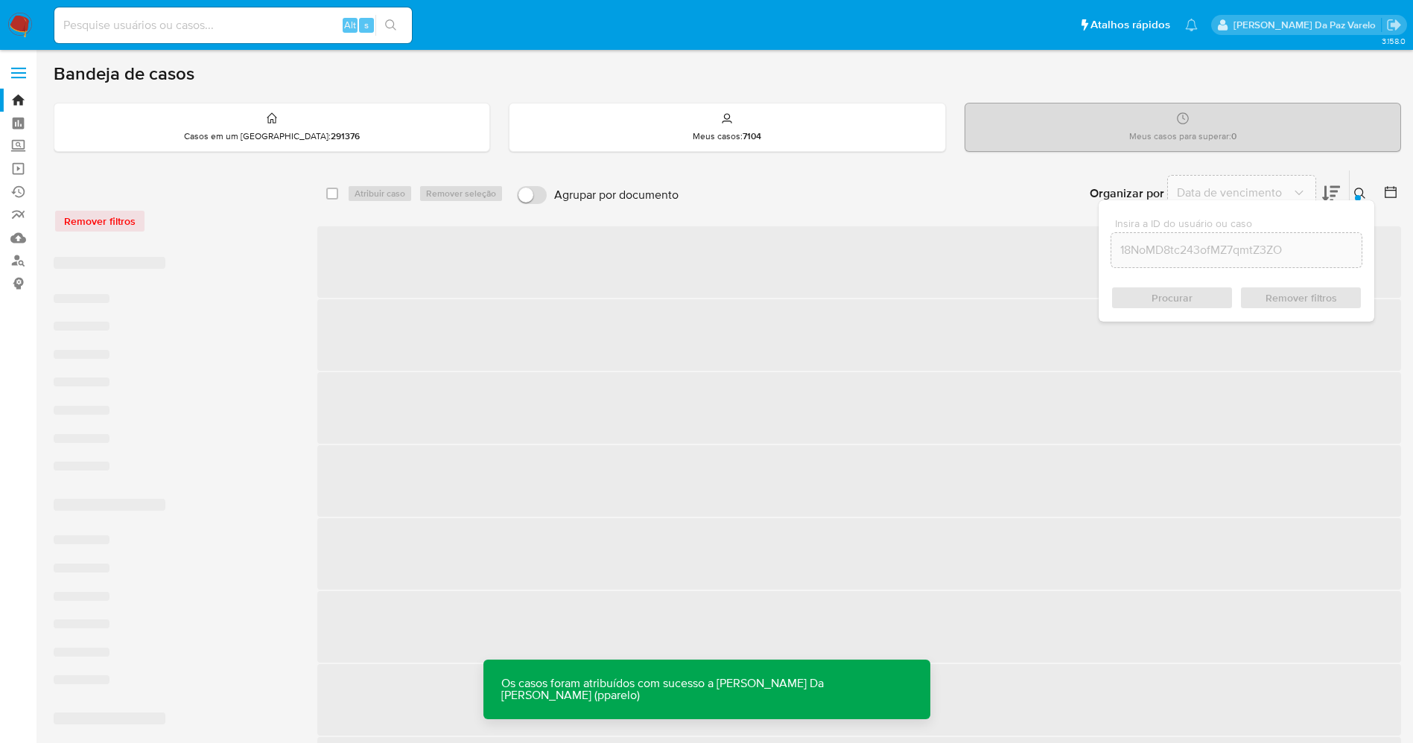
click at [1359, 191] on icon at bounding box center [1360, 194] width 12 height 12
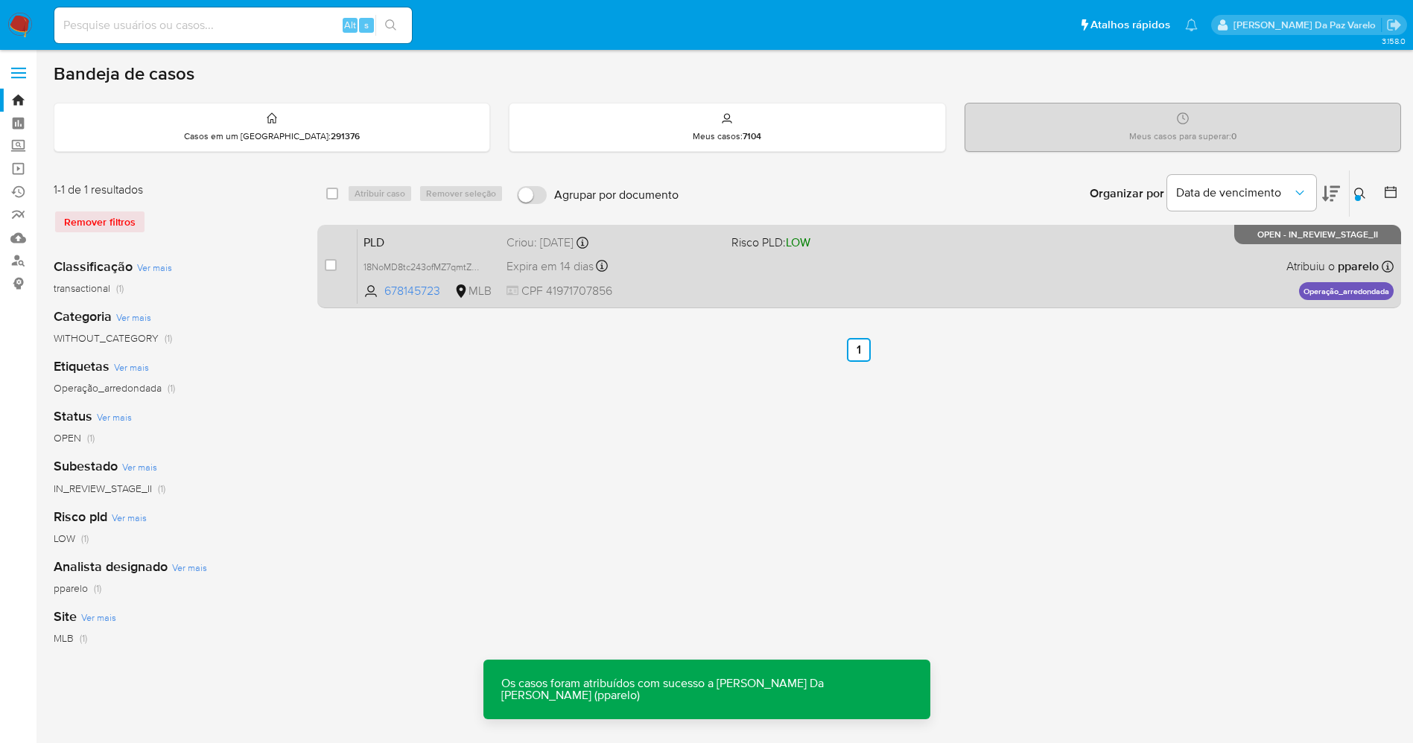
click at [969, 263] on div "PLD 18NoMD8tc243ofMZ7qmtZ3ZO 678145723 MLB Risco PLD: LOW Criou: 12/08/2025 Cri…" at bounding box center [875, 266] width 1036 height 75
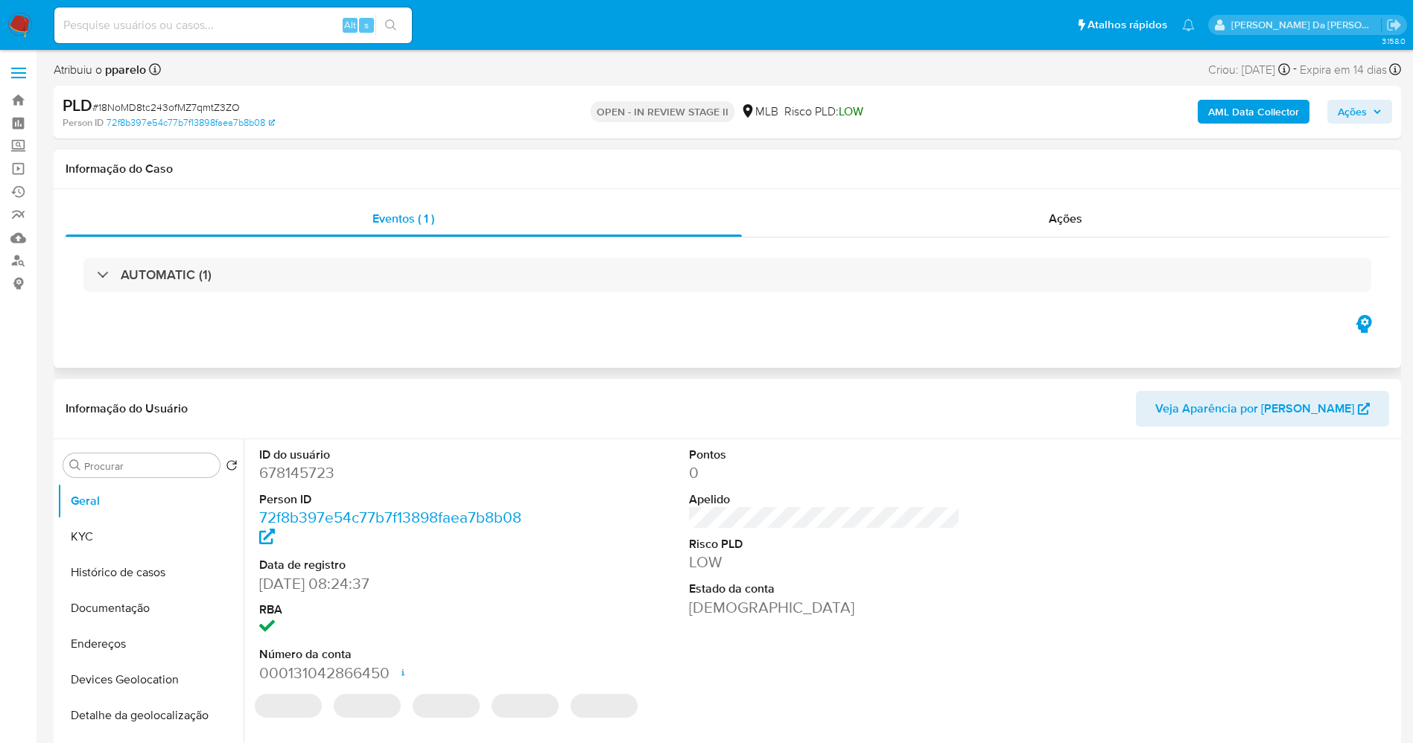
select select "10"
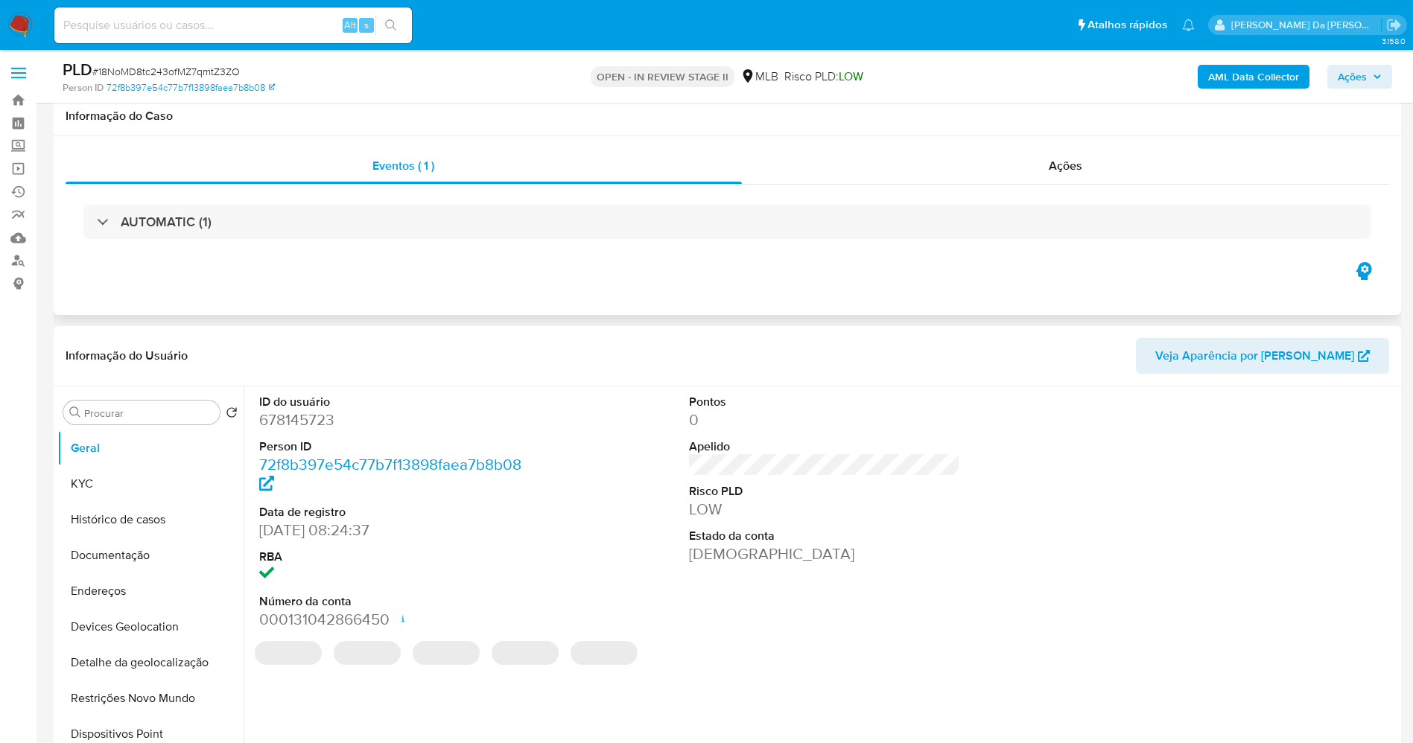
scroll to position [112, 0]
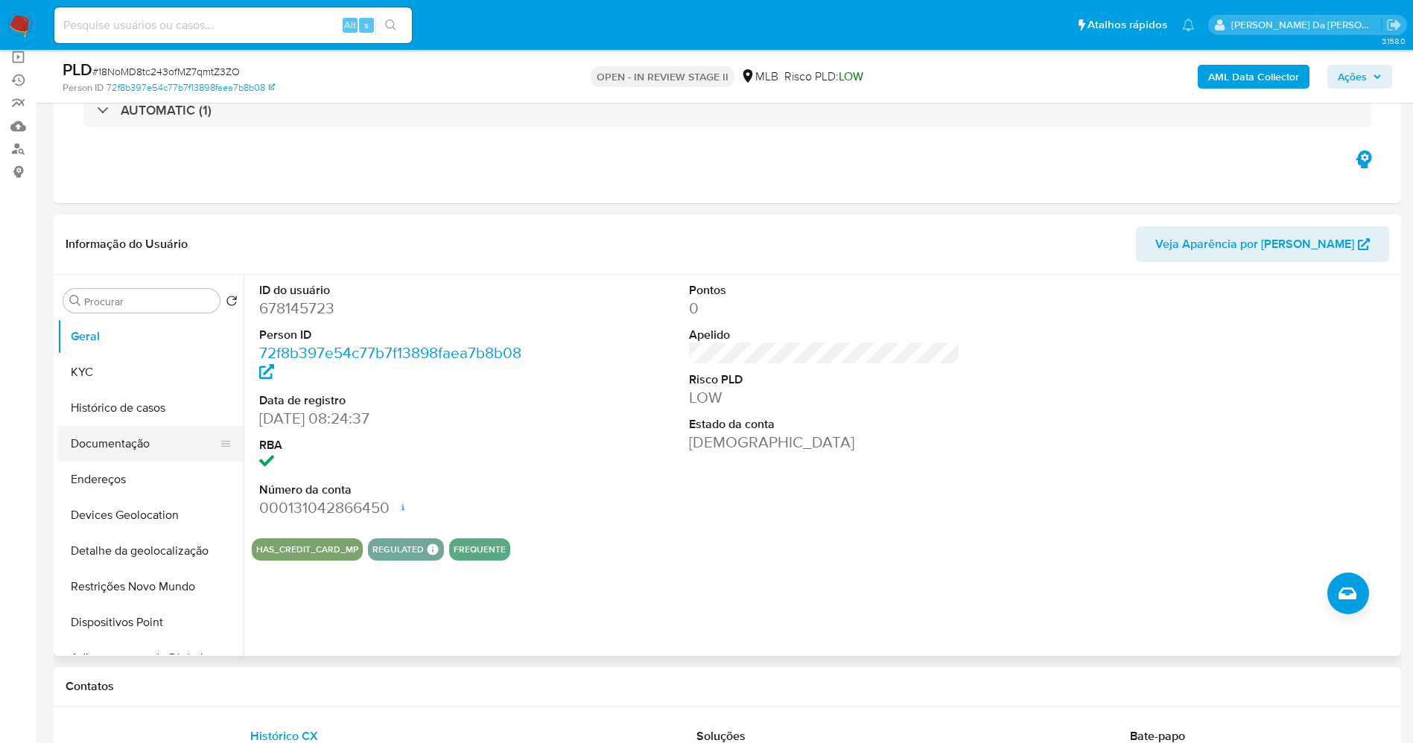
click at [159, 442] on button "Documentação" at bounding box center [144, 444] width 174 height 36
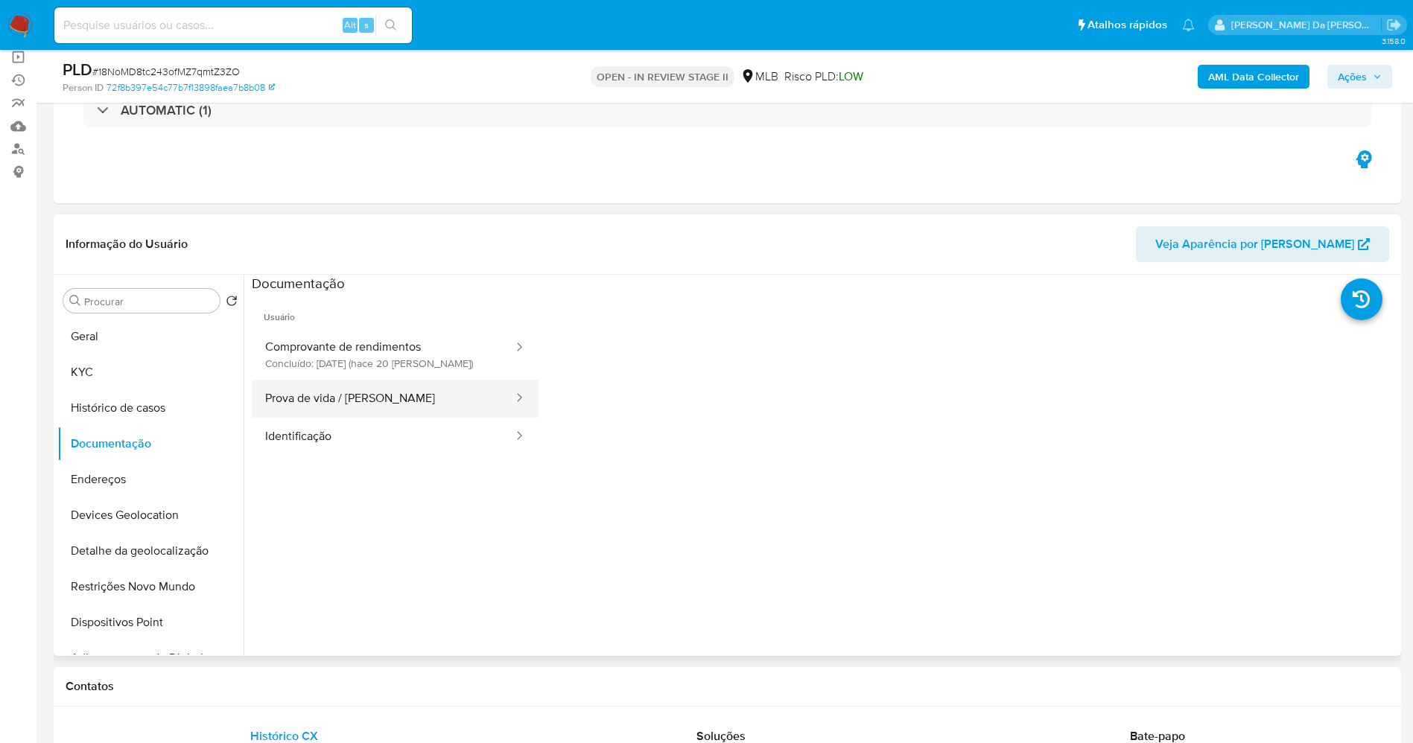
click at [344, 398] on button "Prova de vida / [PERSON_NAME]" at bounding box center [383, 399] width 263 height 38
